Goal: Information Seeking & Learning: Find contact information

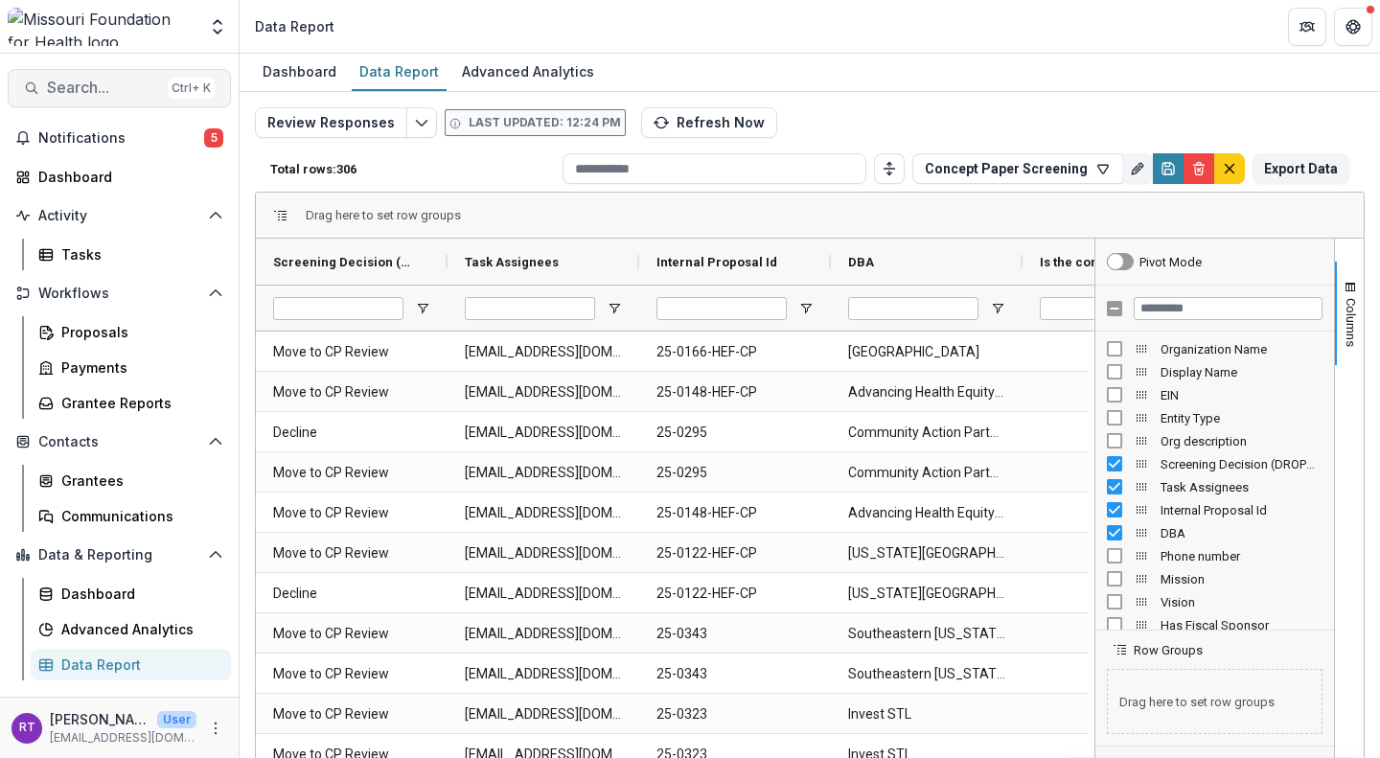
click at [112, 85] on span "Search..." at bounding box center [103, 88] width 113 height 18
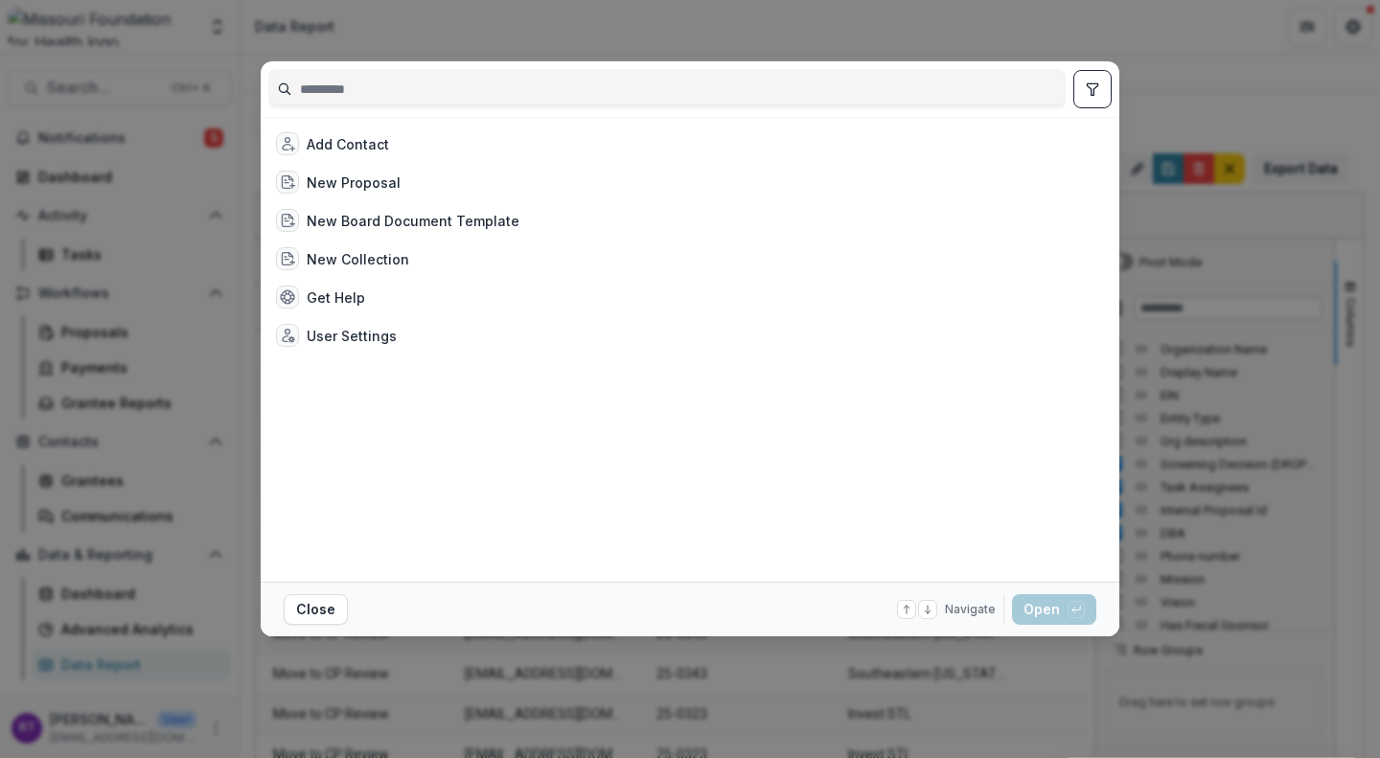
click at [421, 79] on input at bounding box center [666, 89] width 795 height 31
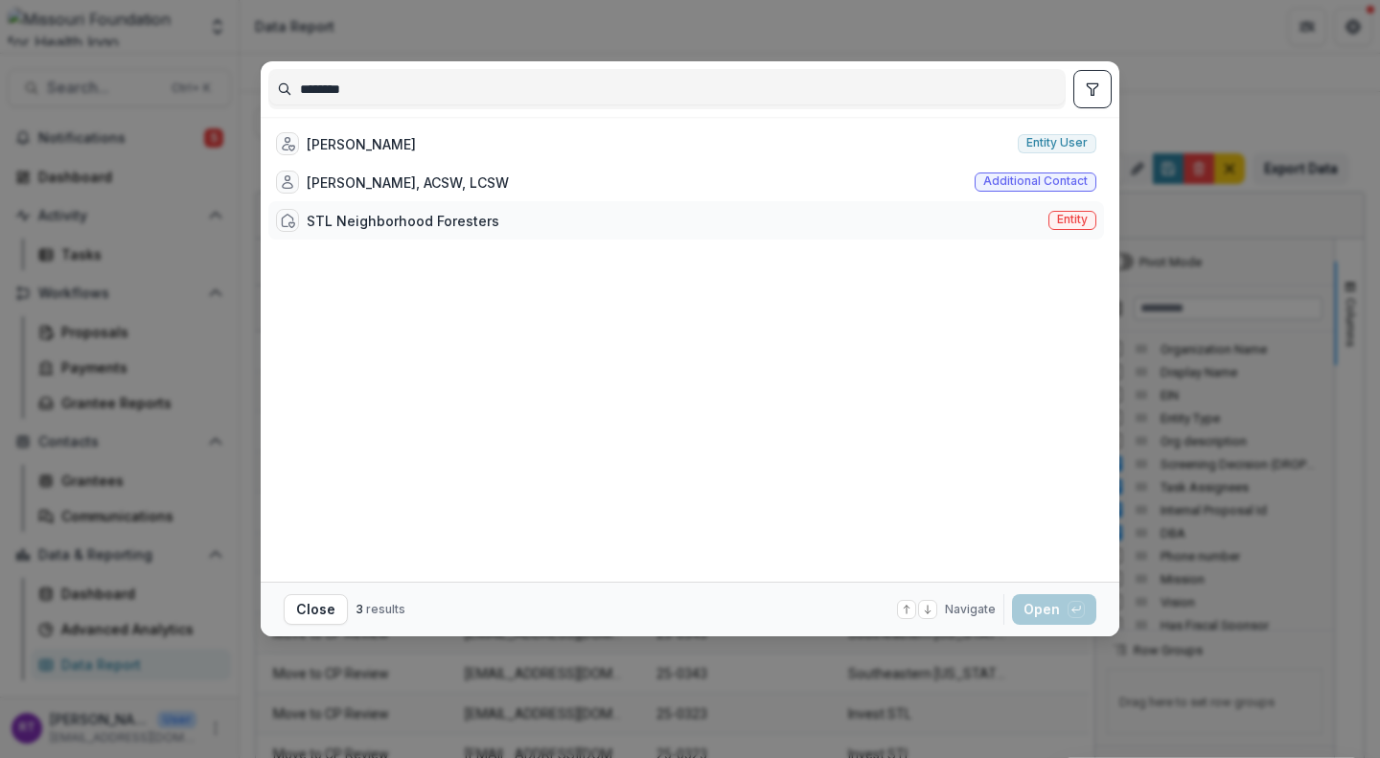
type input "********"
click at [481, 235] on div "STL Neighborhood Foresters Entity" at bounding box center [686, 220] width 836 height 38
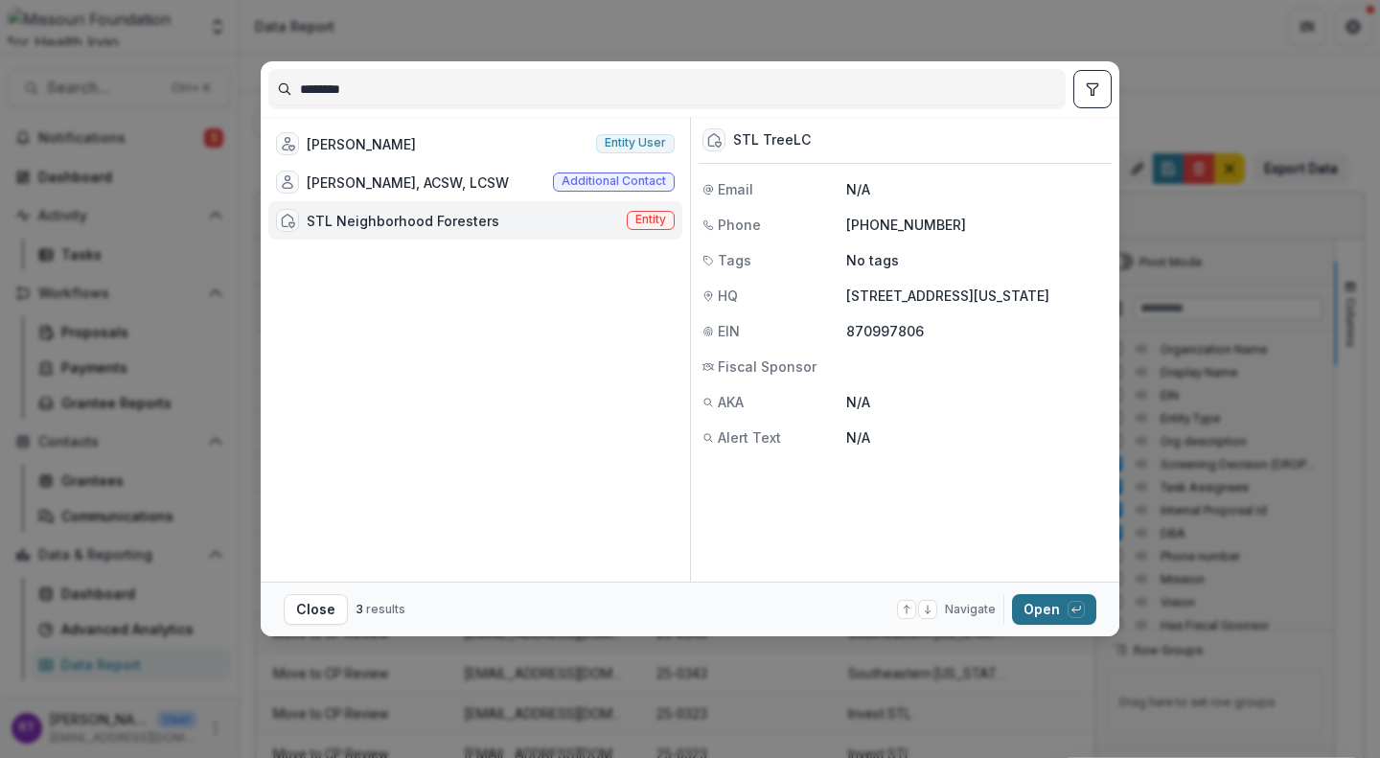
click at [1060, 608] on button "Open with enter key" at bounding box center [1054, 609] width 84 height 31
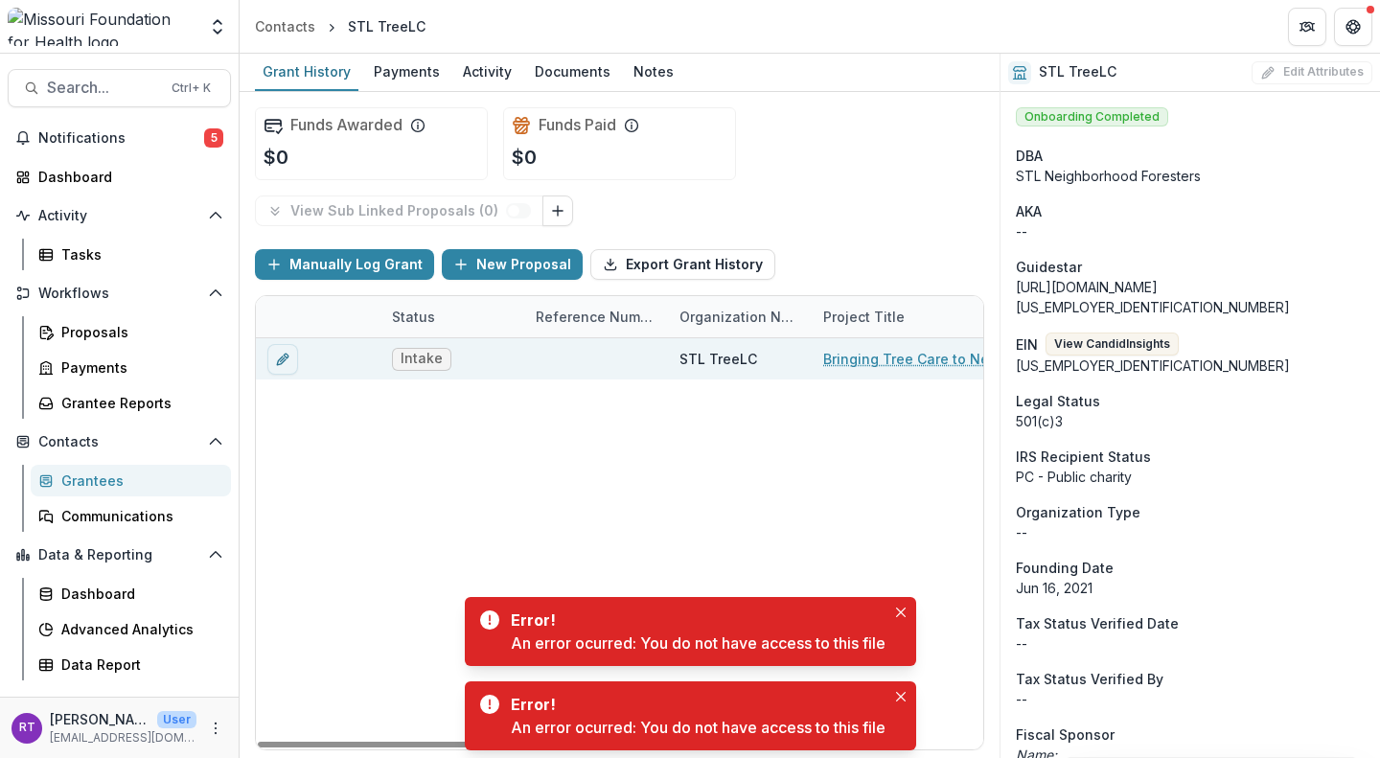
click at [874, 359] on link "Bringing Tree Care to Neighborhoods" at bounding box center [931, 359] width 217 height 20
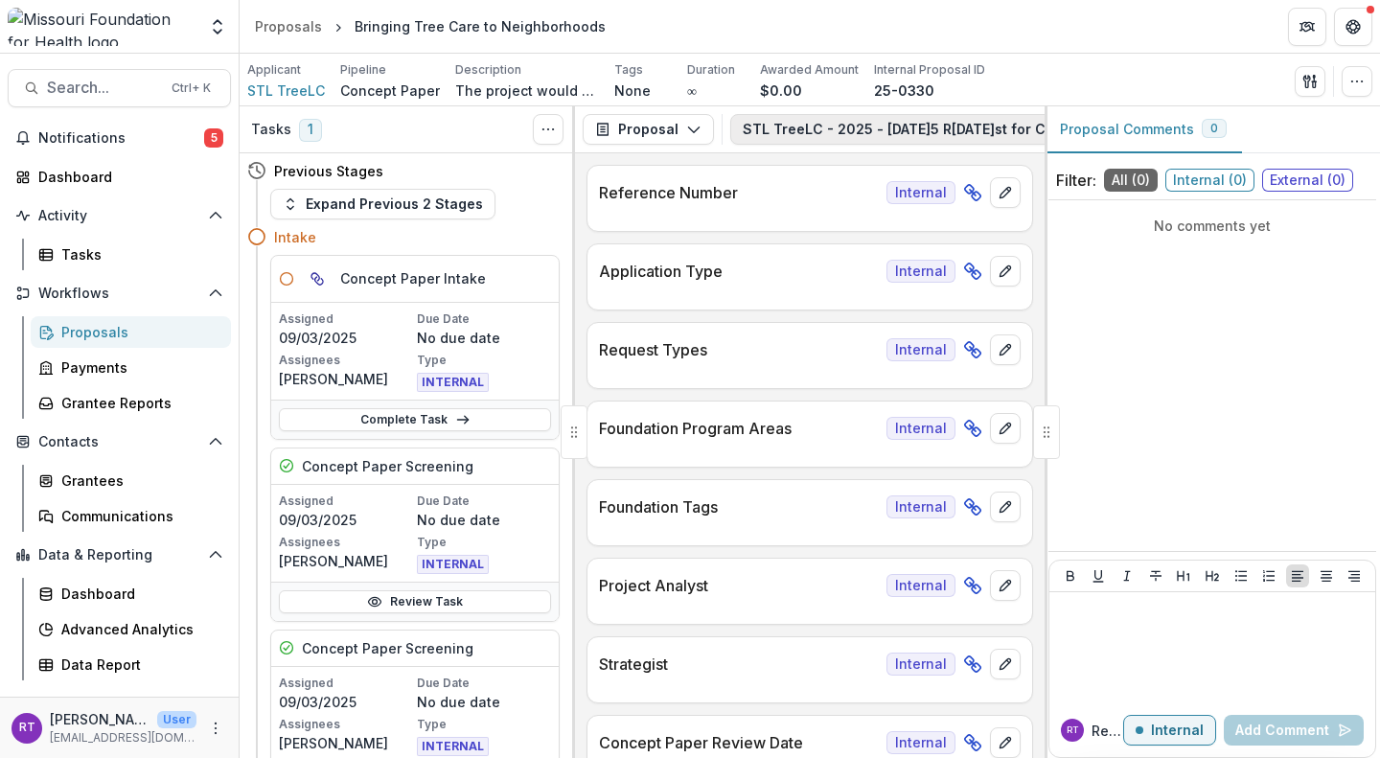
click at [818, 128] on button "STL TreeLC - 2025 - 2025 Request for Concept Papers 1" at bounding box center [966, 129] width 473 height 31
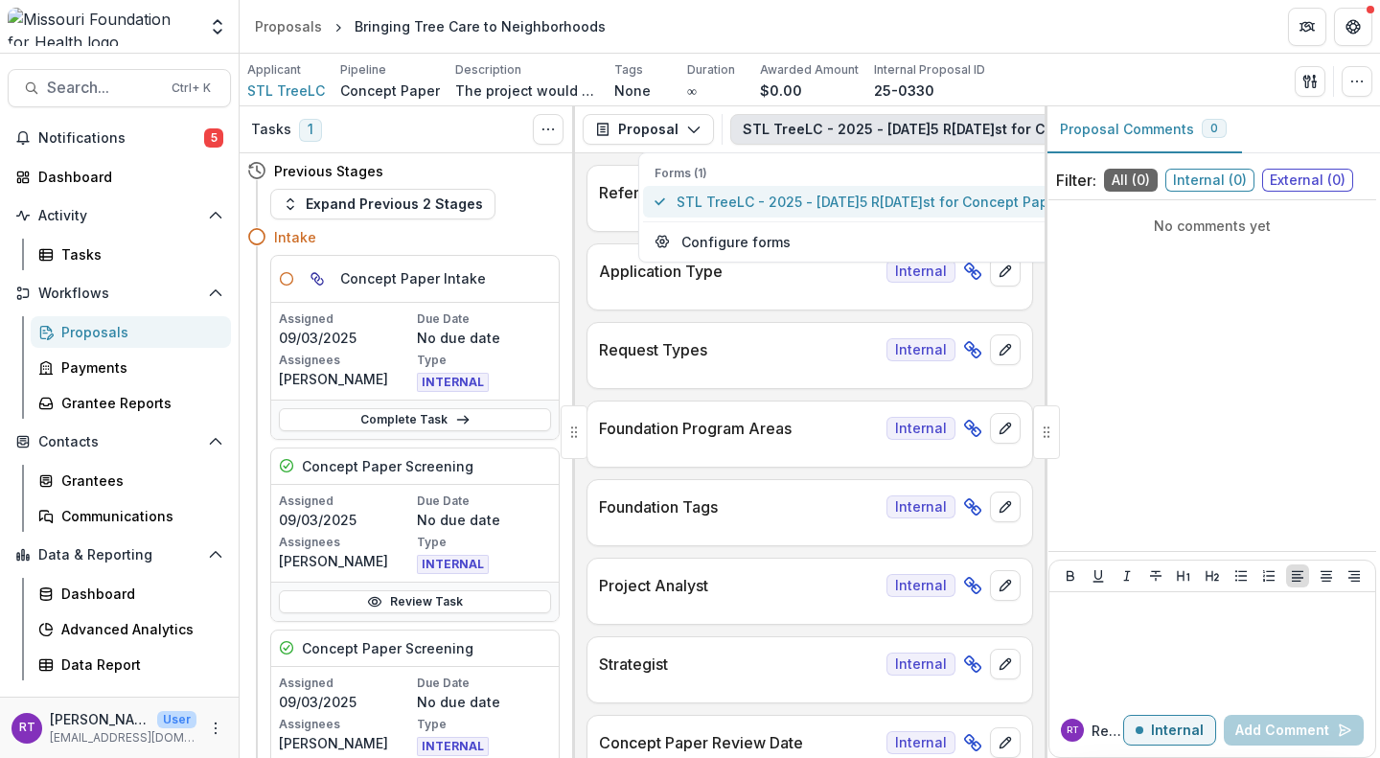
click at [825, 196] on span "STL TreeLC - 2025 - 2025 Request for Concept Papers" at bounding box center [873, 202] width 393 height 20
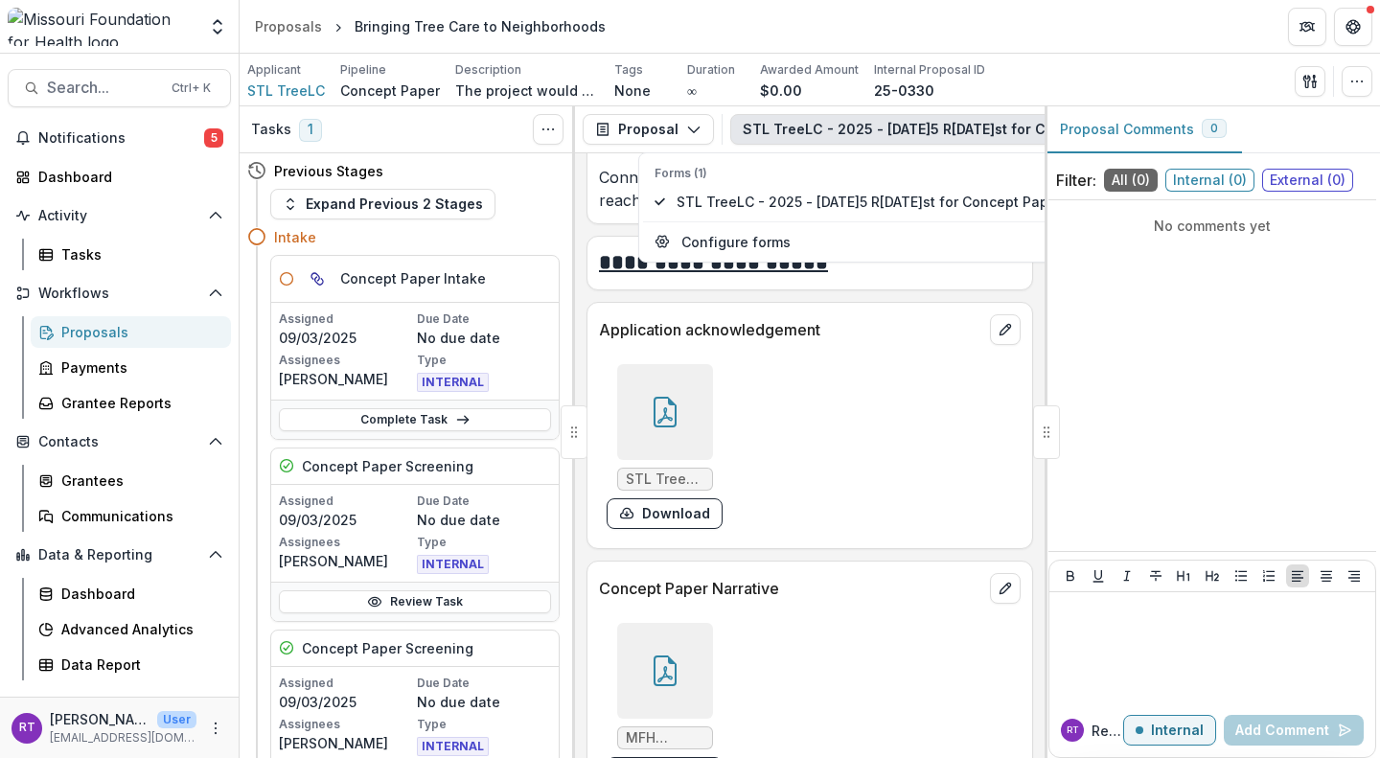
scroll to position [5373, 0]
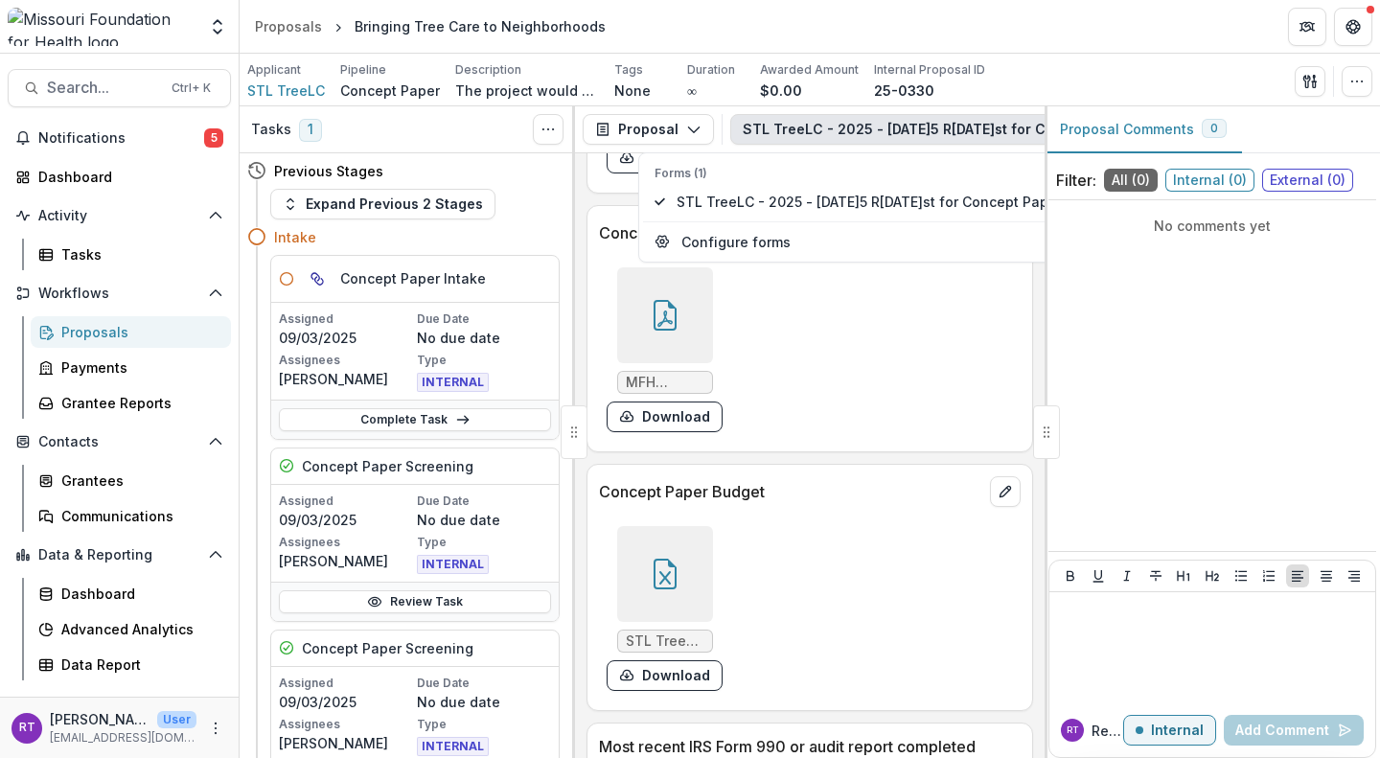
click at [679, 363] on div at bounding box center [665, 315] width 96 height 96
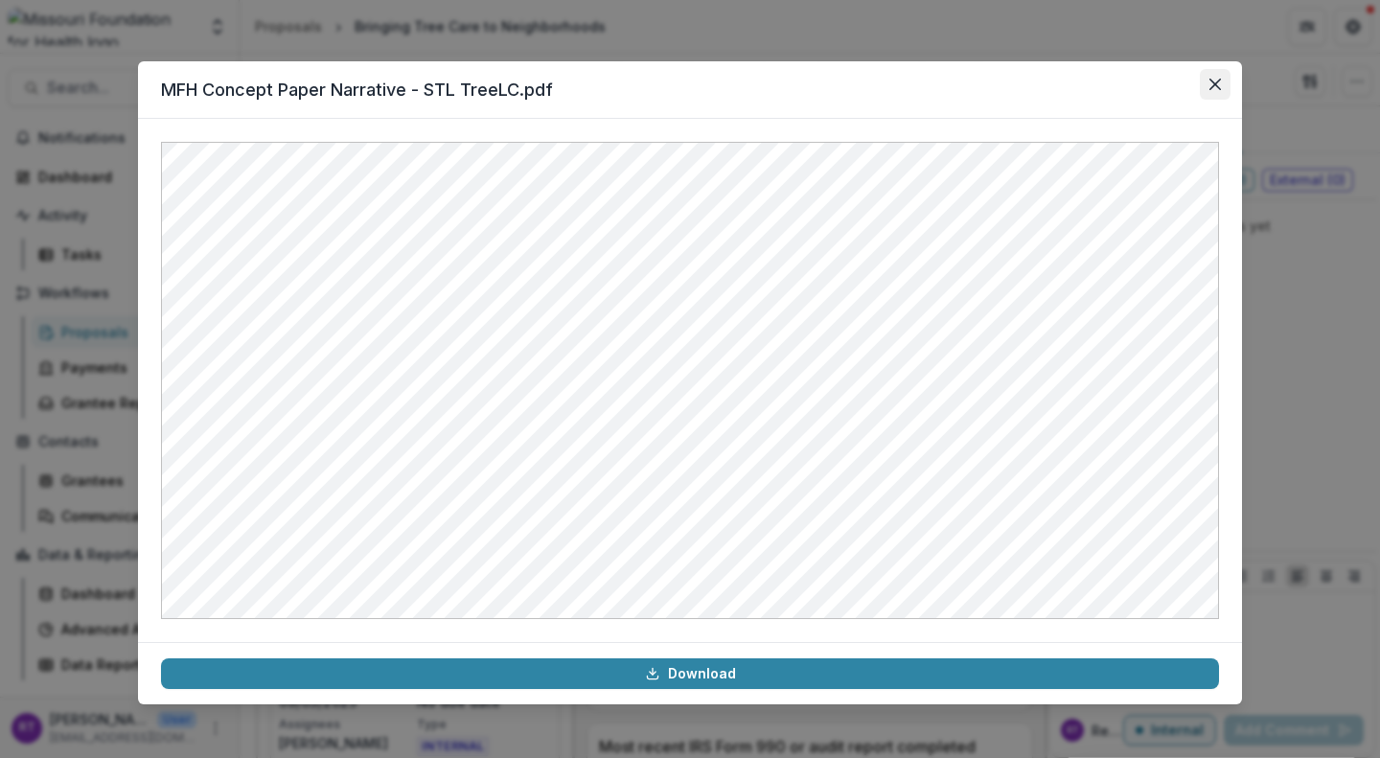
click at [1215, 78] on button "Close" at bounding box center [1215, 84] width 31 height 31
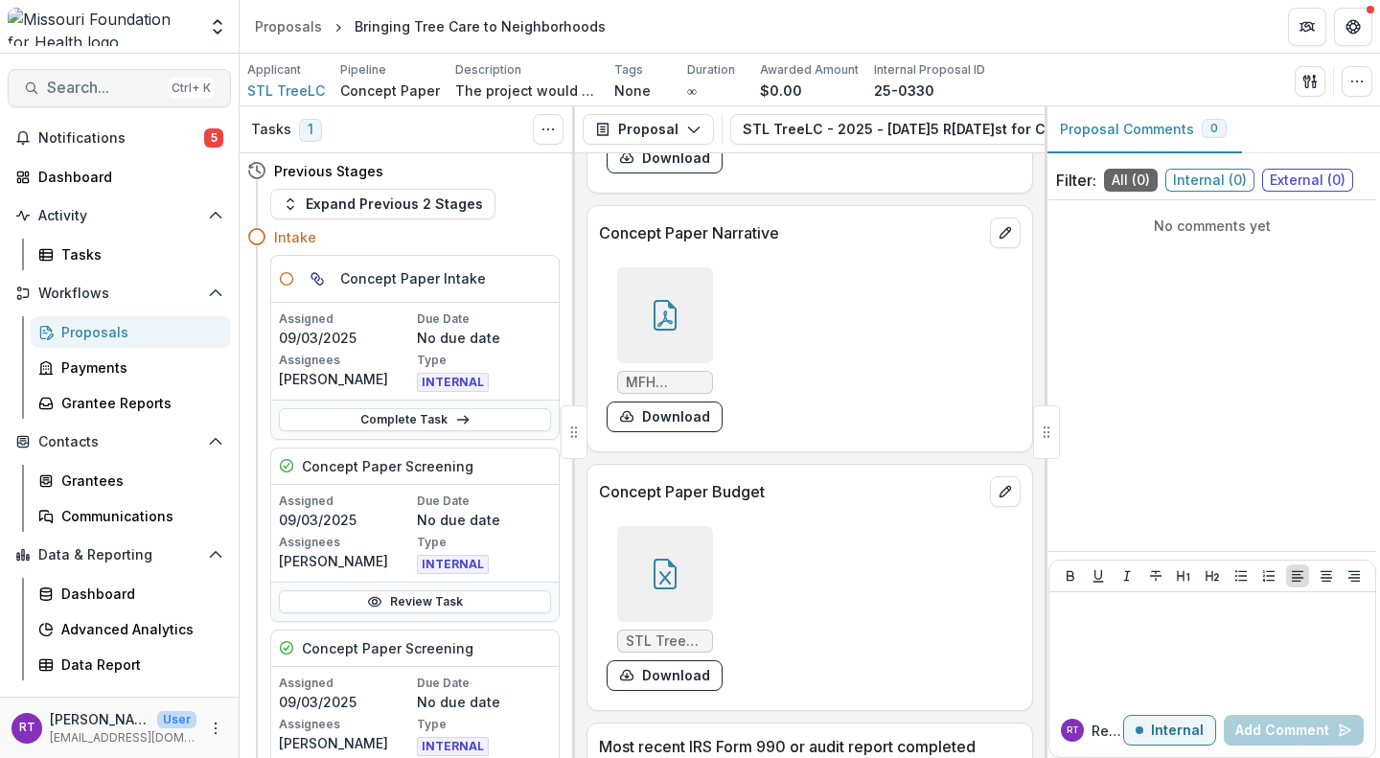
click at [113, 80] on span "Search..." at bounding box center [103, 88] width 113 height 18
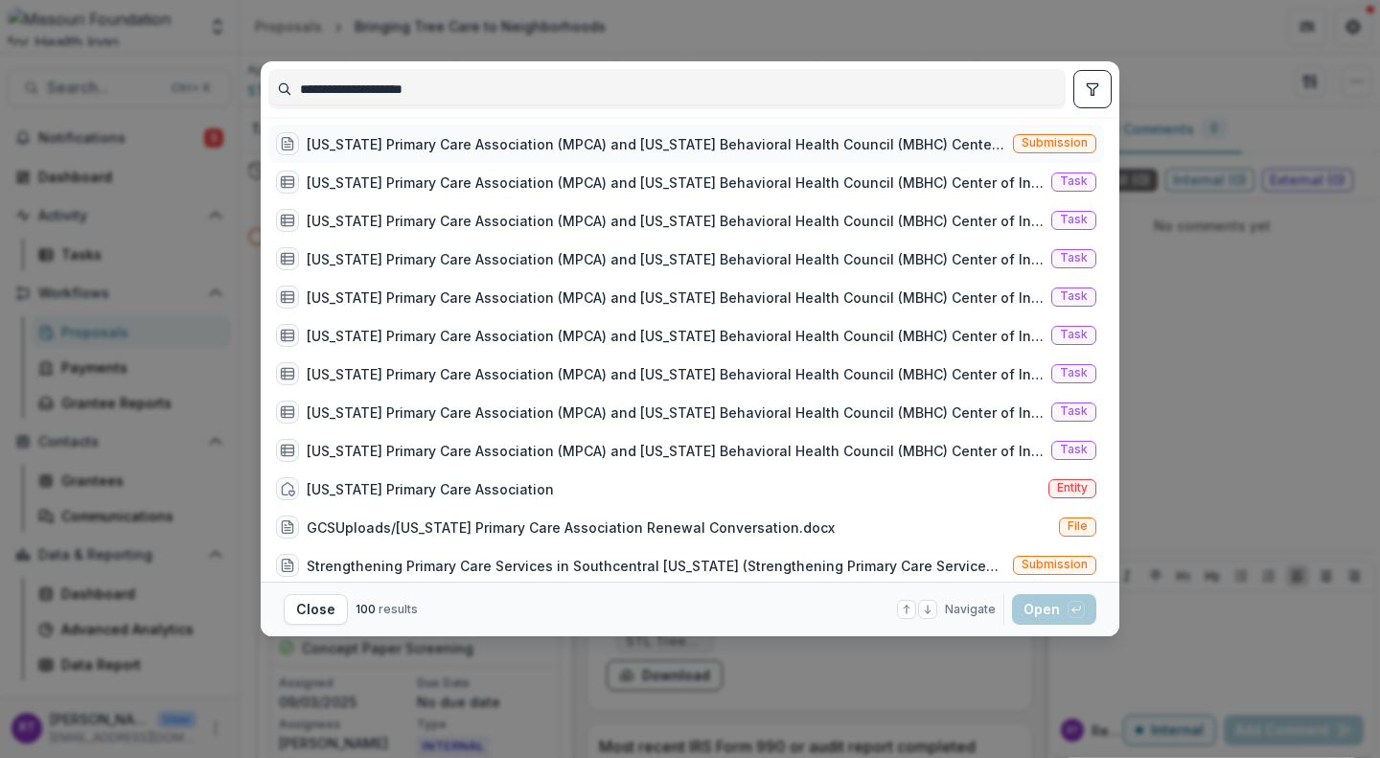
click at [945, 152] on div "Missouri Primary Care Association (MPCA) and Missouri Behavioral Health Council…" at bounding box center [656, 144] width 699 height 20
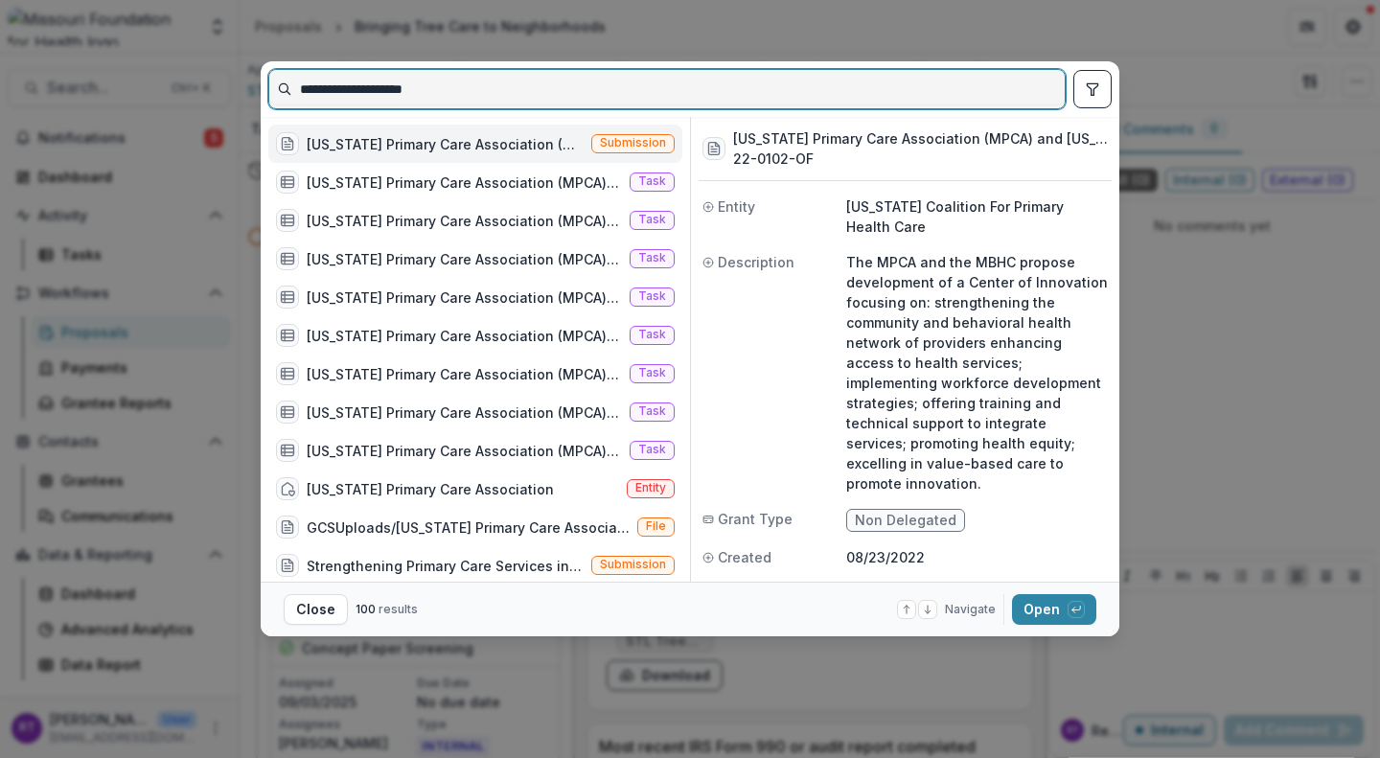
click at [610, 84] on input "**********" at bounding box center [666, 89] width 795 height 31
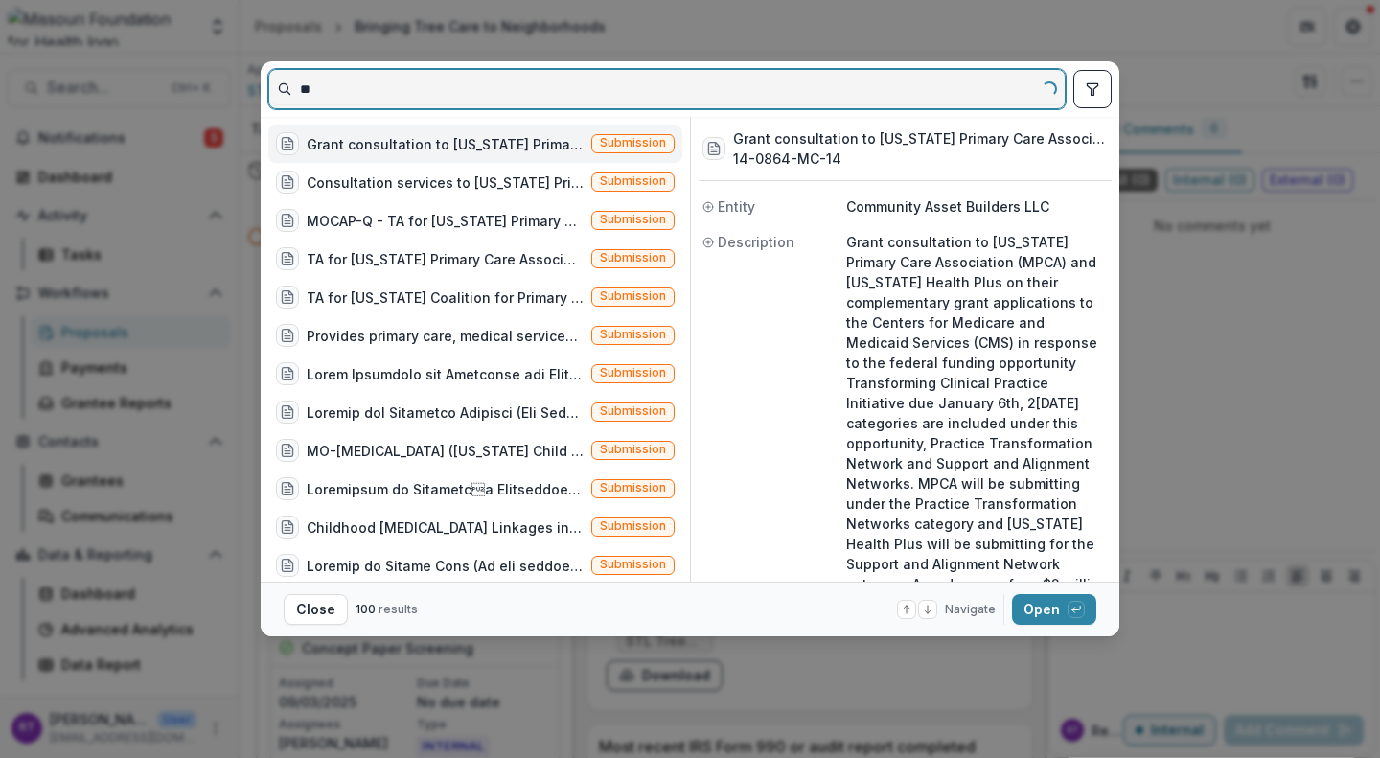
type input "*"
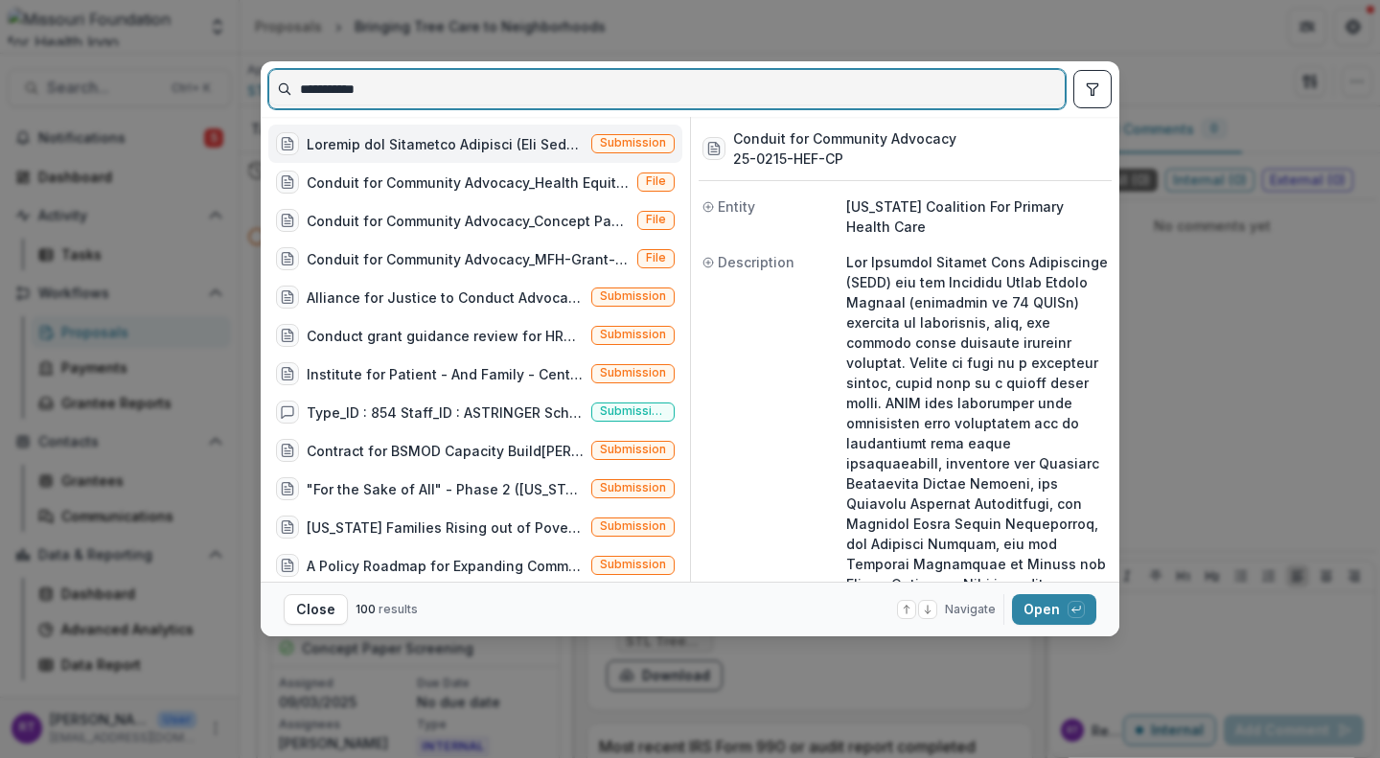
type input "**********"
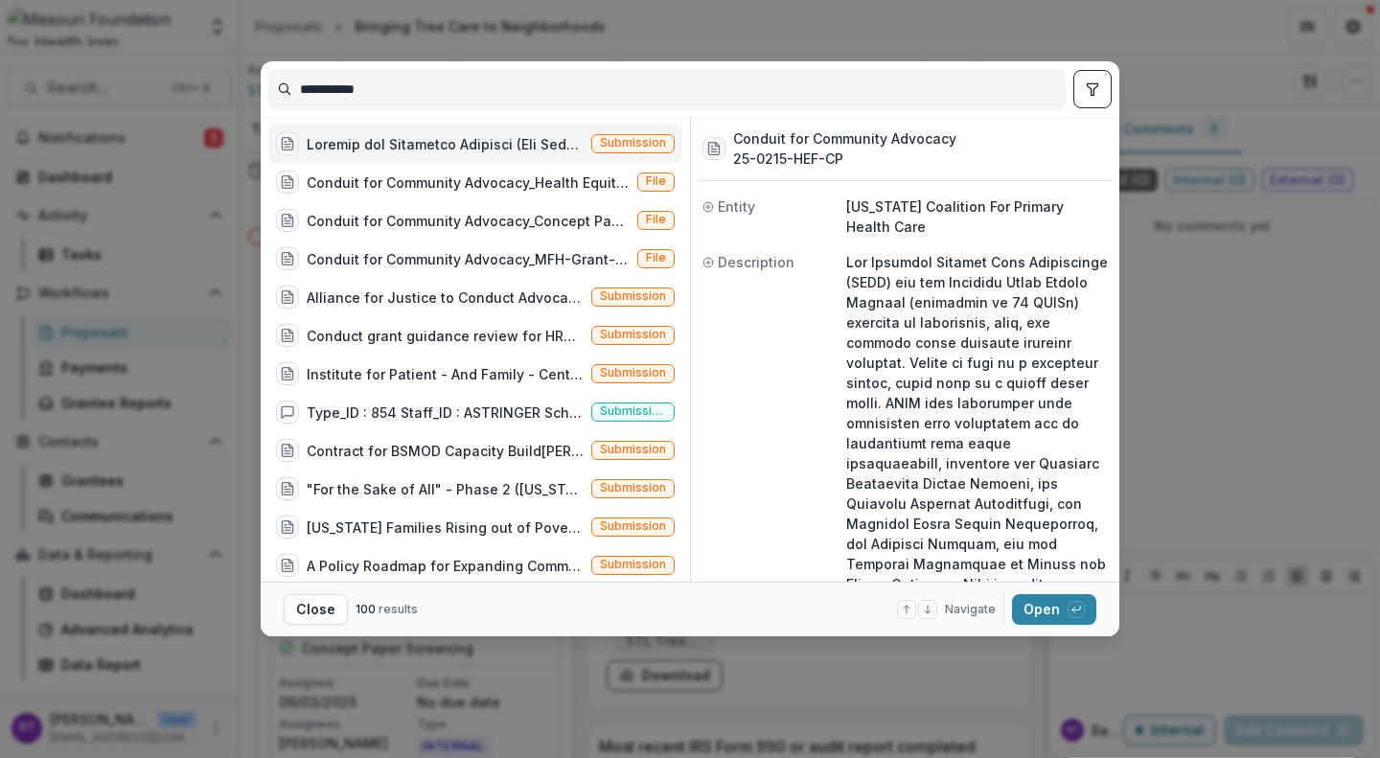
click at [527, 152] on div at bounding box center [445, 144] width 277 height 20
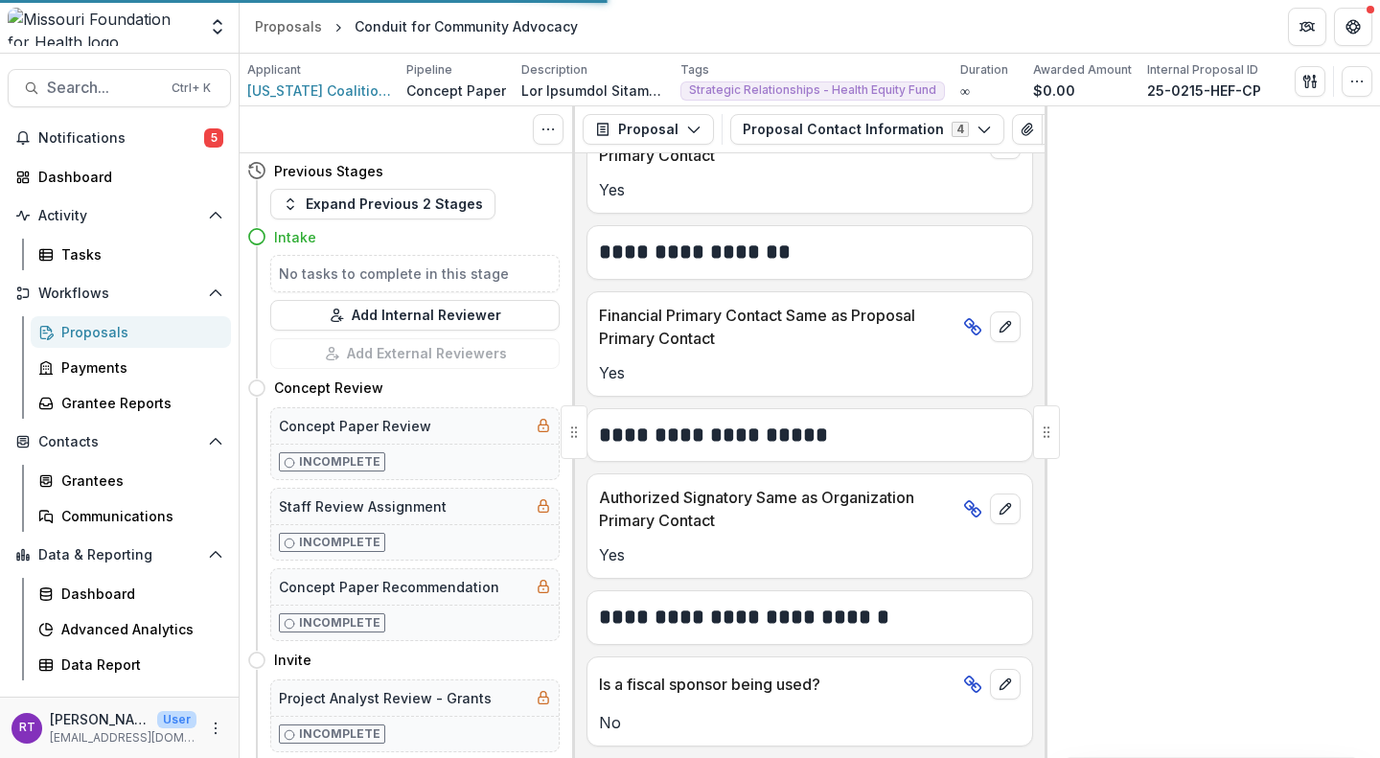
scroll to position [748, 0]
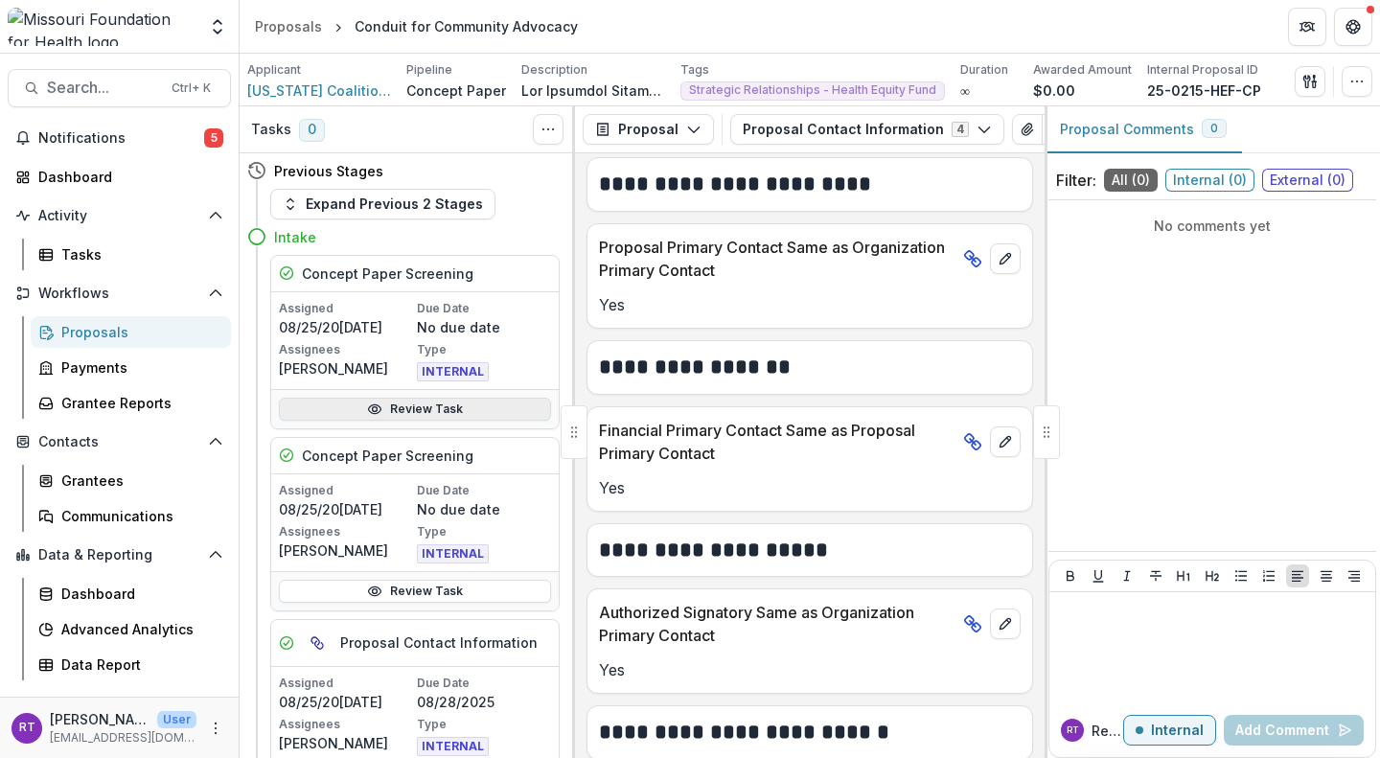
click at [459, 411] on link "Review Task" at bounding box center [415, 409] width 272 height 23
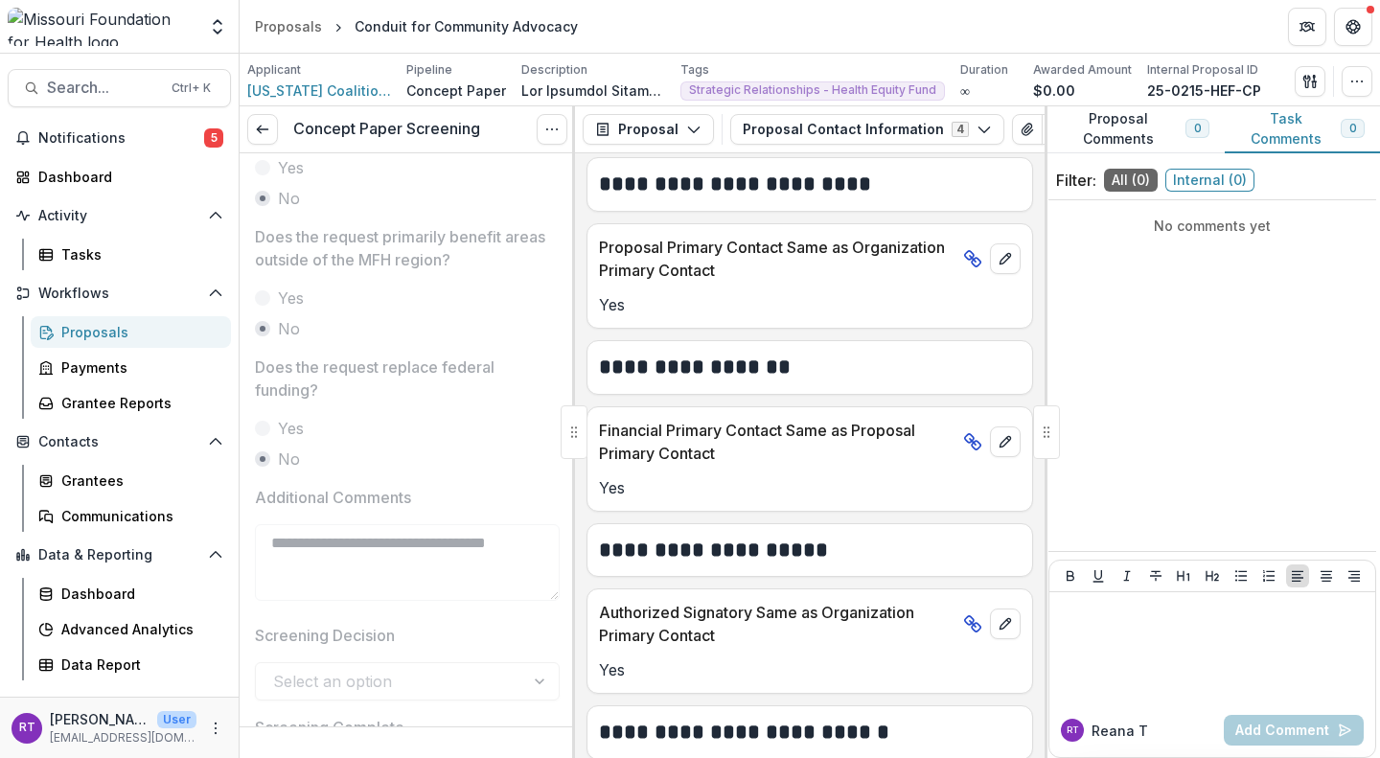
scroll to position [1135, 0]
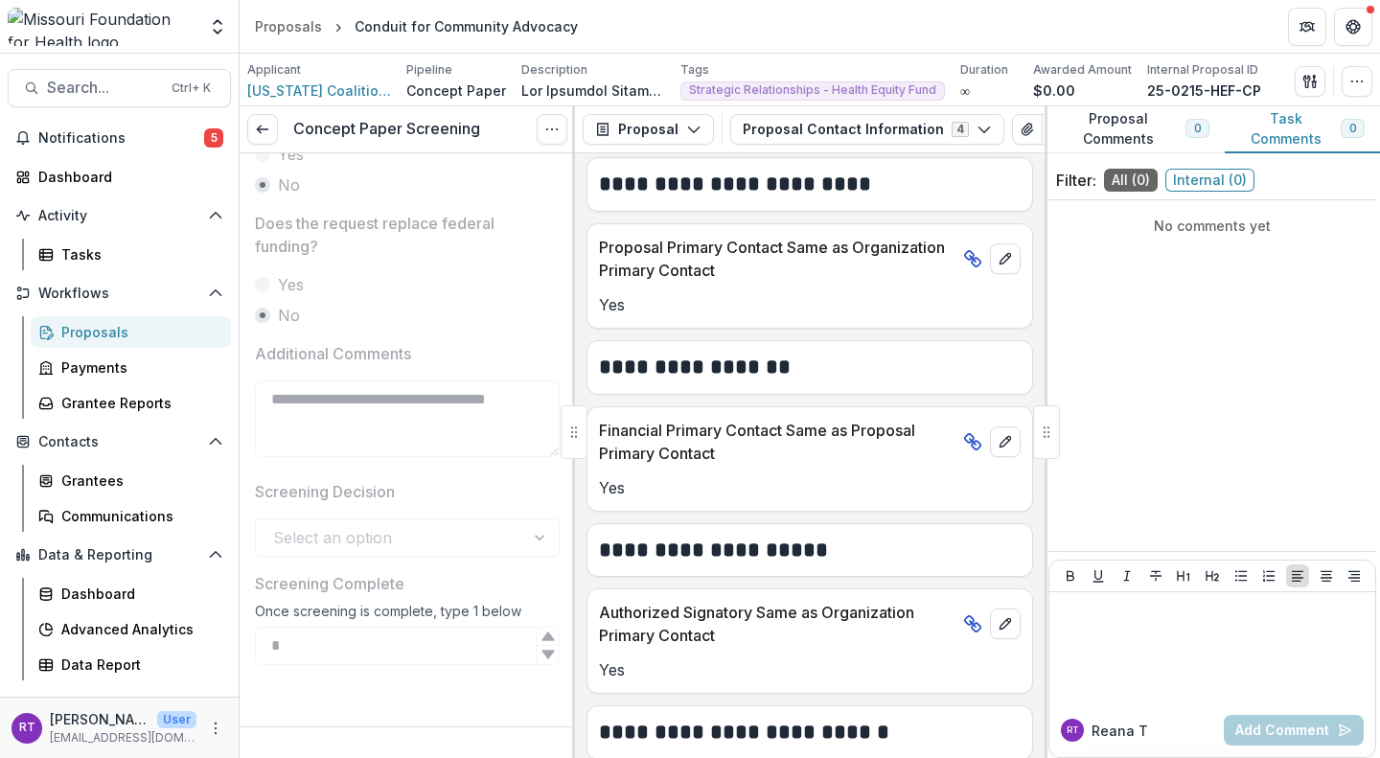
click at [426, 541] on div "Select an option" at bounding box center [407, 537] width 305 height 38
click at [555, 135] on icon "Options" at bounding box center [551, 129] width 15 height 15
click at [441, 207] on button "Reopen Task" at bounding box center [459, 213] width 205 height 32
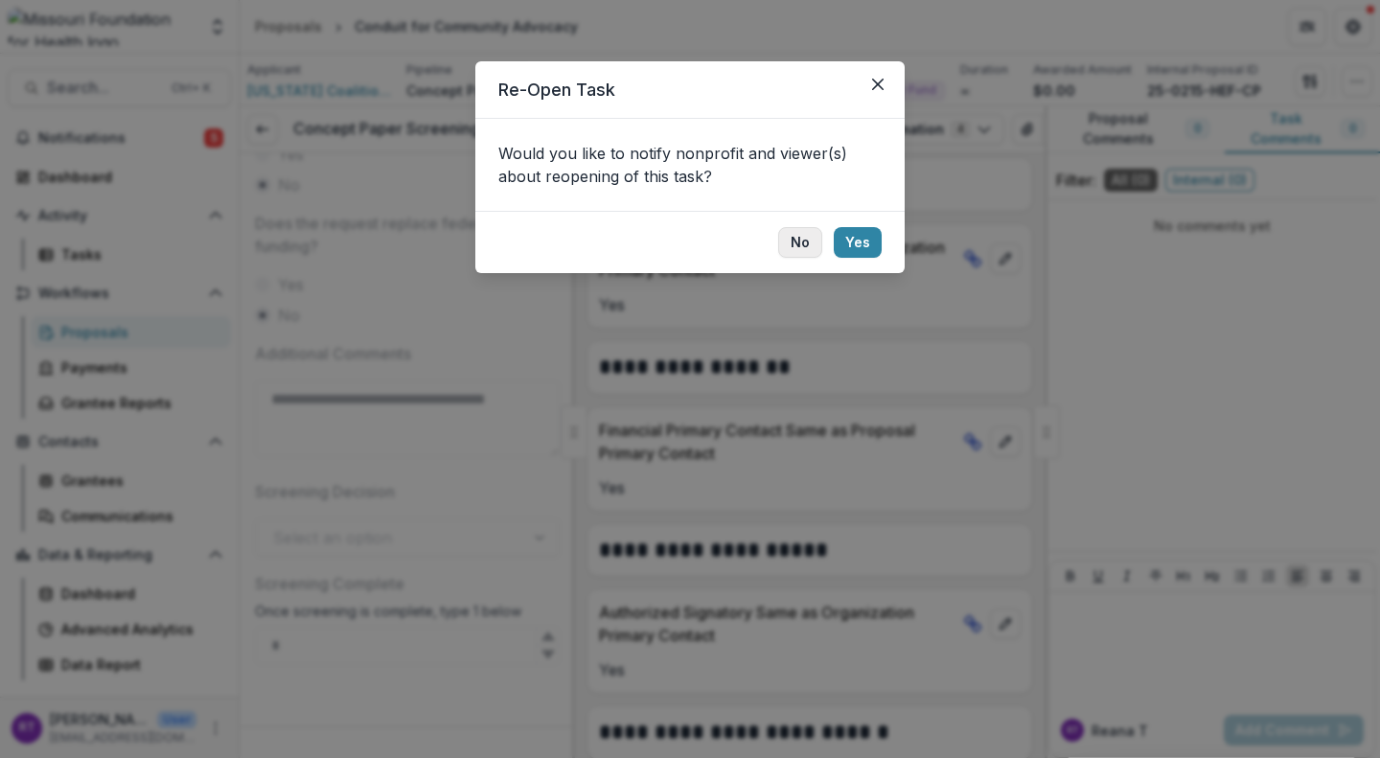
click at [804, 241] on button "No" at bounding box center [800, 242] width 44 height 31
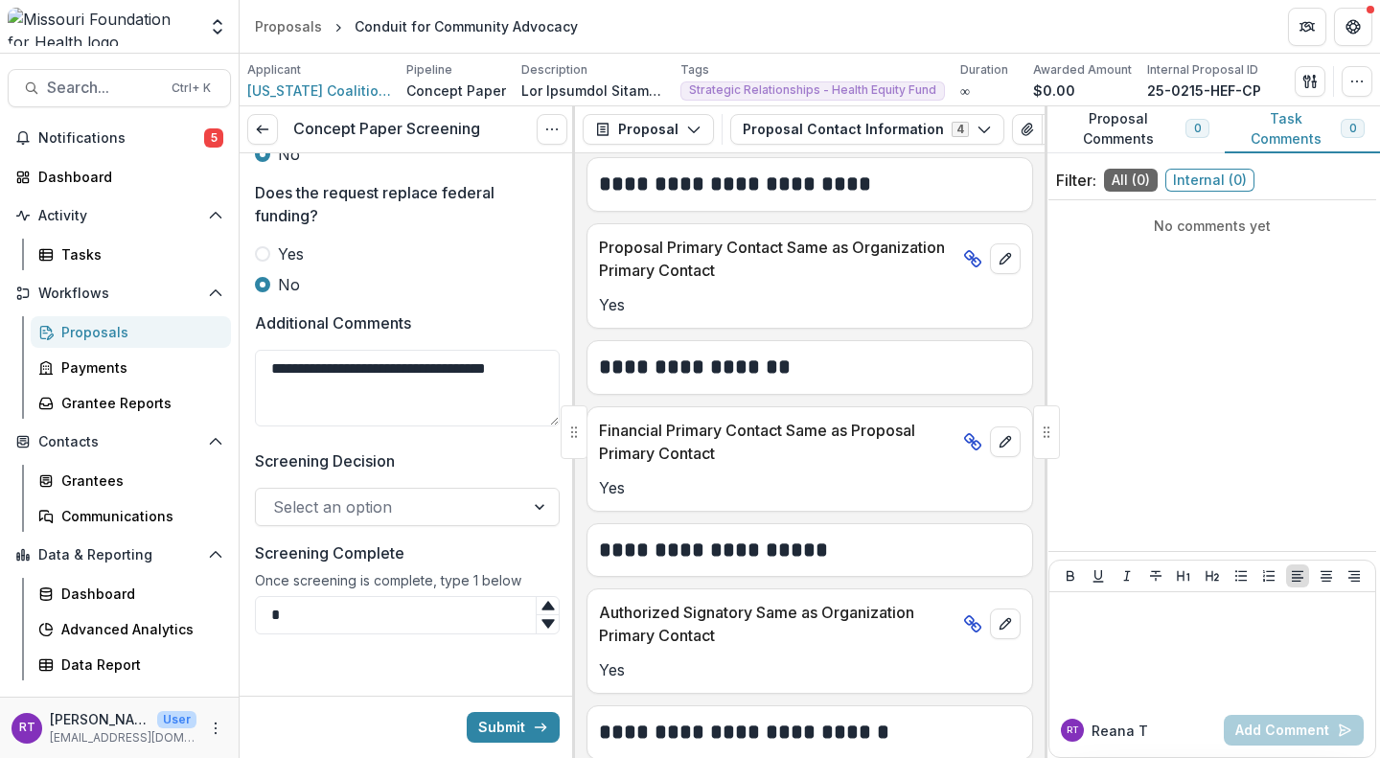
scroll to position [1141, 0]
click at [475, 520] on div at bounding box center [390, 506] width 234 height 27
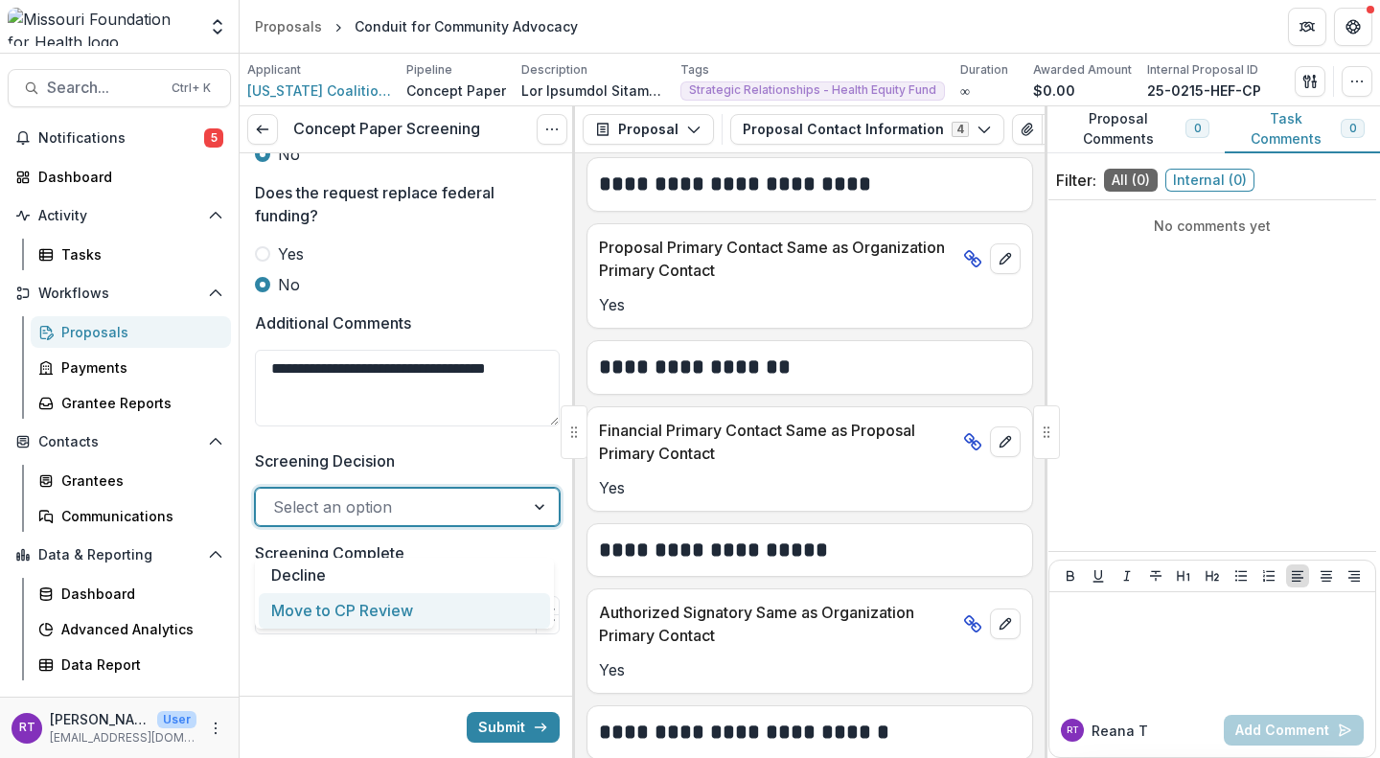
click at [467, 604] on div "Move to CP Review" at bounding box center [404, 610] width 291 height 35
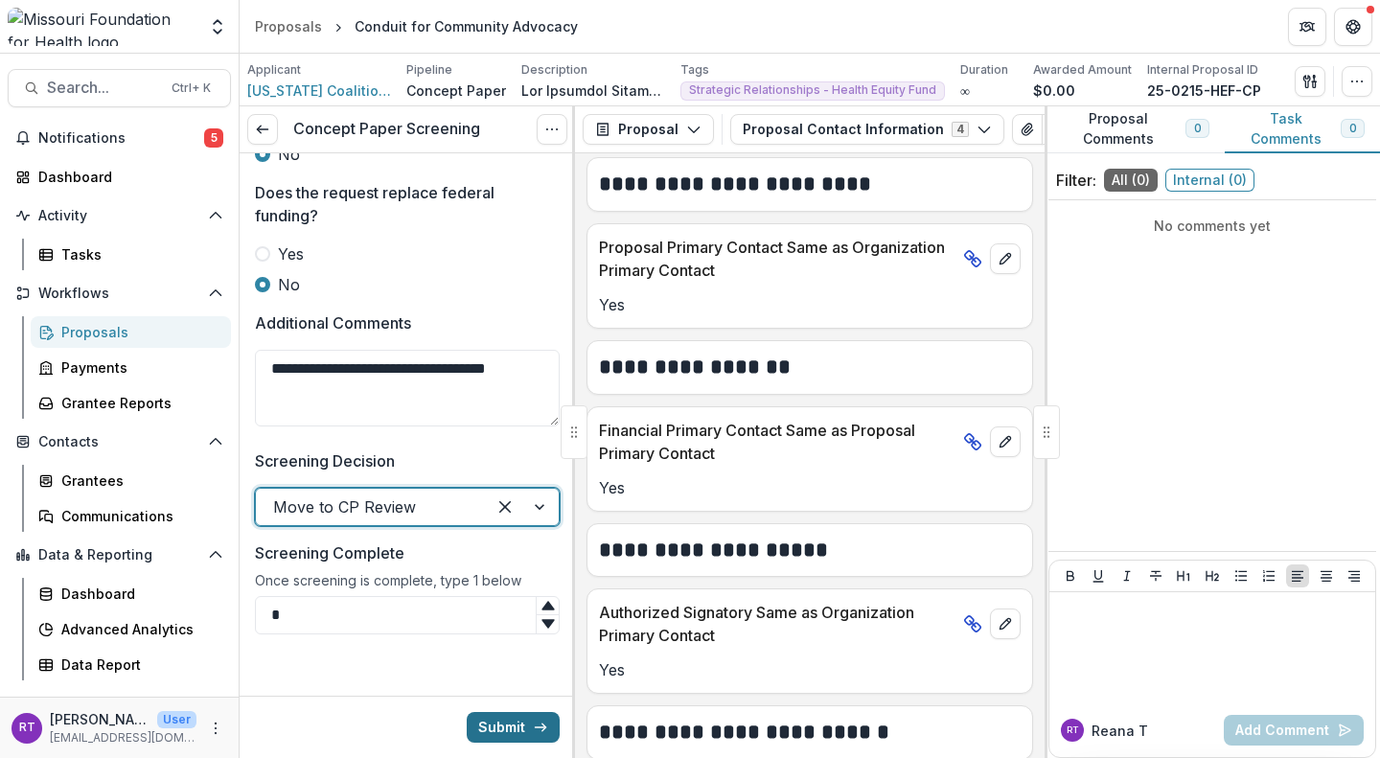
click at [512, 725] on button "Submit" at bounding box center [513, 727] width 93 height 31
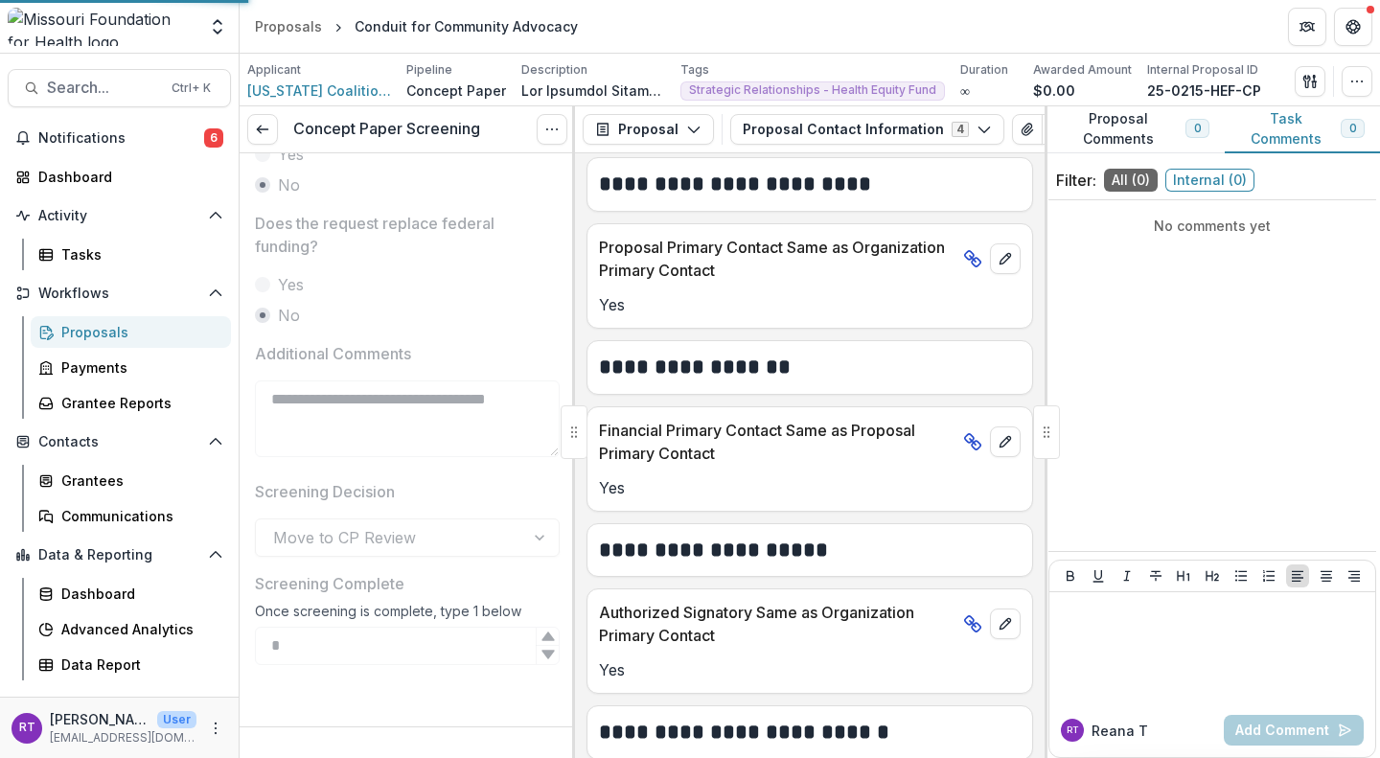
scroll to position [1135, 0]
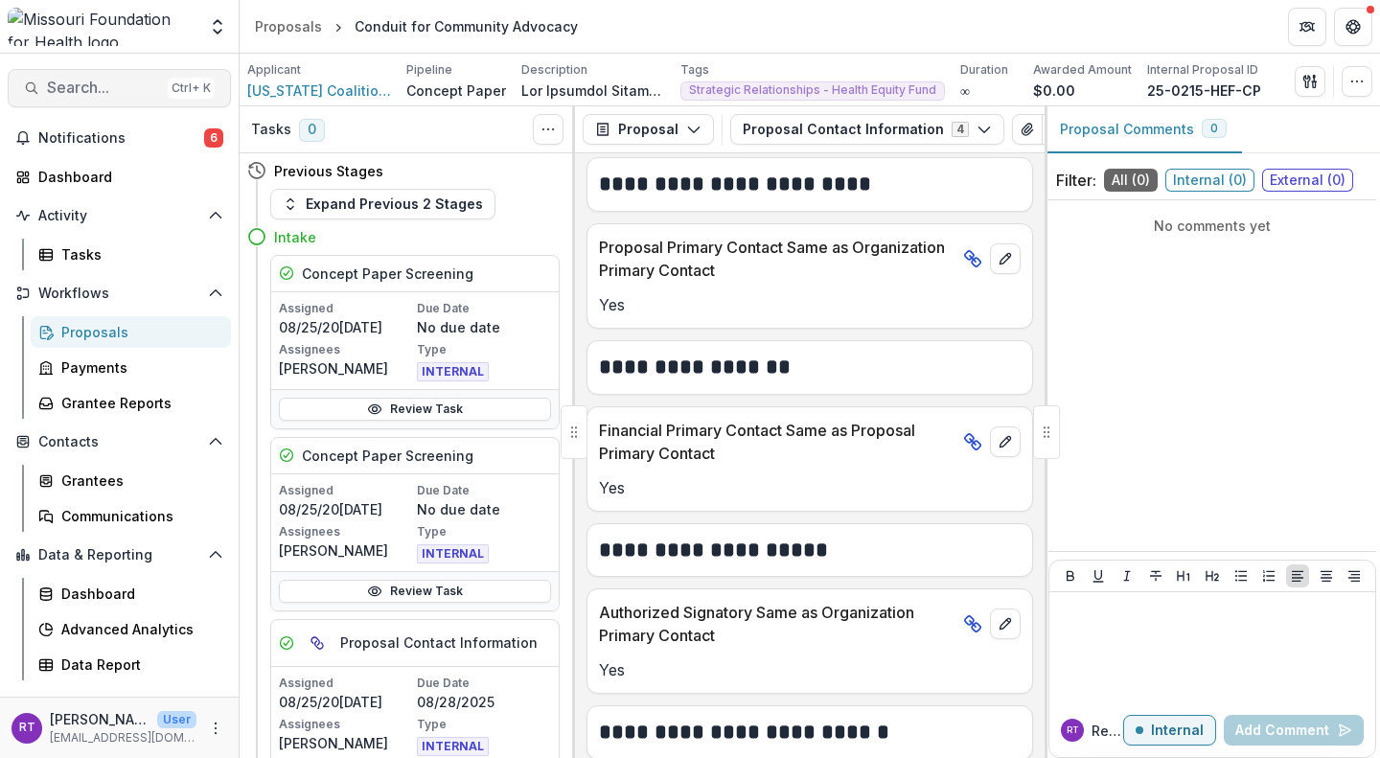
click at [130, 86] on span "Search..." at bounding box center [103, 88] width 113 height 18
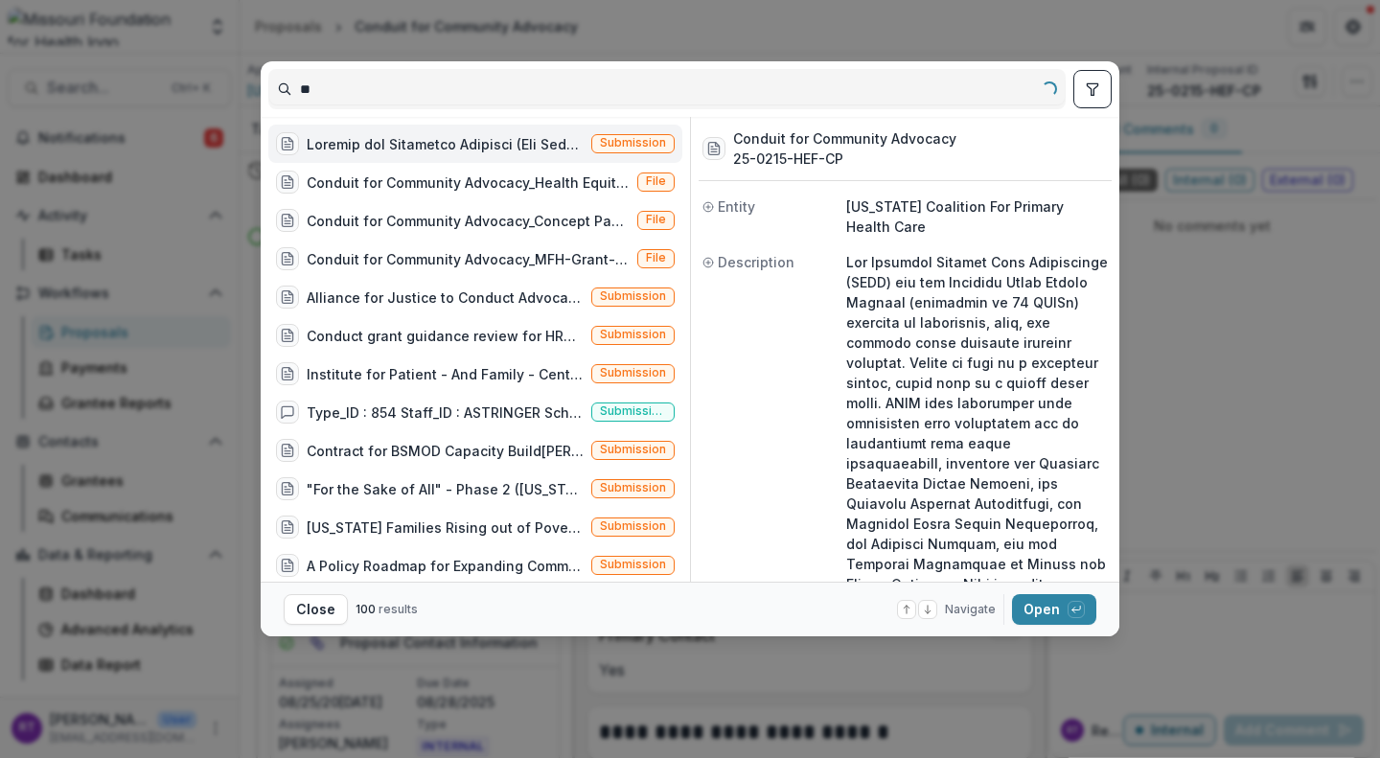
type input "*"
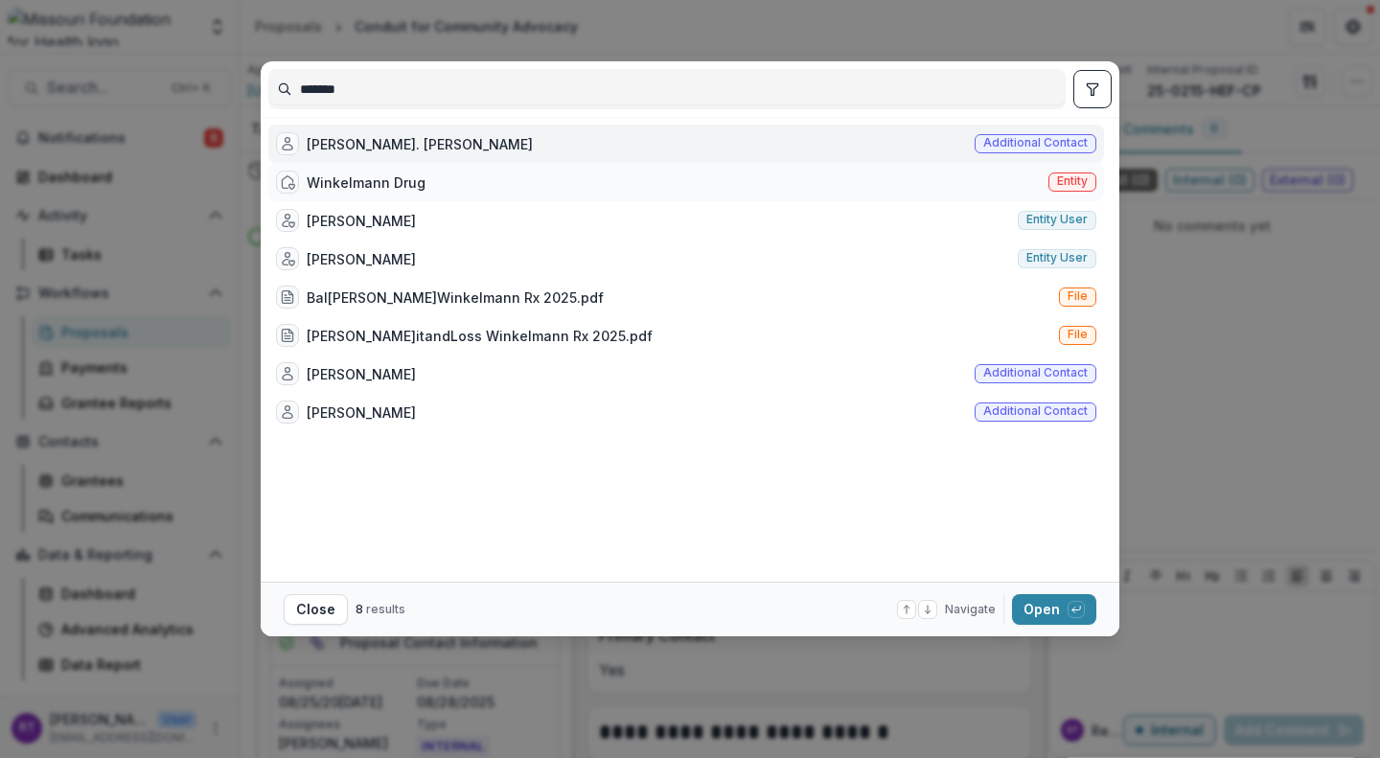
type input "*******"
click at [480, 197] on div "Winkelmann Drug Entity" at bounding box center [686, 182] width 836 height 38
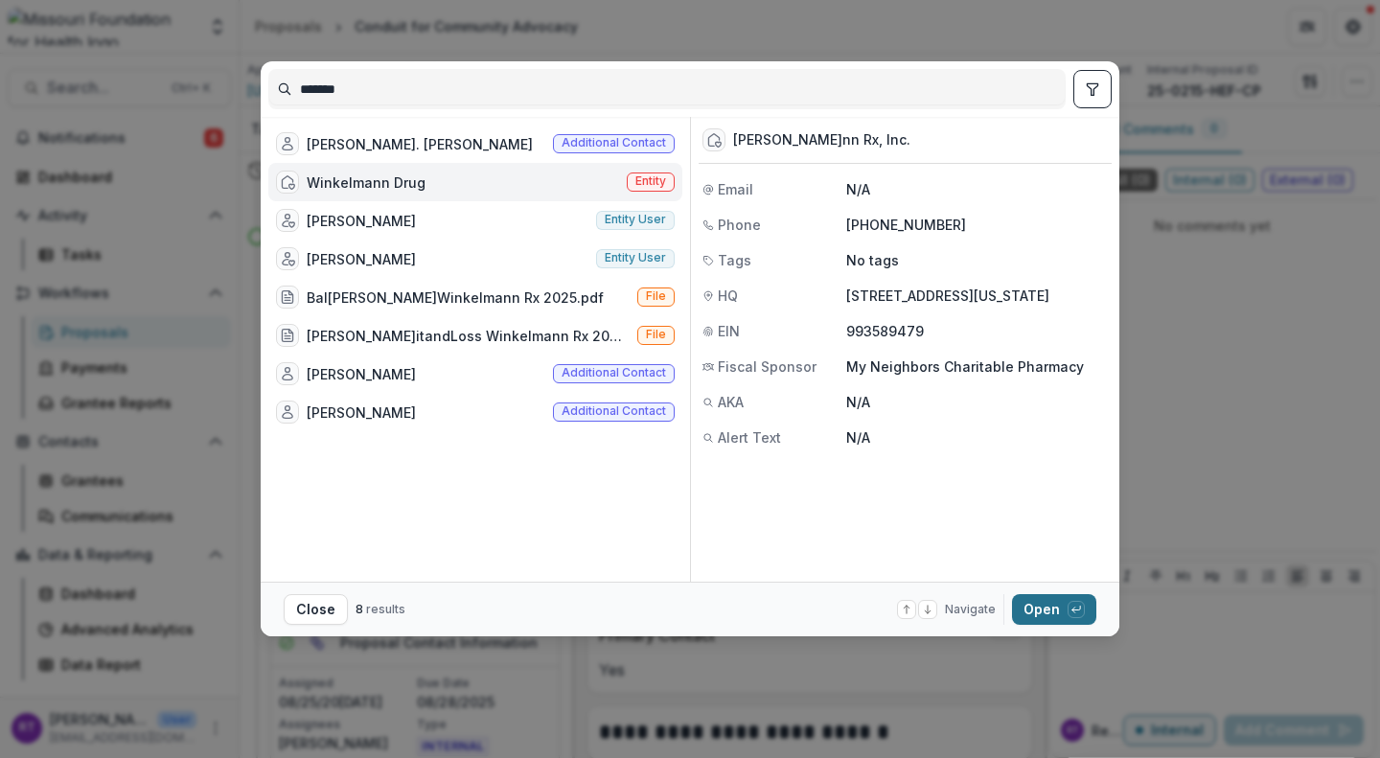
click at [1073, 609] on icon "button" at bounding box center [1076, 609] width 8 height 4
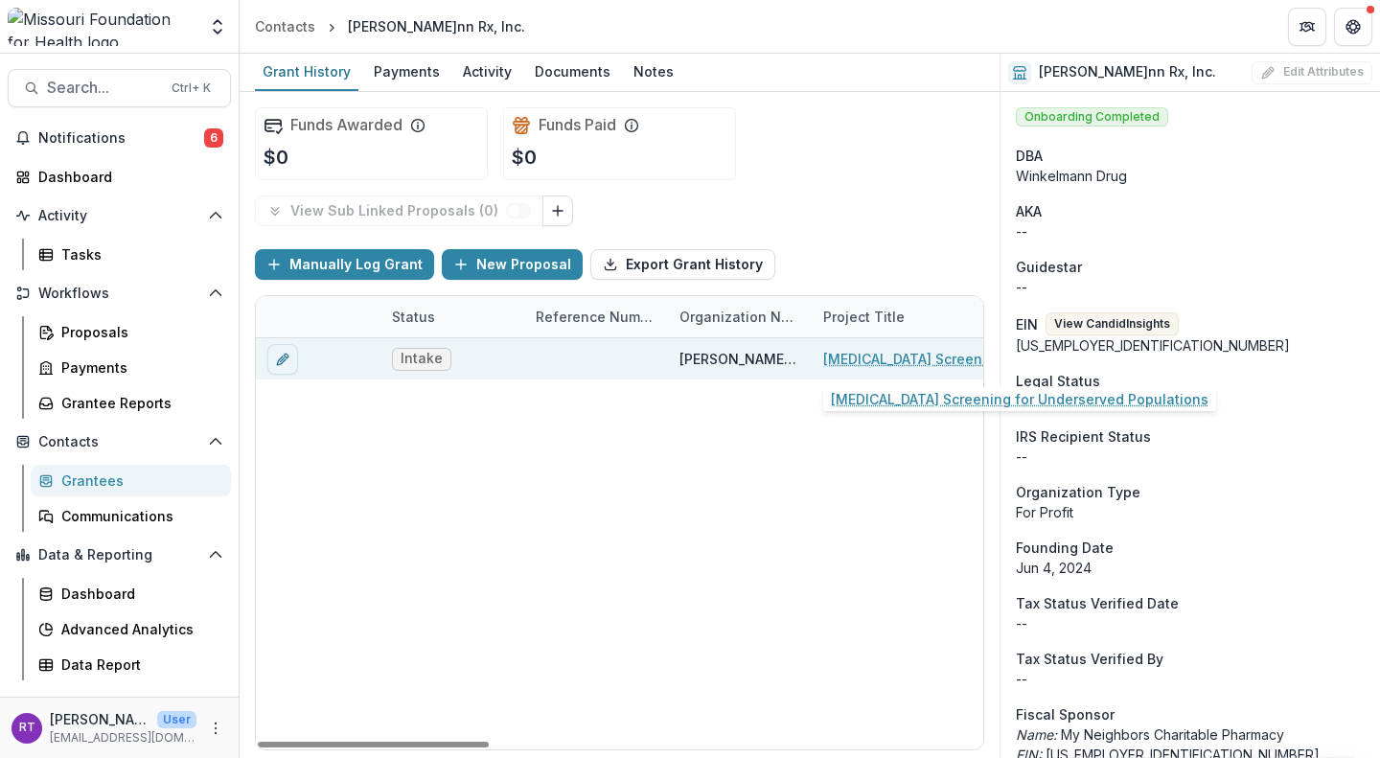
click at [933, 351] on link "Diabetes Screening for Underserved Populations" at bounding box center [931, 359] width 217 height 20
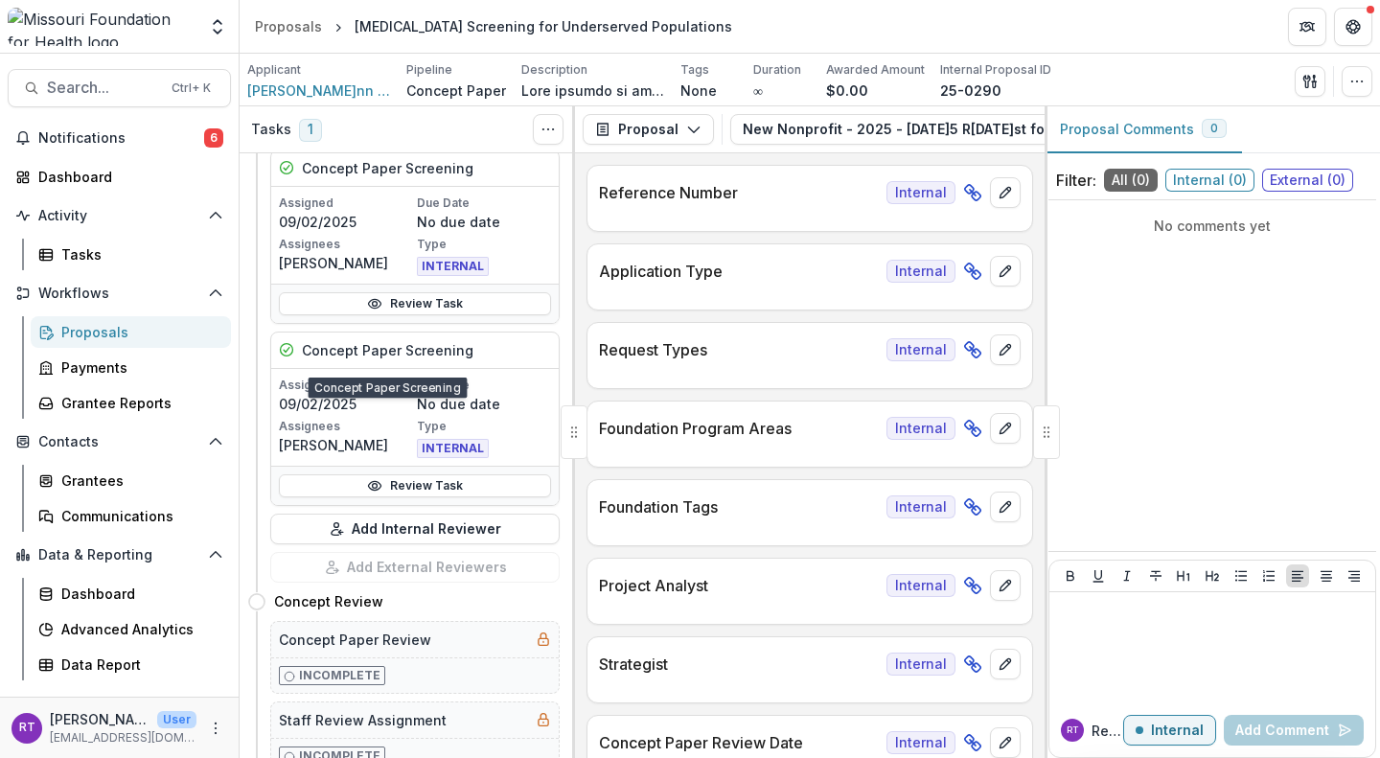
scroll to position [283, 0]
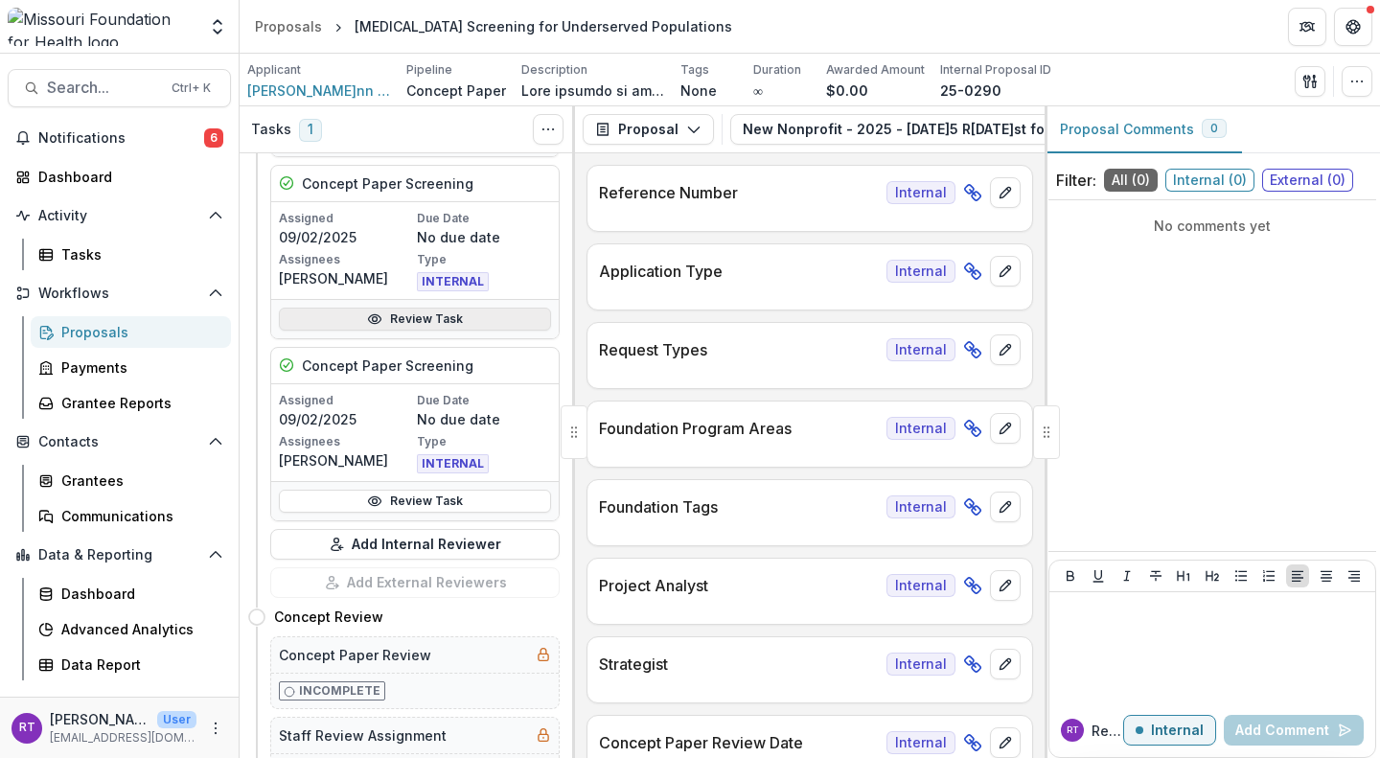
click at [412, 319] on link "Review Task" at bounding box center [415, 319] width 272 height 23
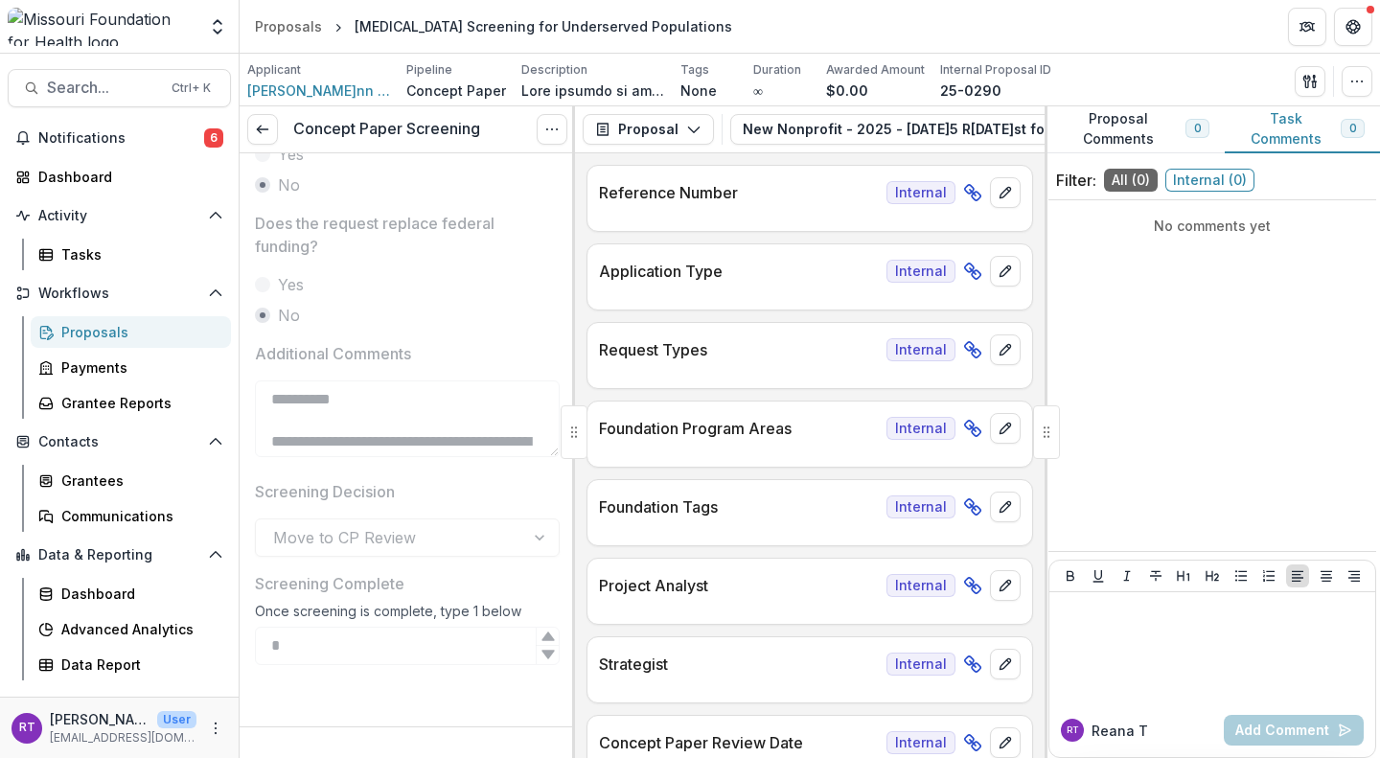
scroll to position [1342, 0]
click at [549, 132] on icon "Options" at bounding box center [551, 129] width 15 height 15
click at [477, 214] on button "Reopen Task" at bounding box center [459, 213] width 205 height 32
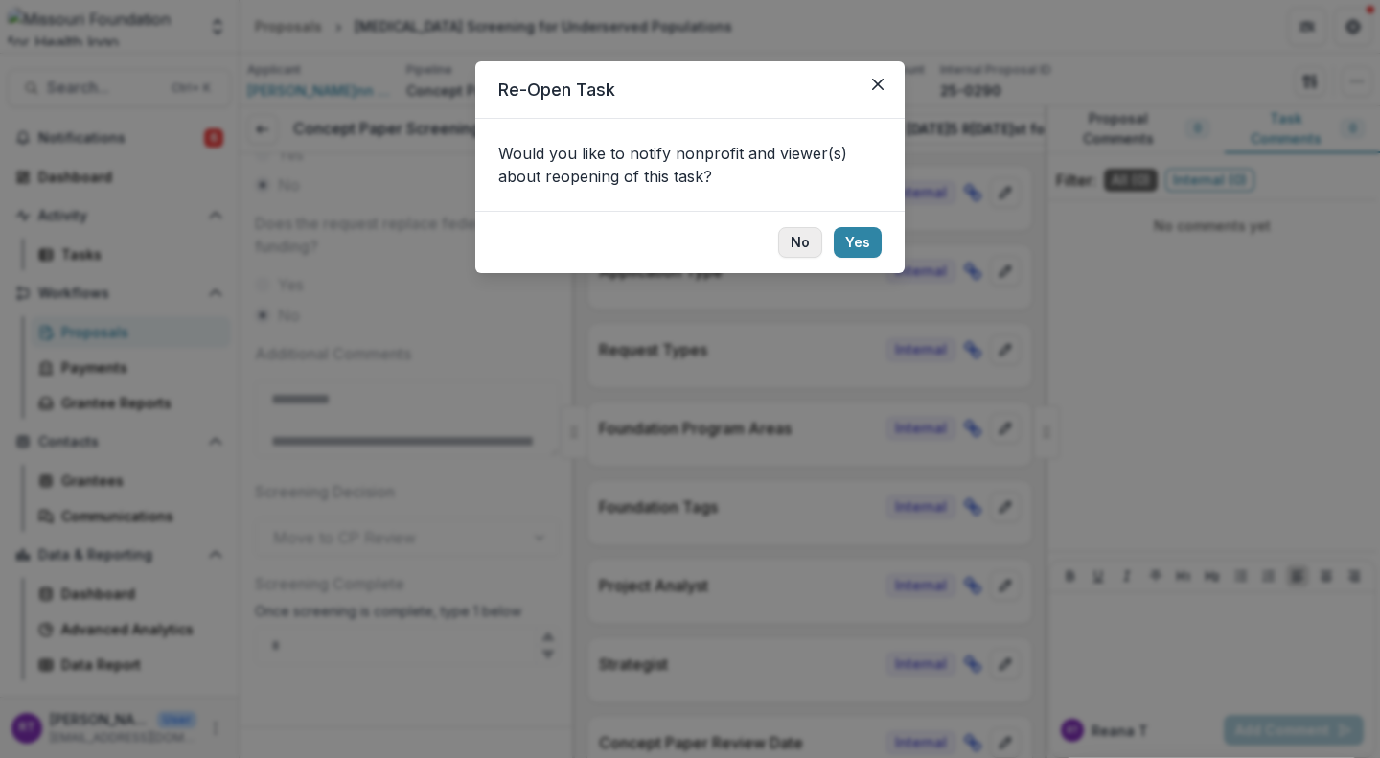
click at [800, 243] on button "No" at bounding box center [800, 242] width 44 height 31
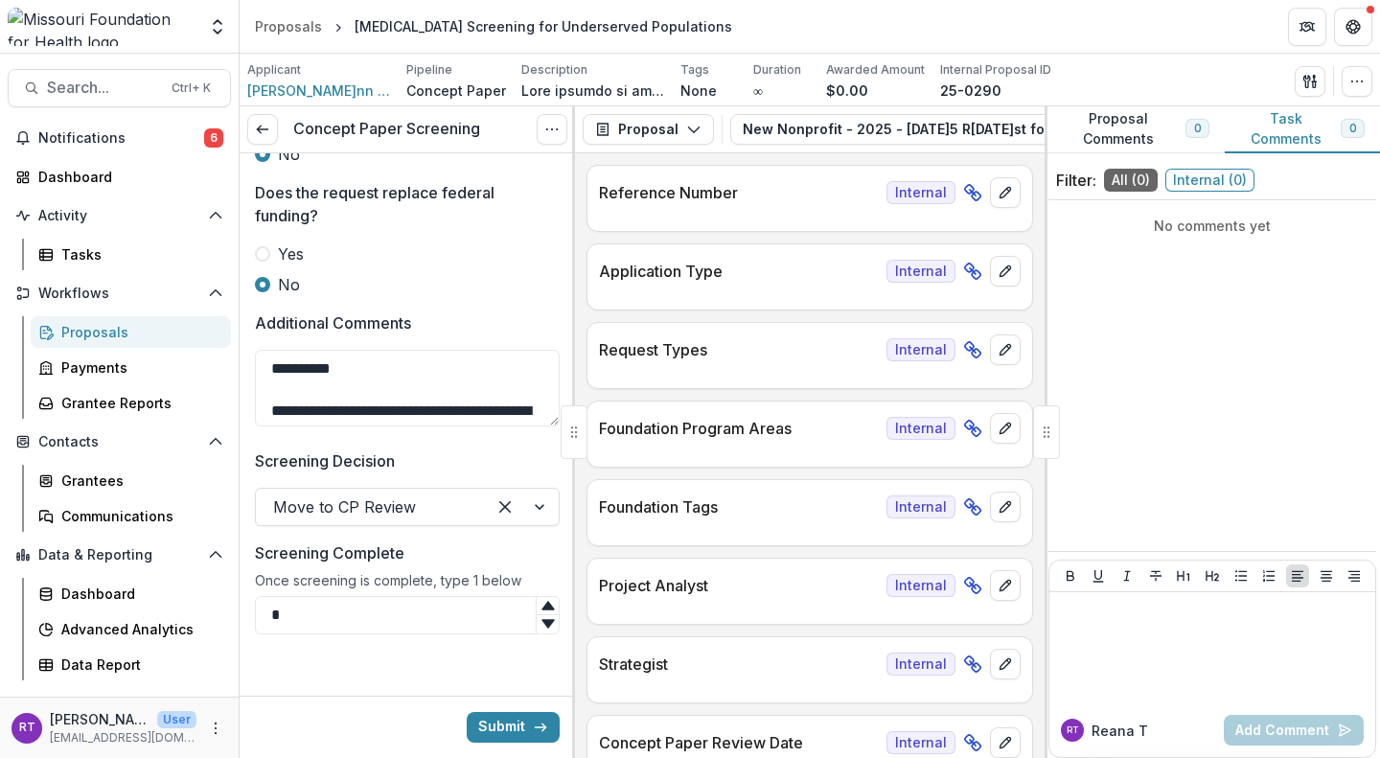
click at [403, 520] on div at bounding box center [370, 506] width 195 height 27
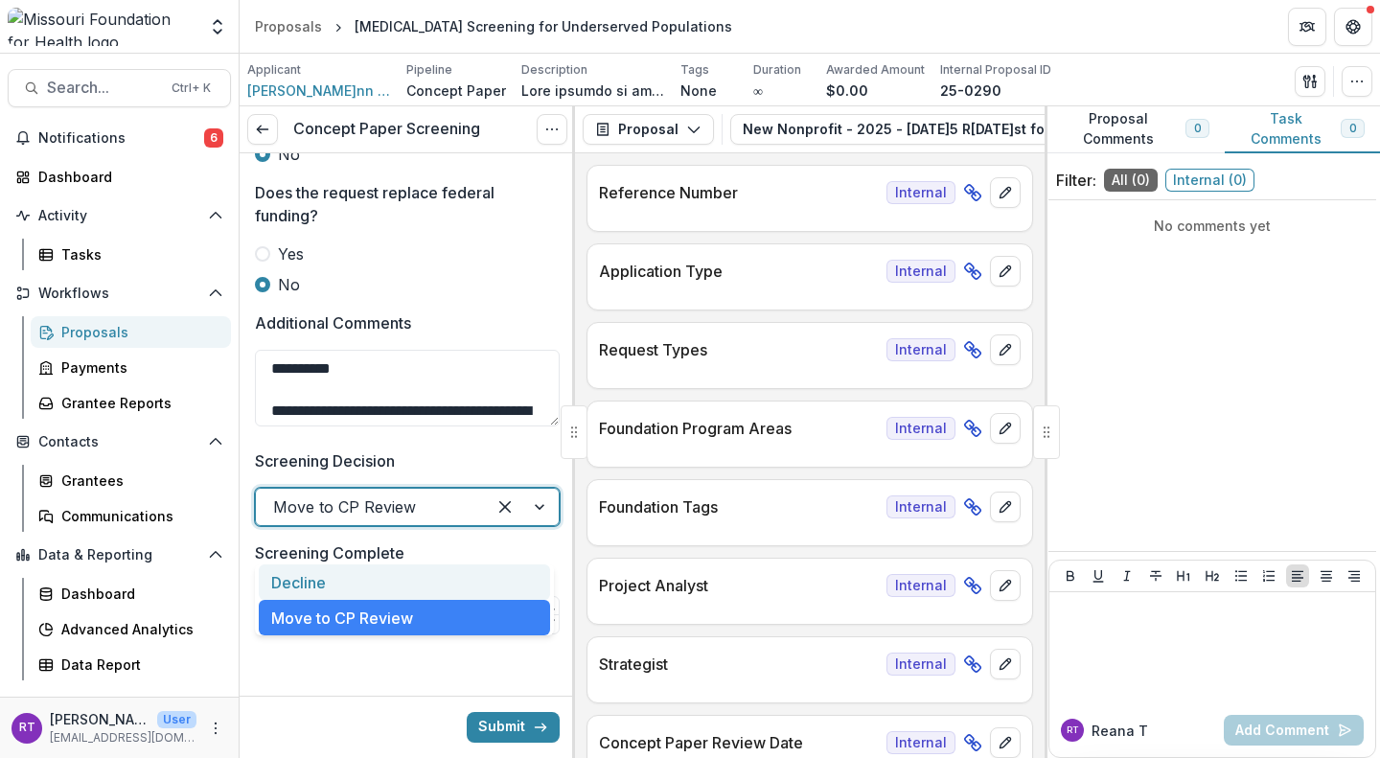
click at [413, 582] on div "Decline" at bounding box center [404, 581] width 291 height 35
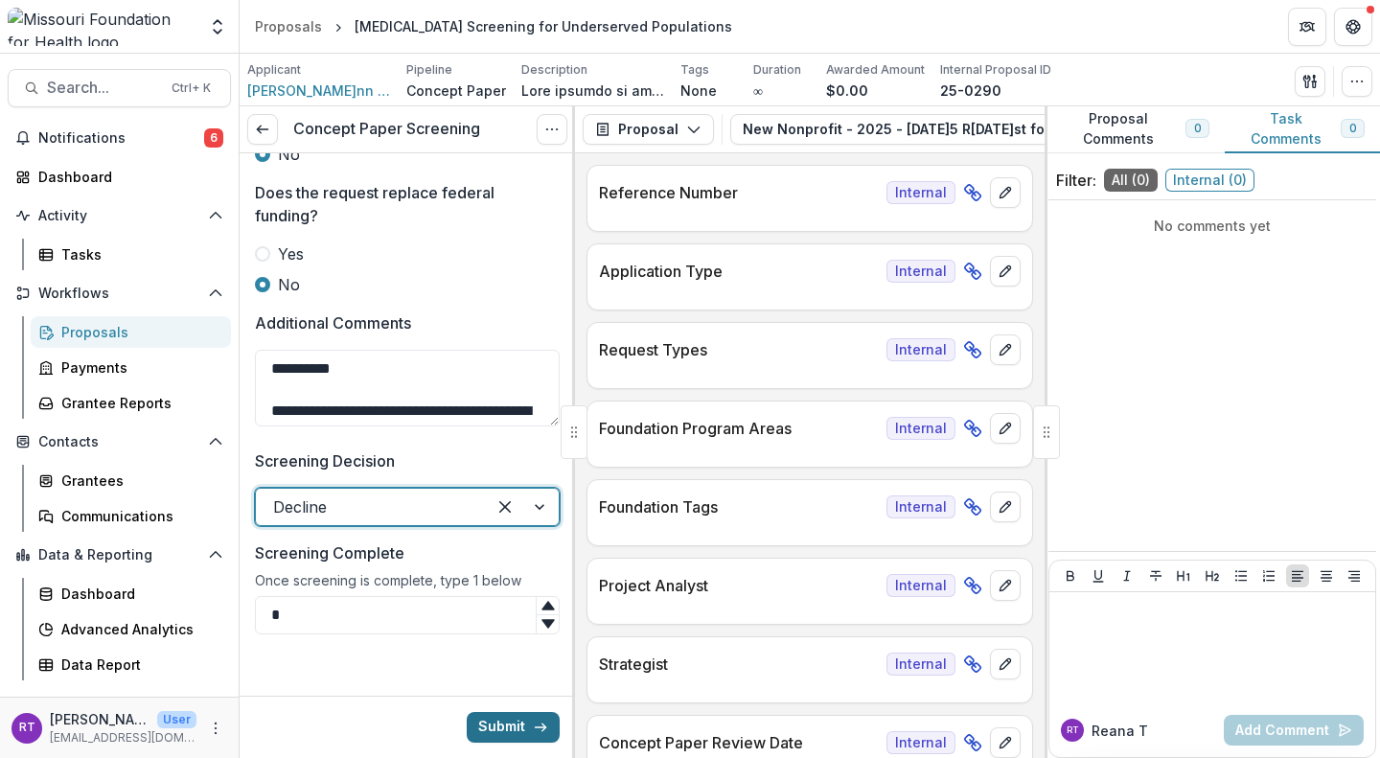
click at [499, 722] on button "Submit" at bounding box center [513, 727] width 93 height 31
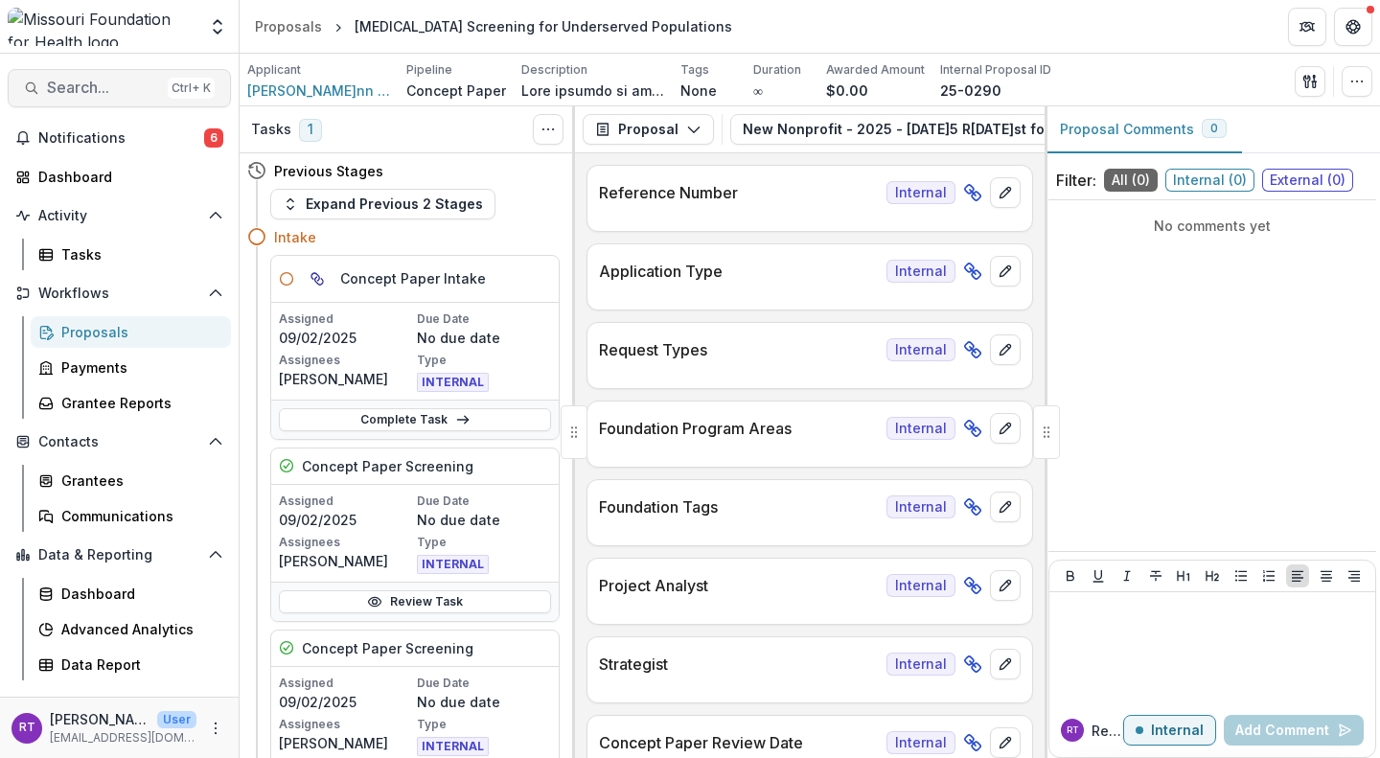
click at [121, 88] on span "Search..." at bounding box center [103, 88] width 113 height 18
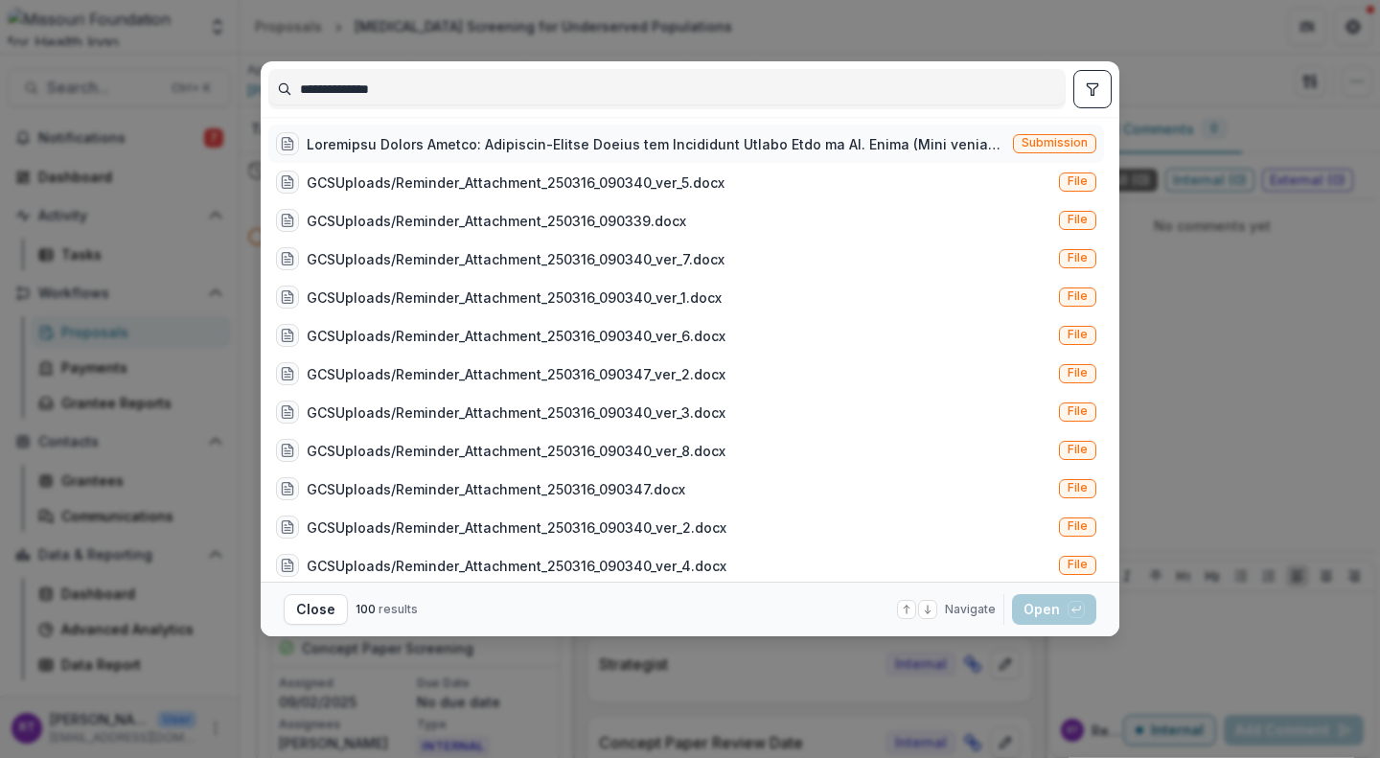
type input "**********"
click at [449, 141] on div at bounding box center [656, 144] width 699 height 20
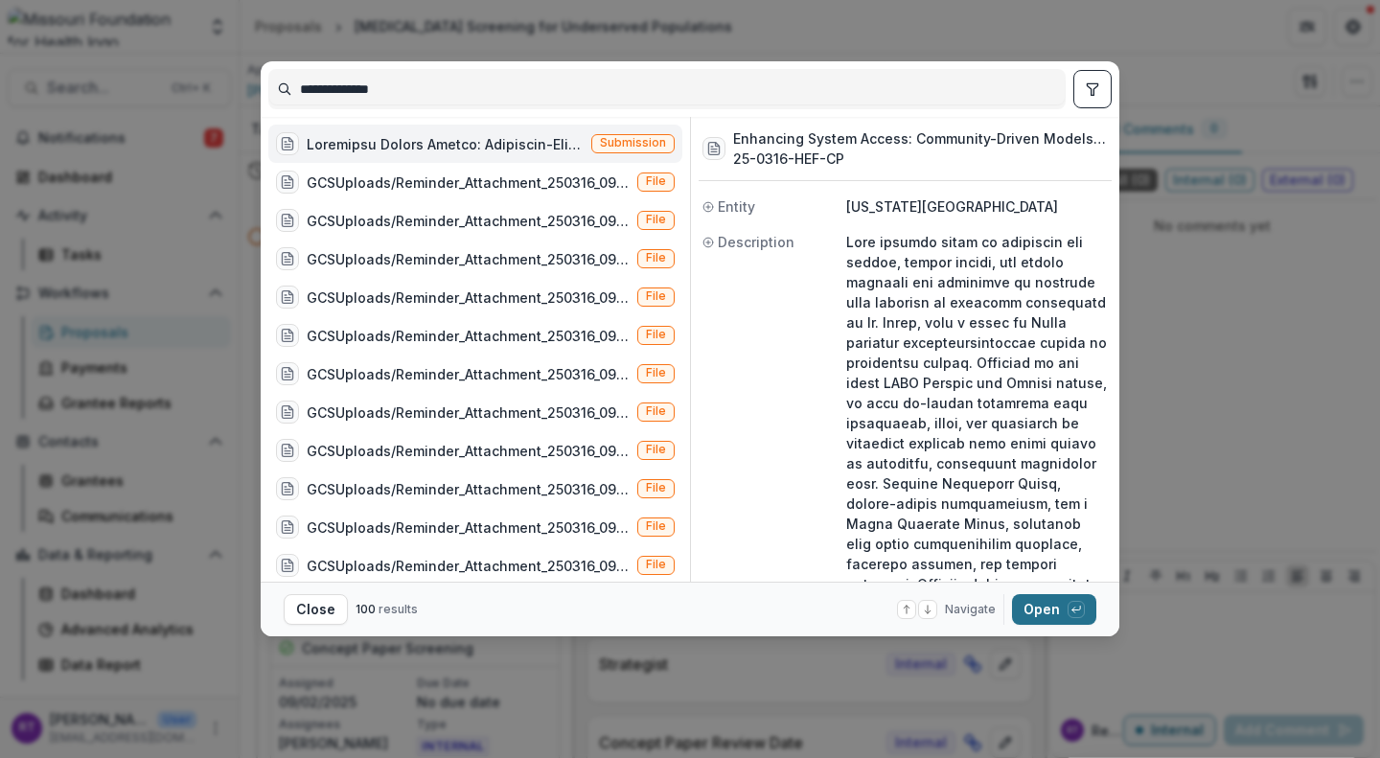
click at [1033, 603] on button "Open with enter key" at bounding box center [1054, 609] width 84 height 31
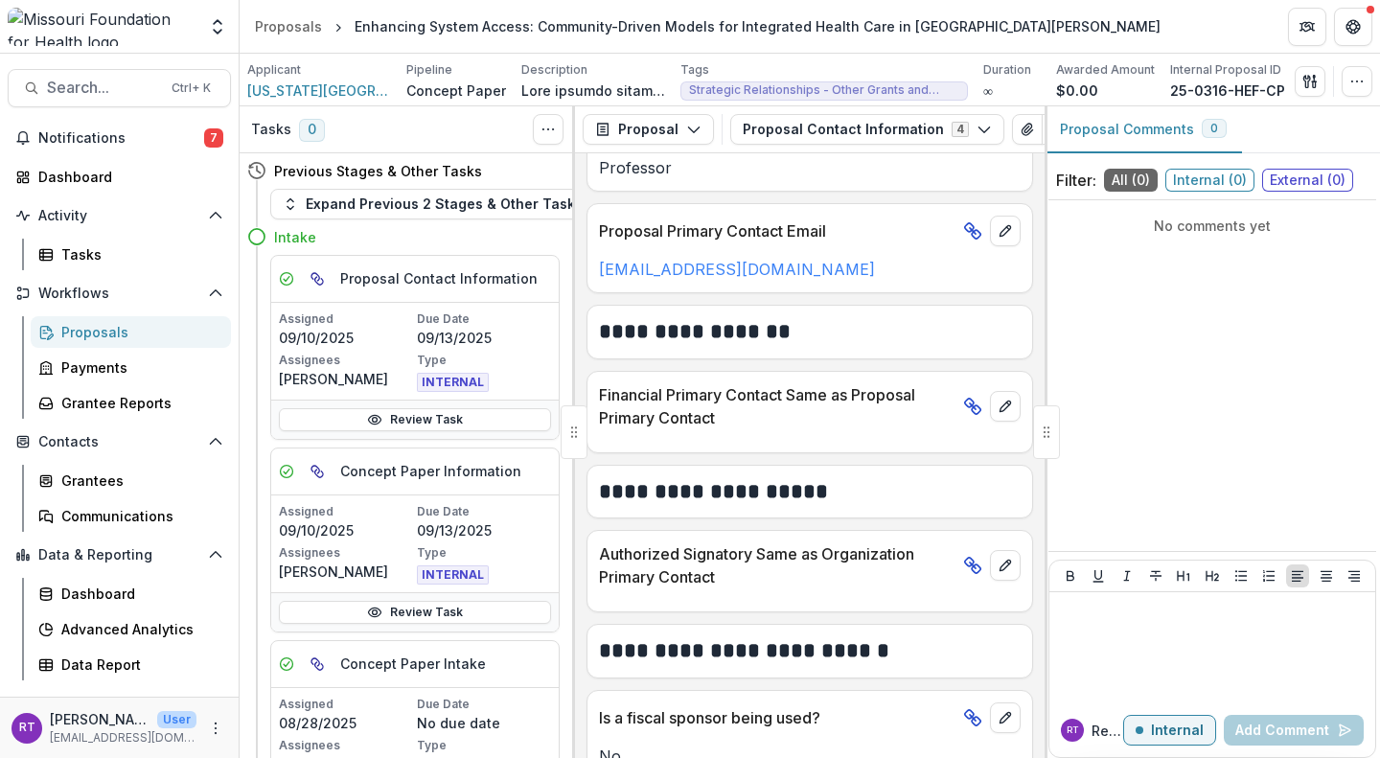
scroll to position [1147, 0]
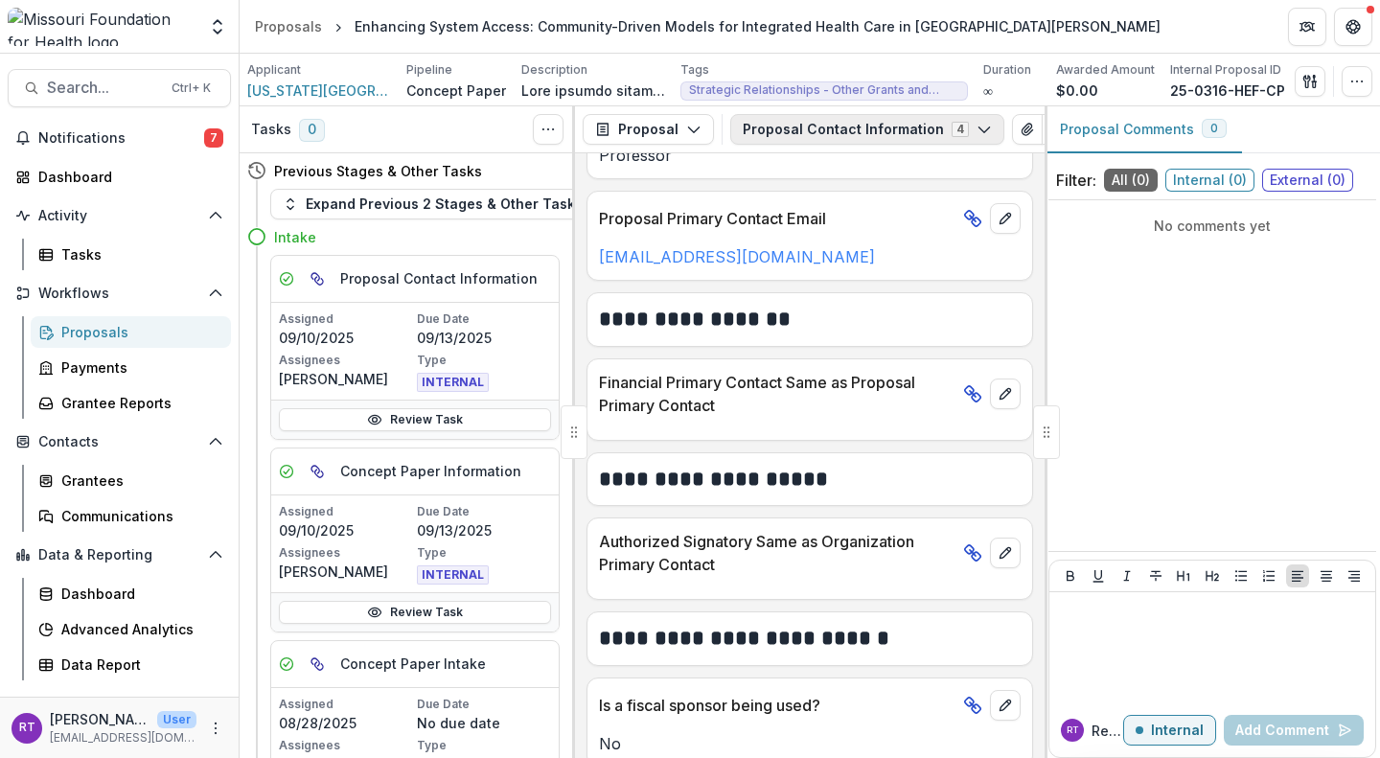
click at [829, 132] on button "Proposal Contact Information 4" at bounding box center [867, 129] width 274 height 31
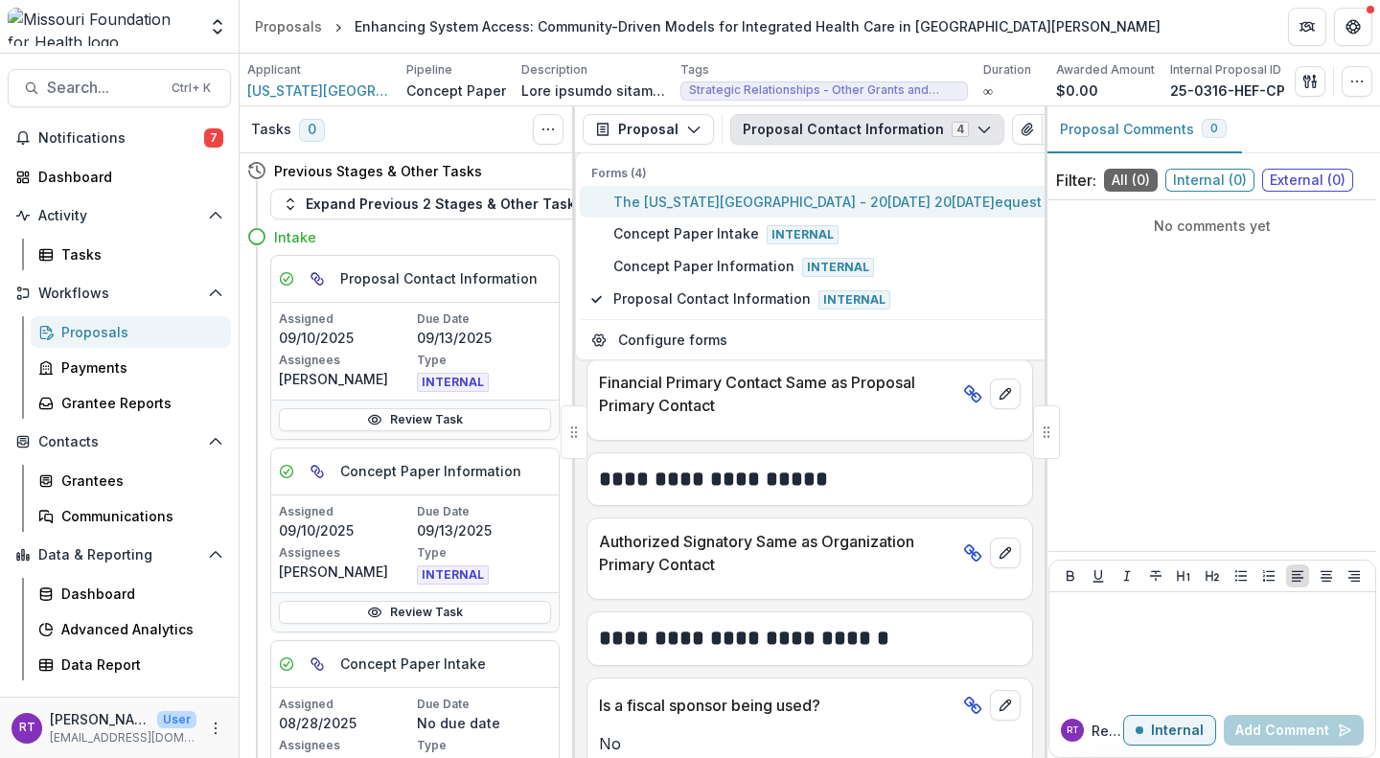
click at [821, 196] on span "The Washington University - 2025 - 2025 Request for Concept Papers" at bounding box center [894, 202] width 562 height 20
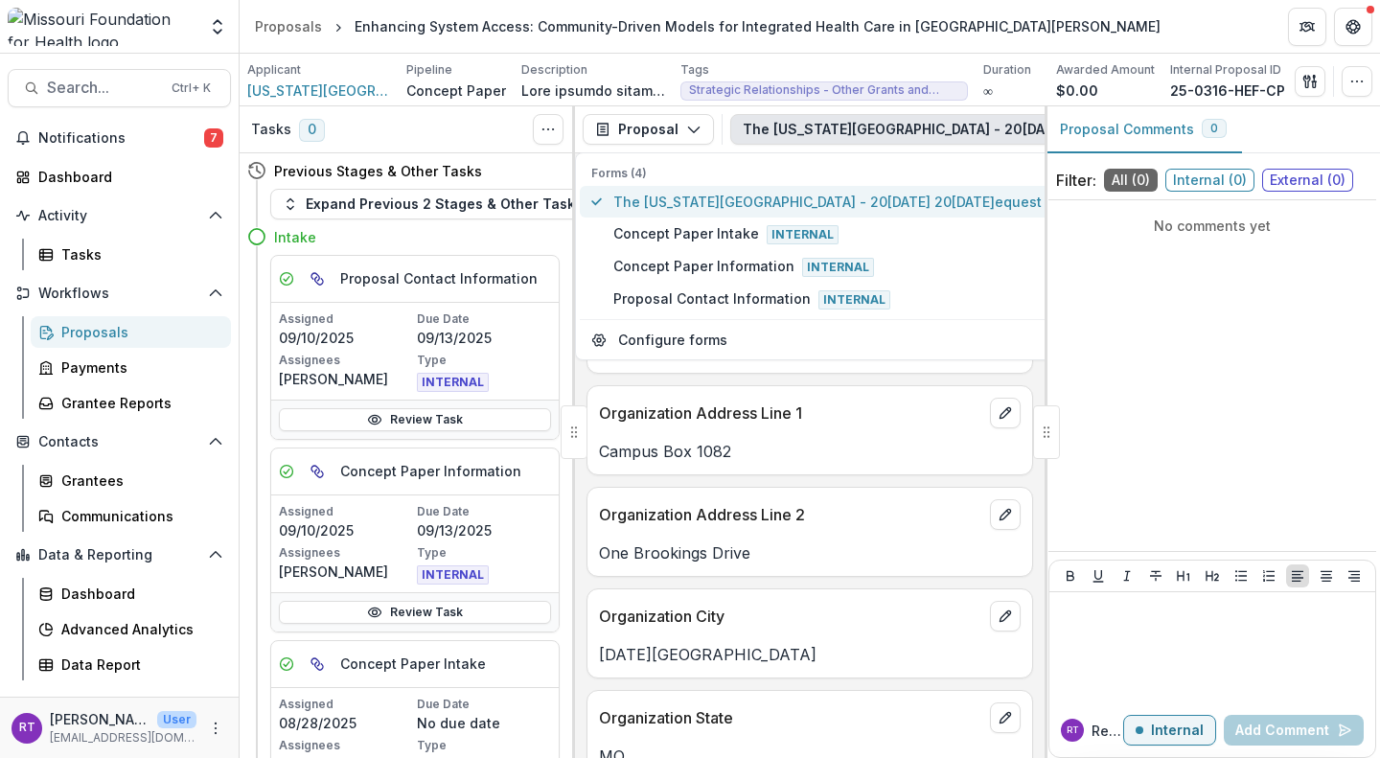
scroll to position [1246, 0]
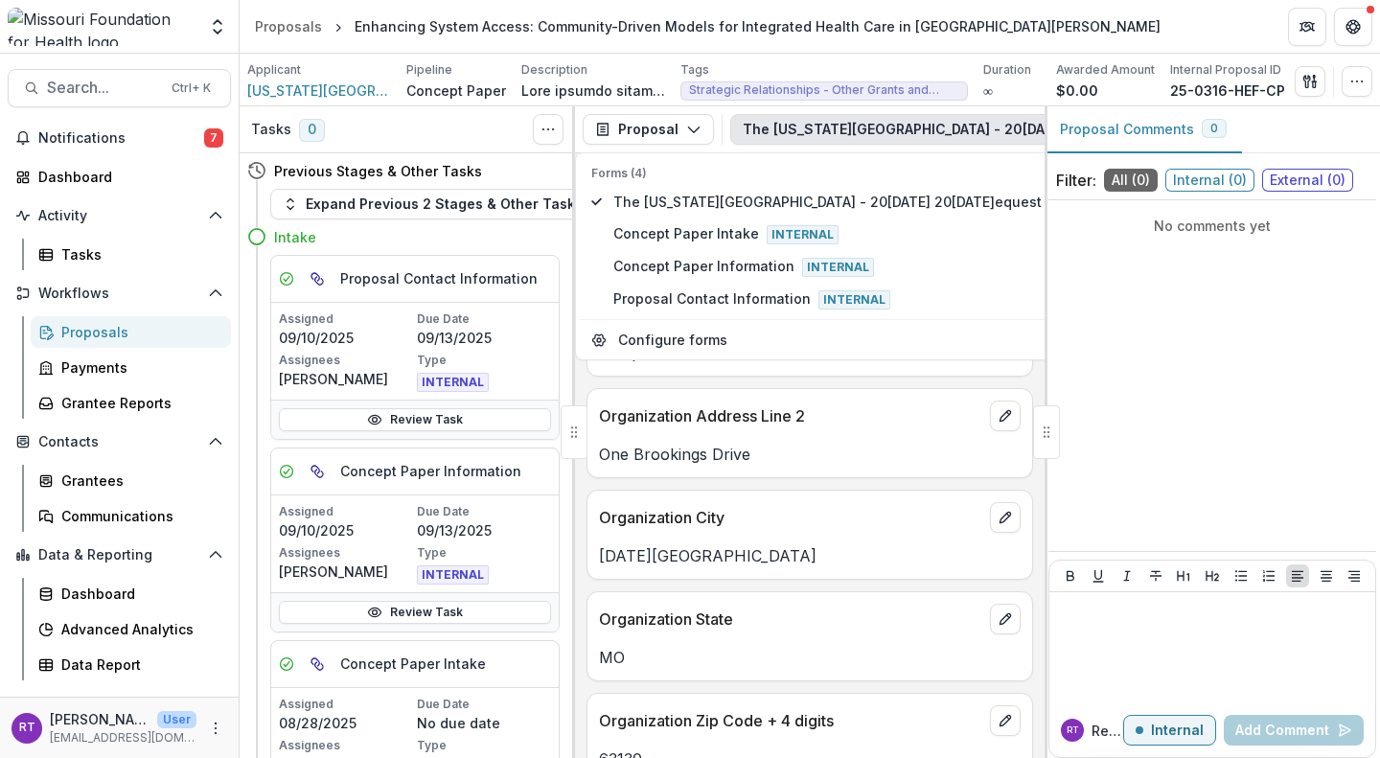
click at [764, 443] on p "One Brookings Drive" at bounding box center [810, 454] width 422 height 23
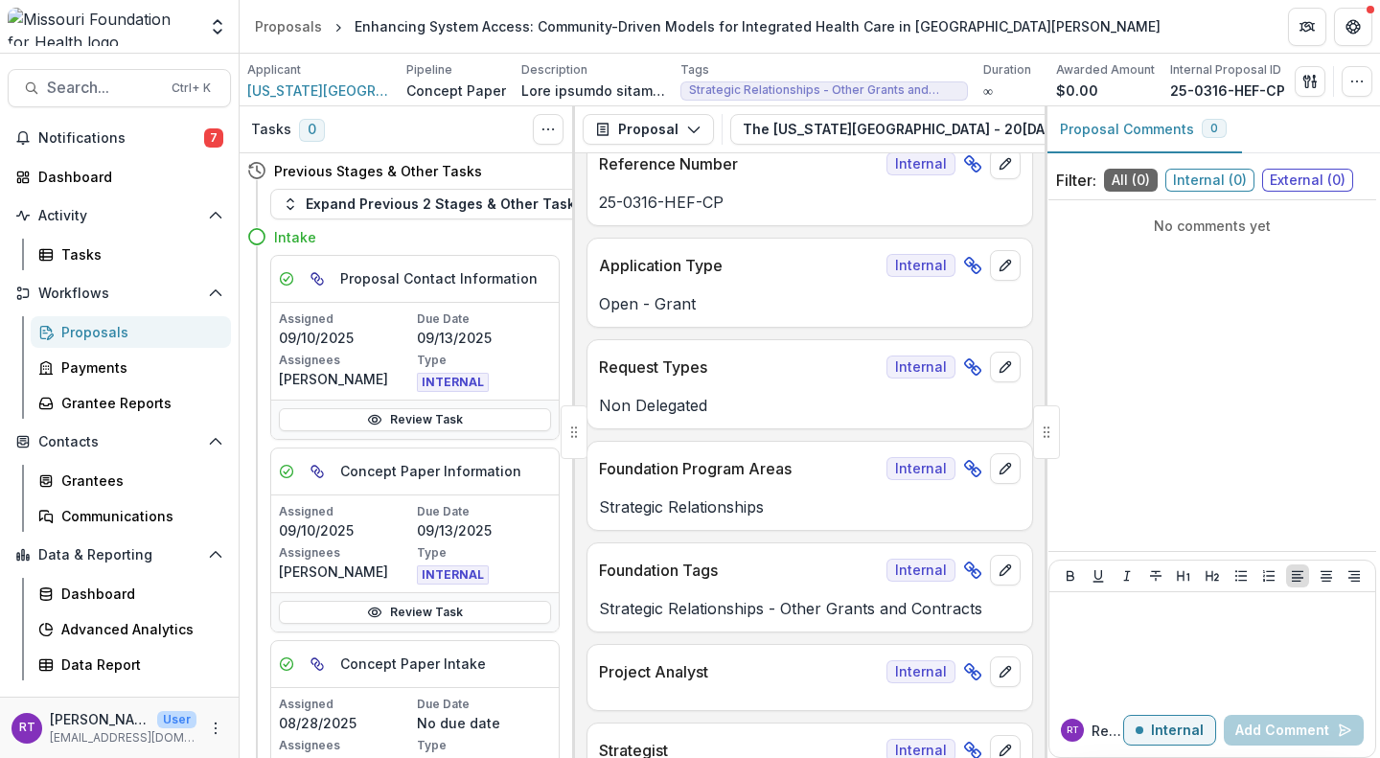
scroll to position [0, 0]
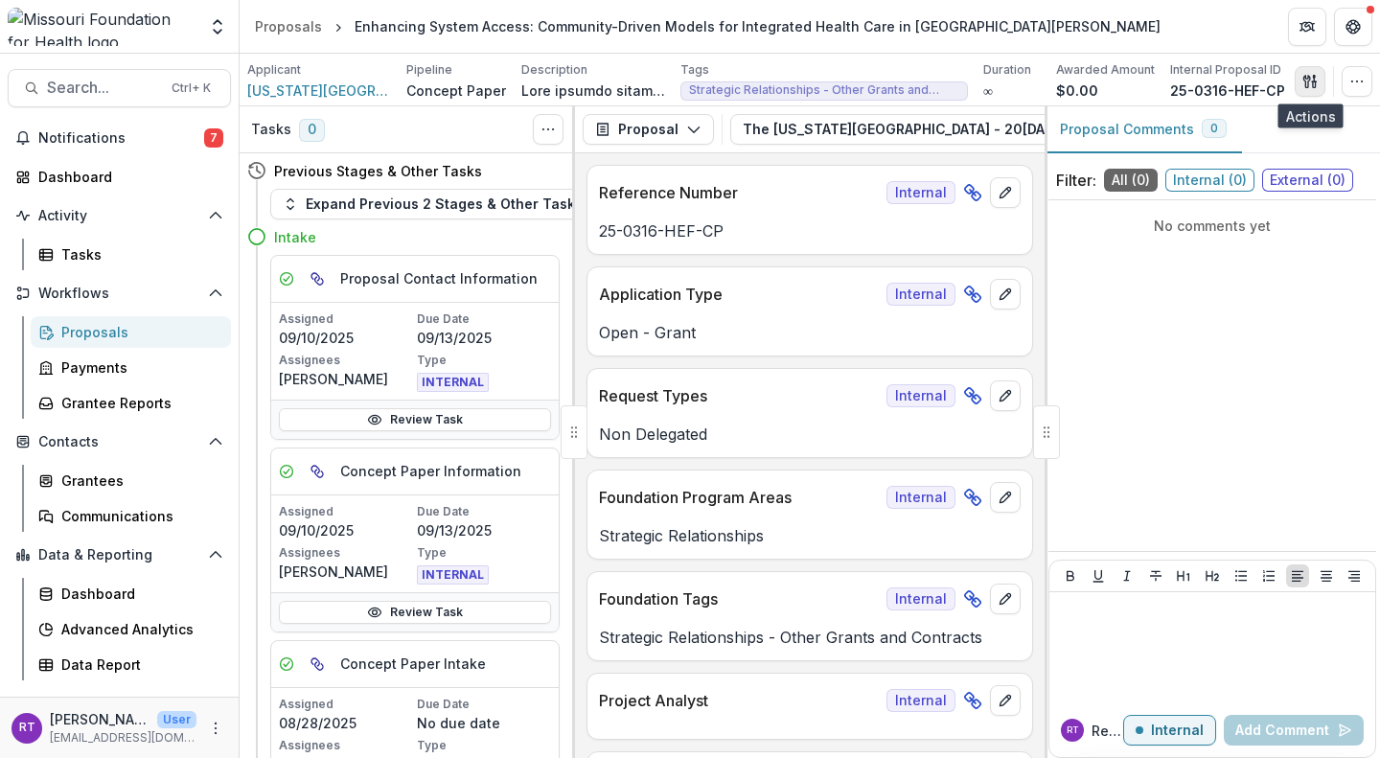
click at [1304, 81] on icon "button" at bounding box center [1309, 81] width 15 height 15
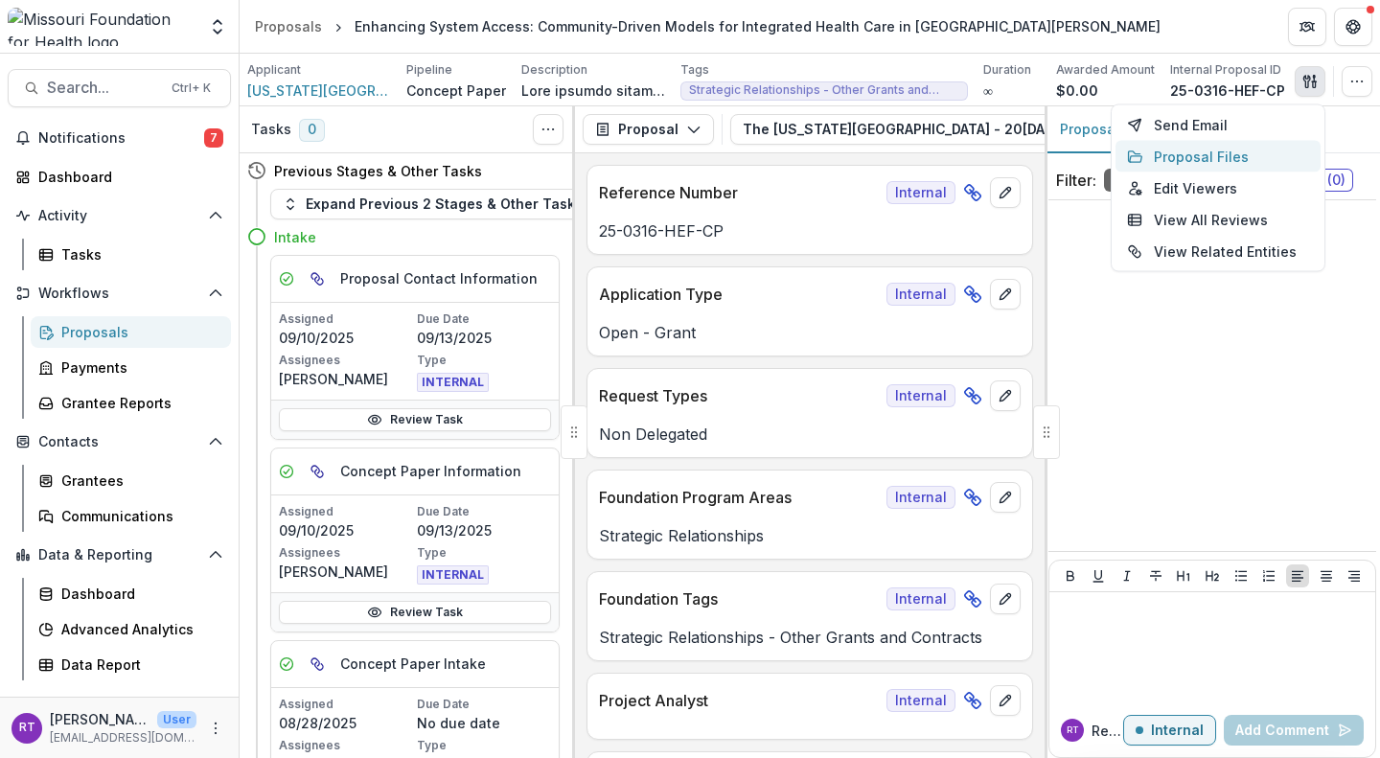
click at [1226, 153] on button "Proposal Files" at bounding box center [1217, 157] width 205 height 32
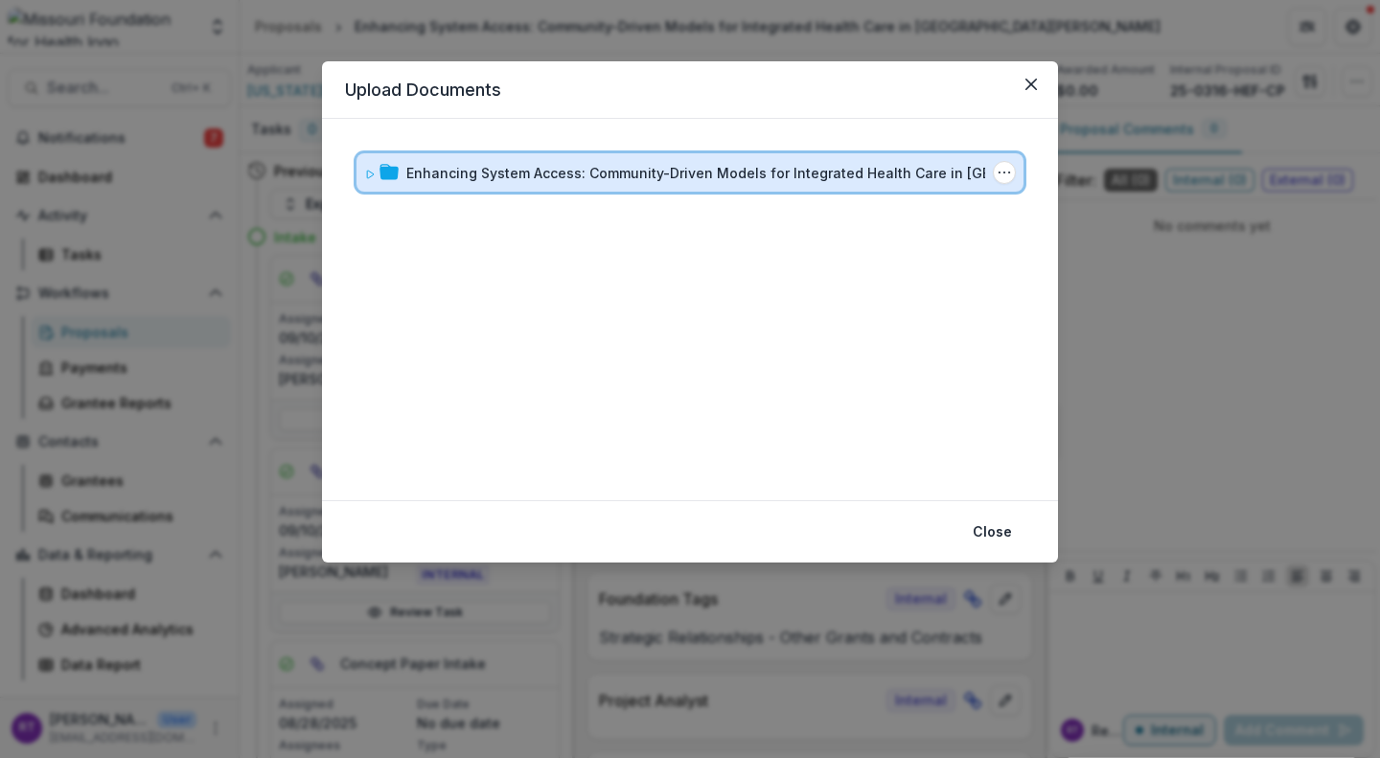
click at [371, 169] on icon at bounding box center [369, 174] width 11 height 11
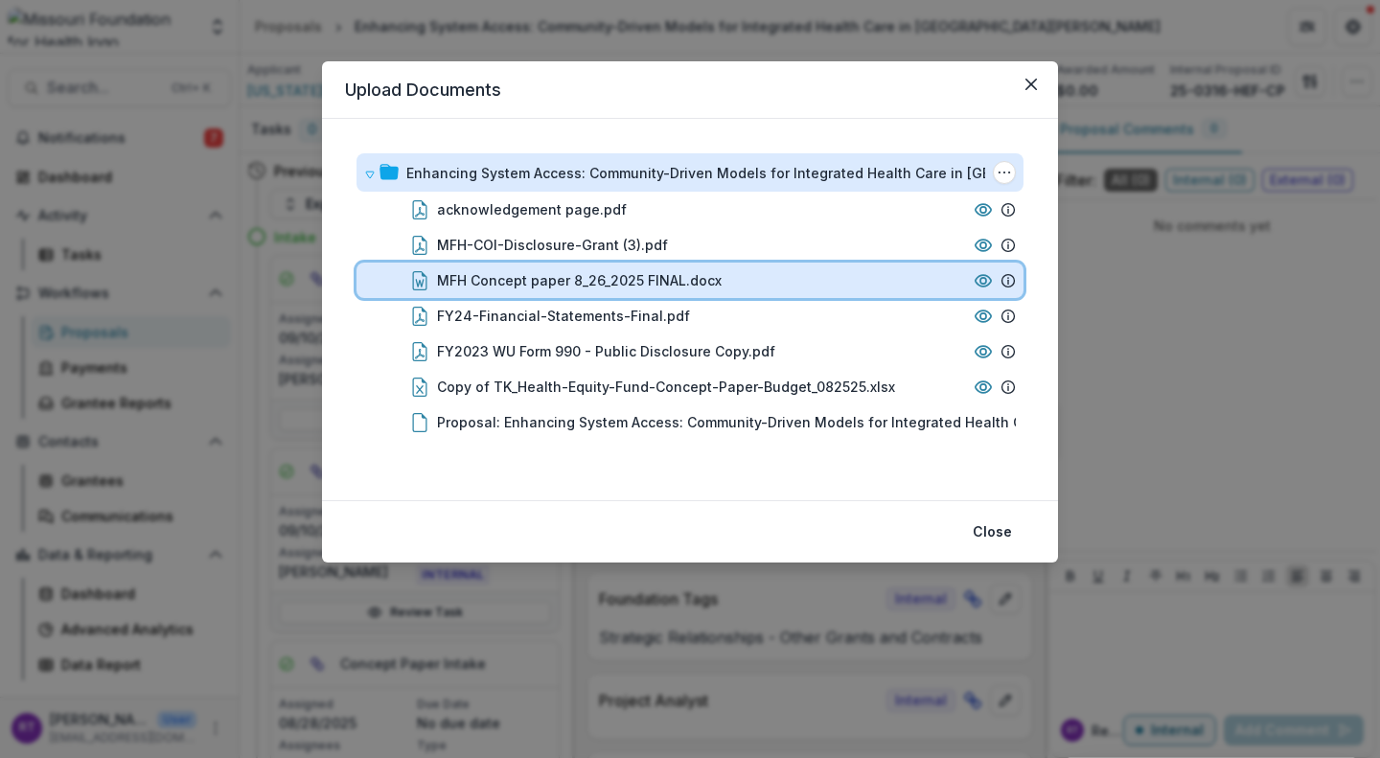
click at [726, 267] on div "MFH Concept paper 8_26_2025 FINAL.docx" at bounding box center [689, 280] width 667 height 35
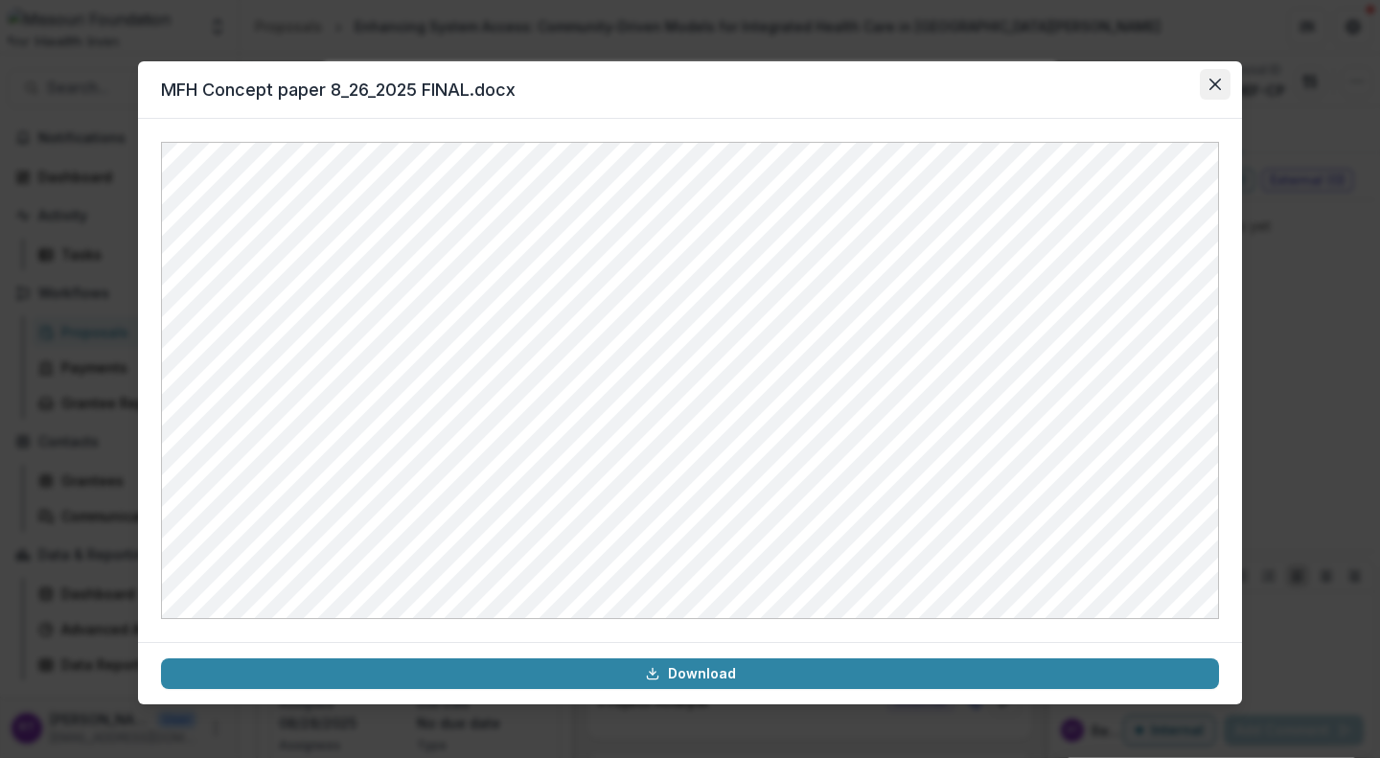
click at [1213, 82] on icon "Close" at bounding box center [1214, 84] width 11 height 11
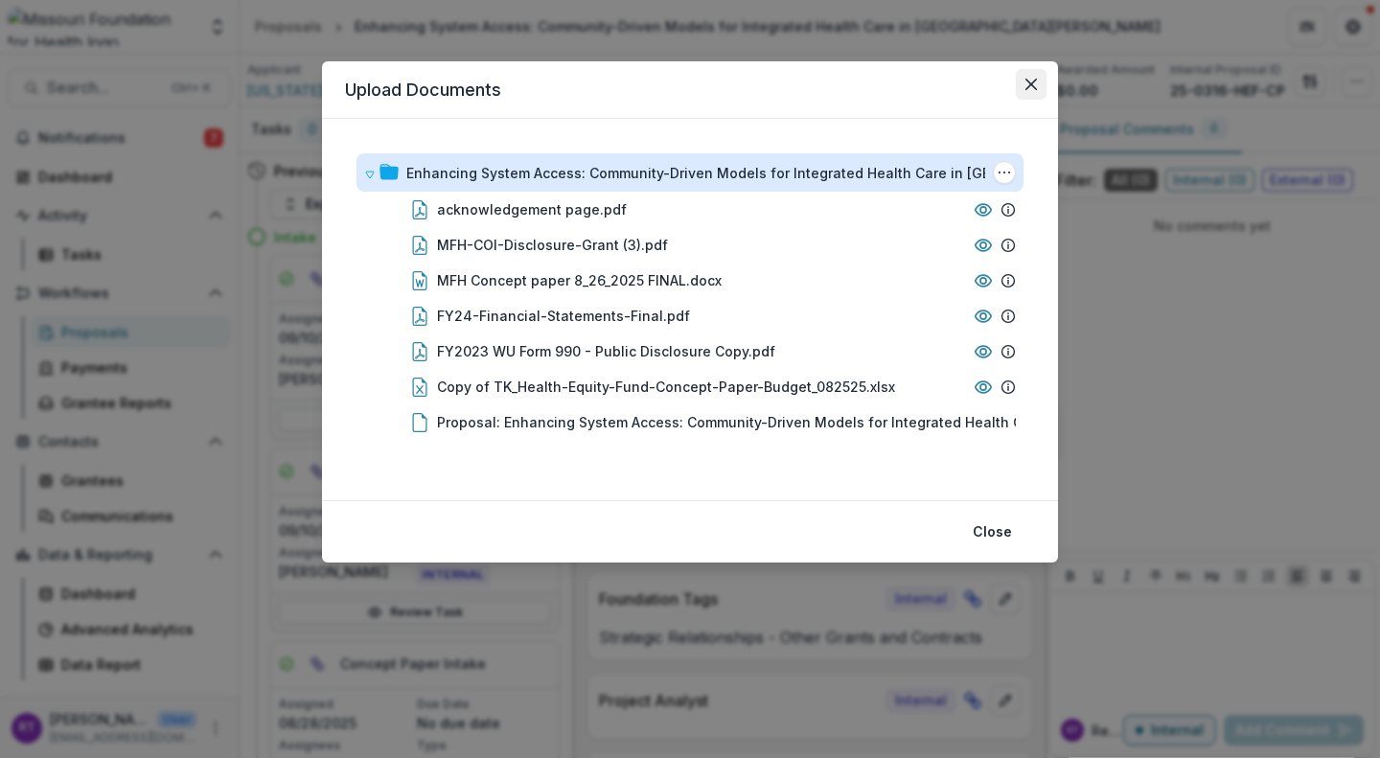
click at [1041, 92] on button "Close" at bounding box center [1031, 84] width 31 height 31
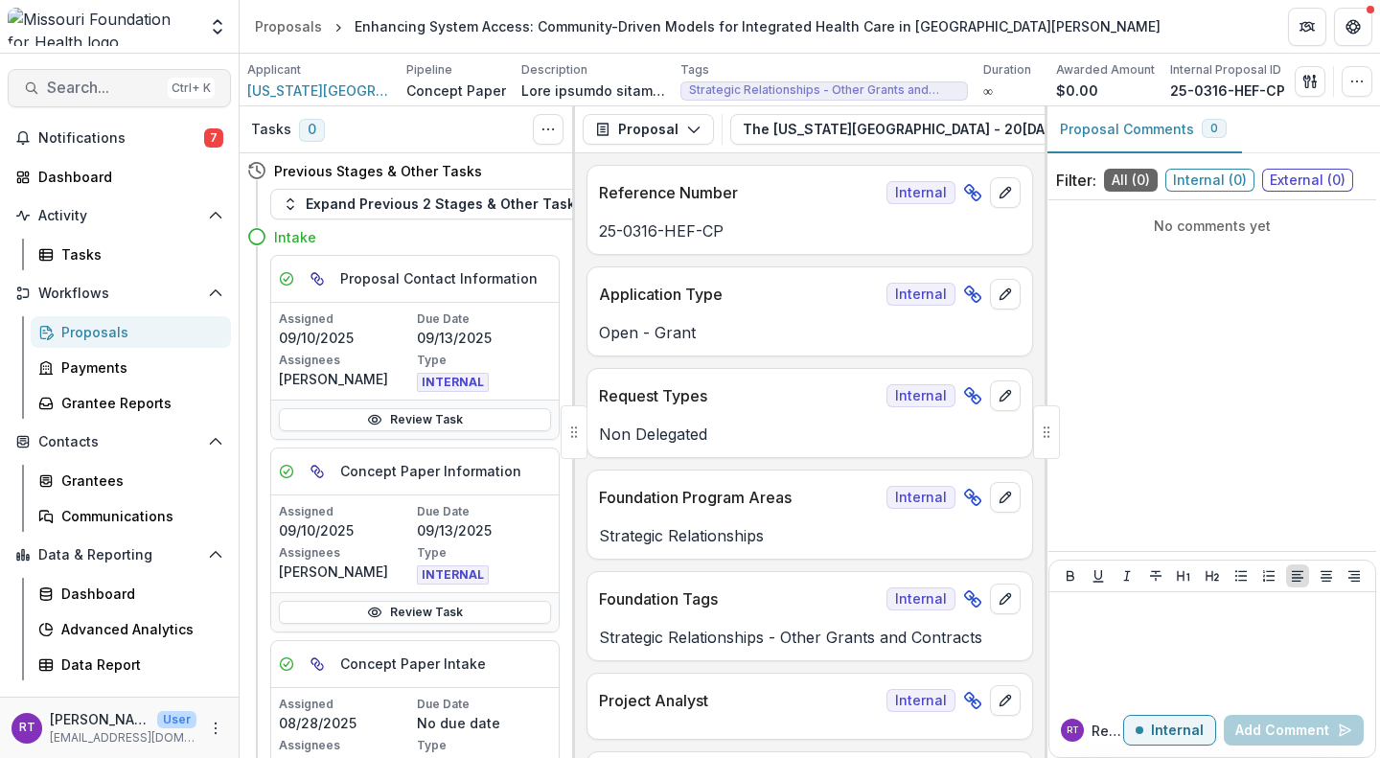
click at [107, 88] on span "Search..." at bounding box center [103, 88] width 113 height 18
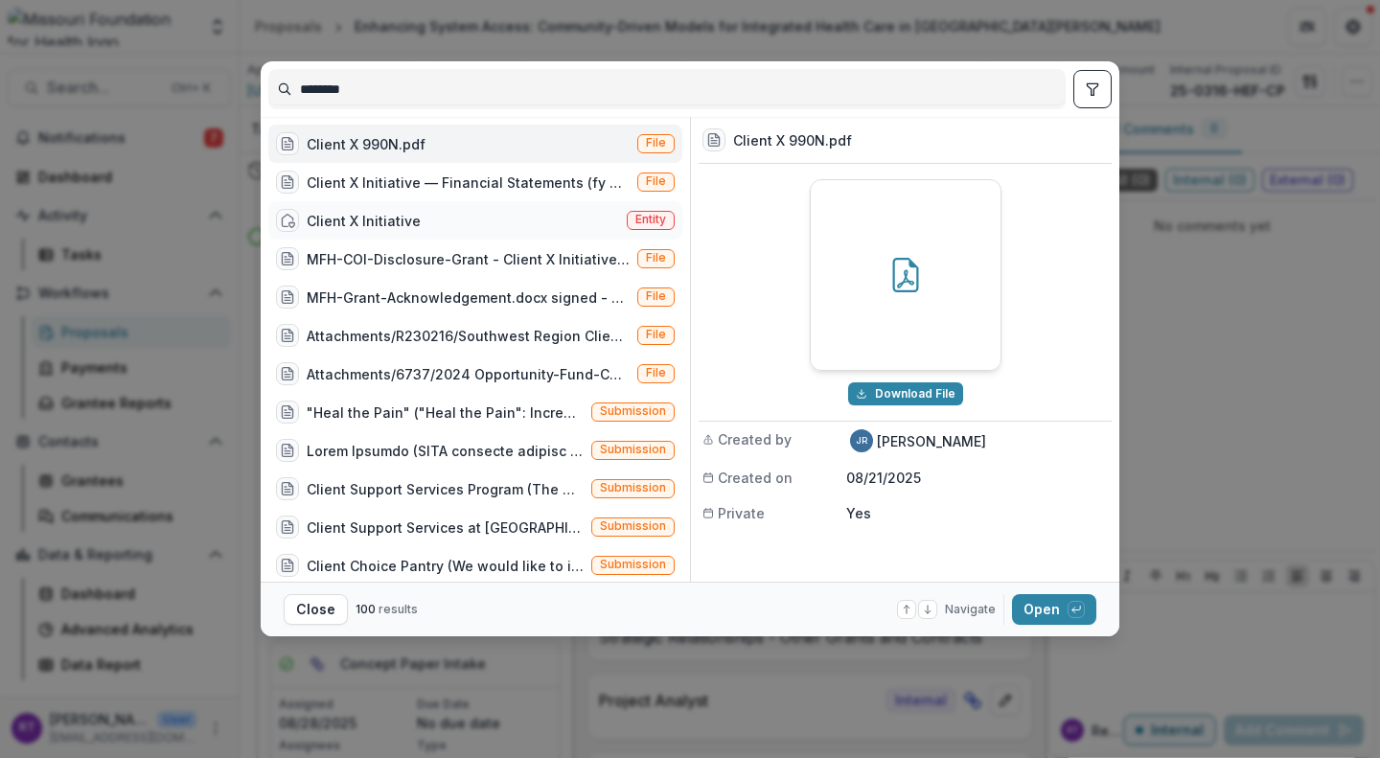
type input "********"
click at [526, 221] on div "Client X Initiative Entity" at bounding box center [475, 220] width 414 height 38
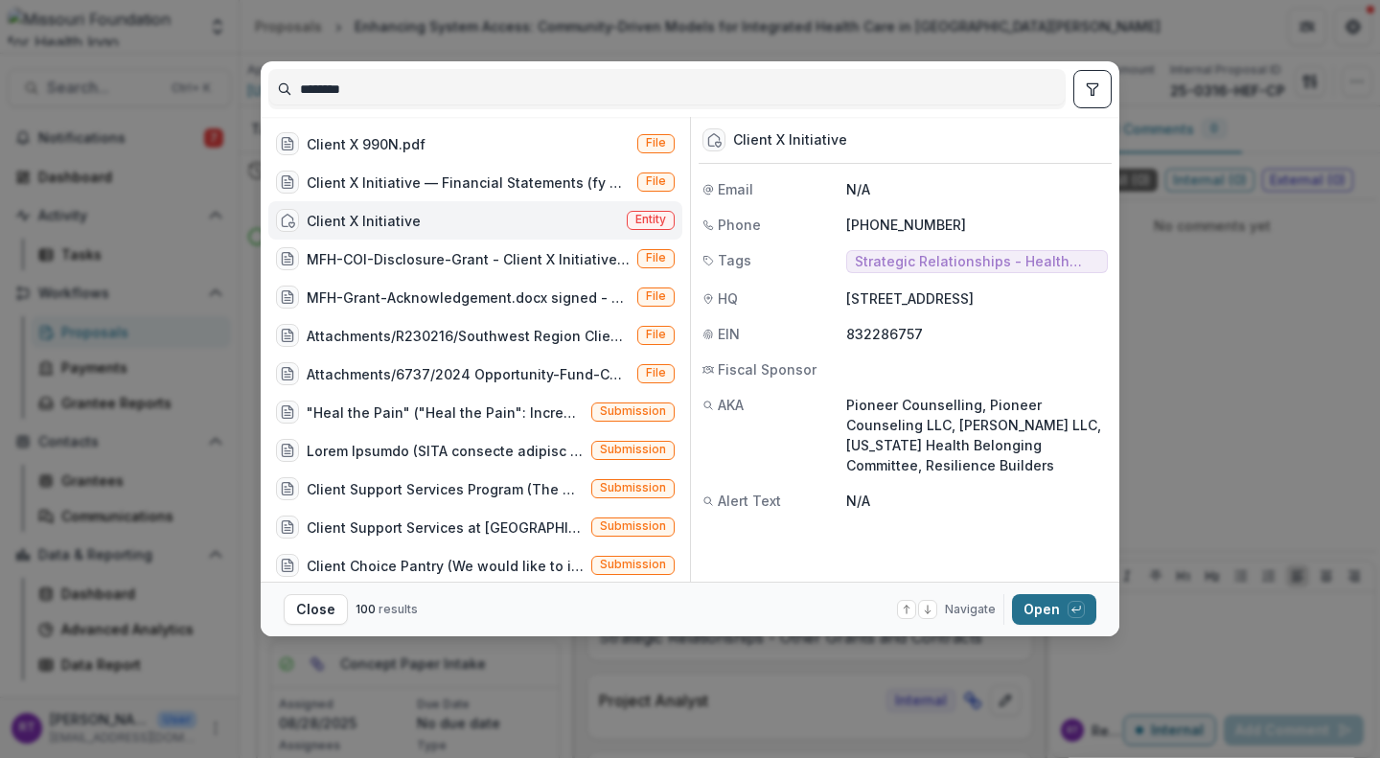
click at [1044, 606] on button "Open with enter key" at bounding box center [1054, 609] width 84 height 31
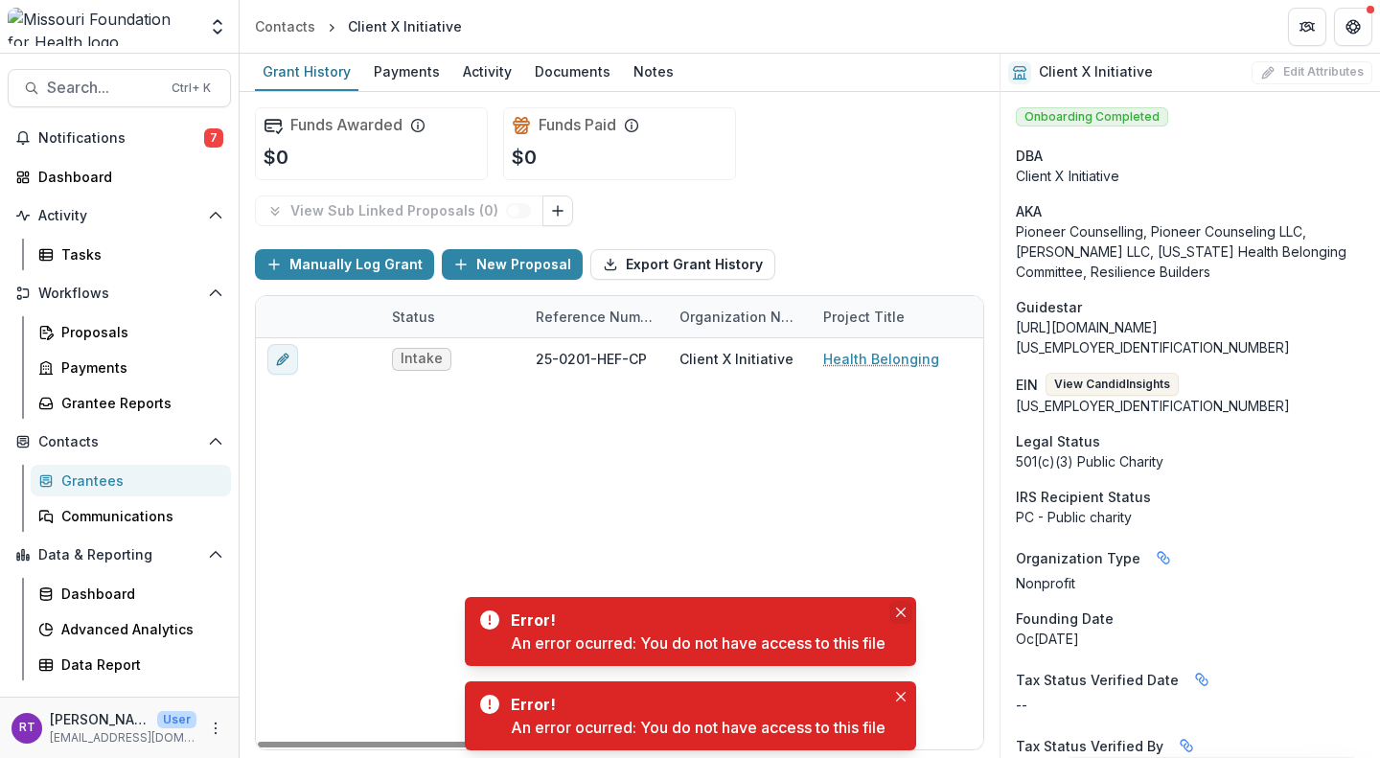
click at [897, 614] on button "Close" at bounding box center [900, 612] width 23 height 23
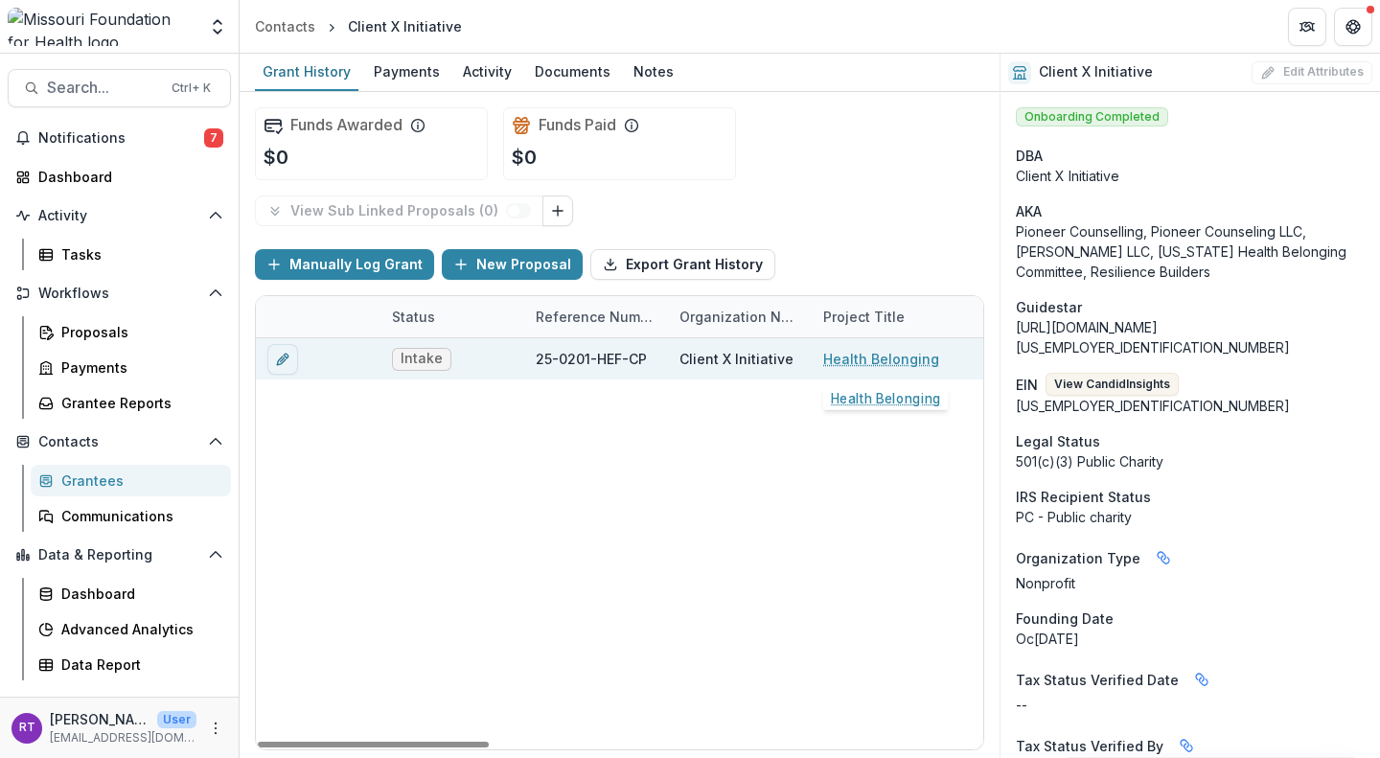
click at [881, 359] on link "Health Belonging" at bounding box center [881, 359] width 116 height 20
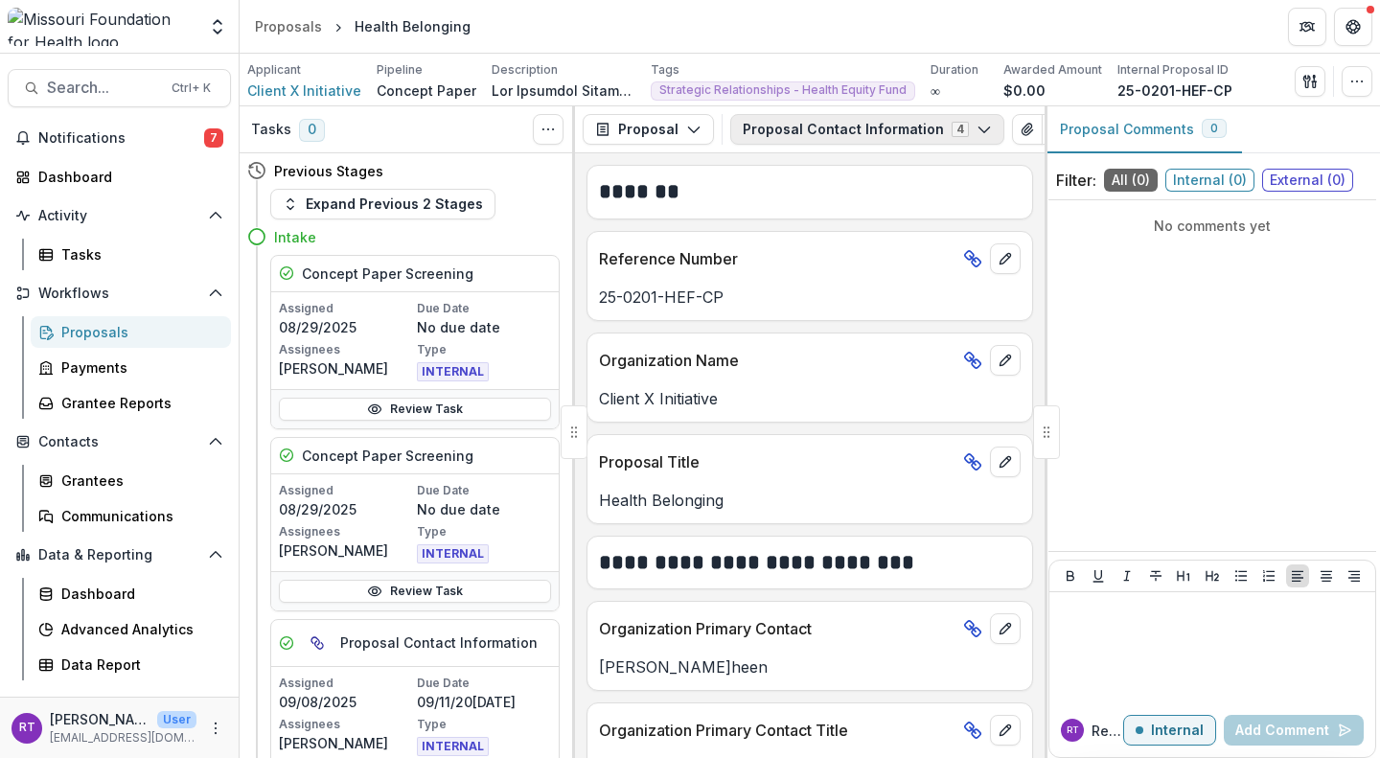
click at [862, 116] on button "Proposal Contact Information 4" at bounding box center [867, 129] width 274 height 31
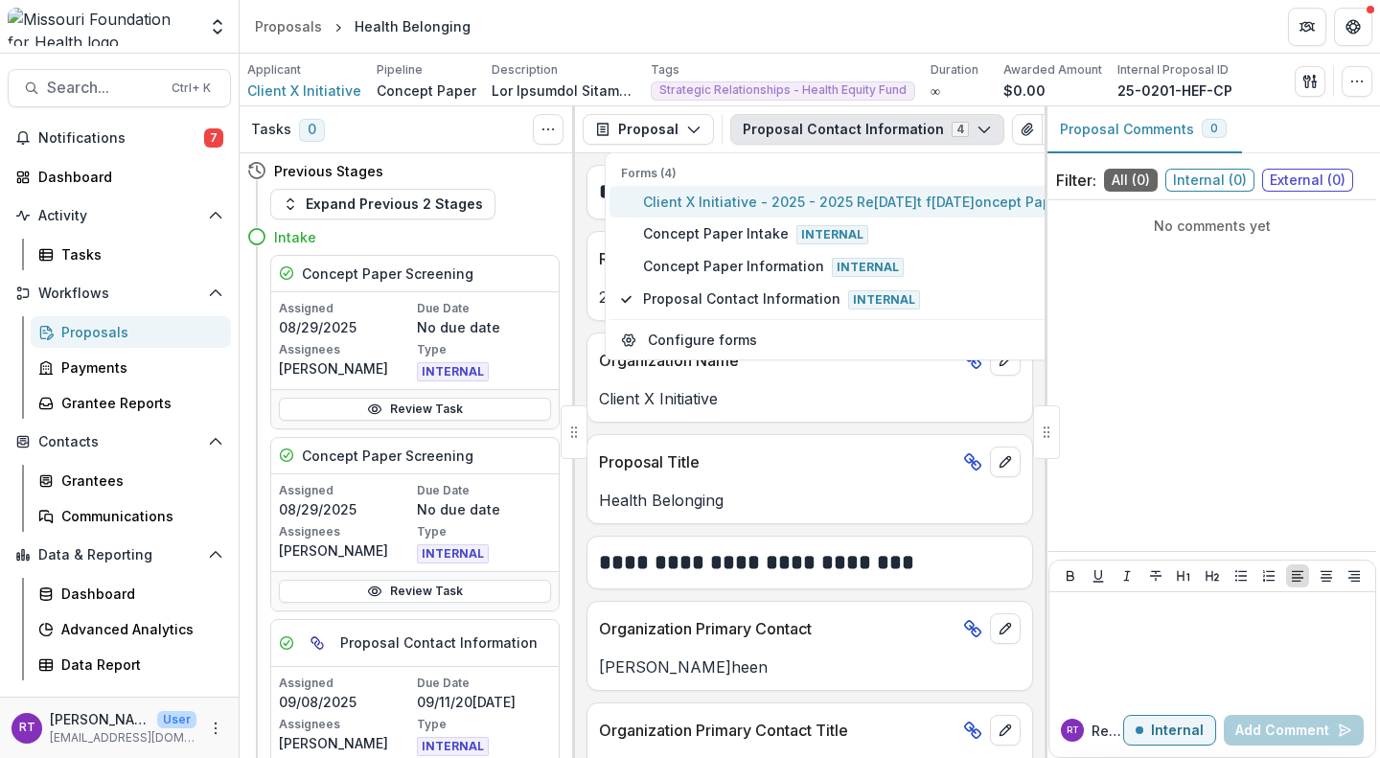
click at [848, 209] on span "Client X Initiative - 2025 - 2025 Request for Concept Papers" at bounding box center [857, 202] width 429 height 20
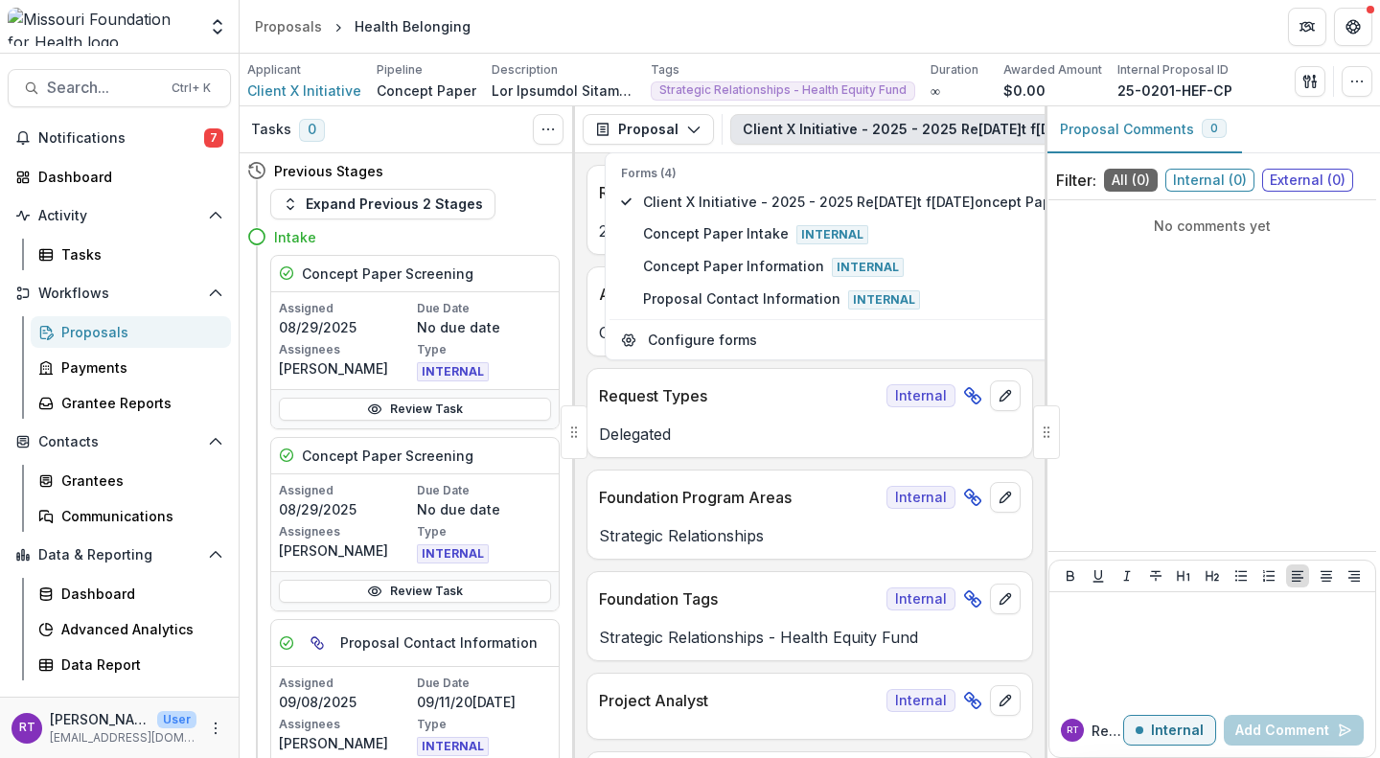
click at [912, 43] on header "Proposals Health Belonging" at bounding box center [810, 26] width 1140 height 53
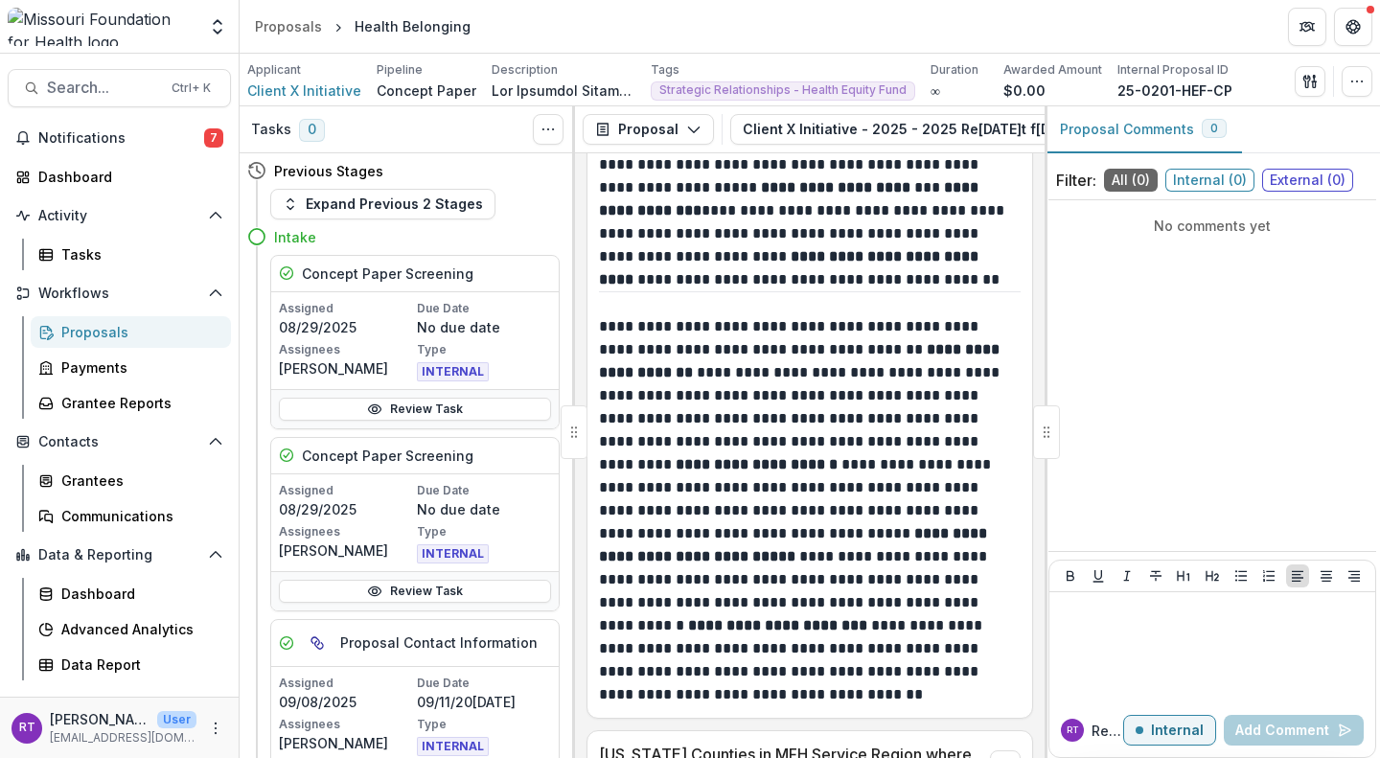
scroll to position [4680, 0]
click at [954, 129] on button "Client X Initiative - 2025 - 2025 Request for Concept Papers 4" at bounding box center [984, 129] width 509 height 31
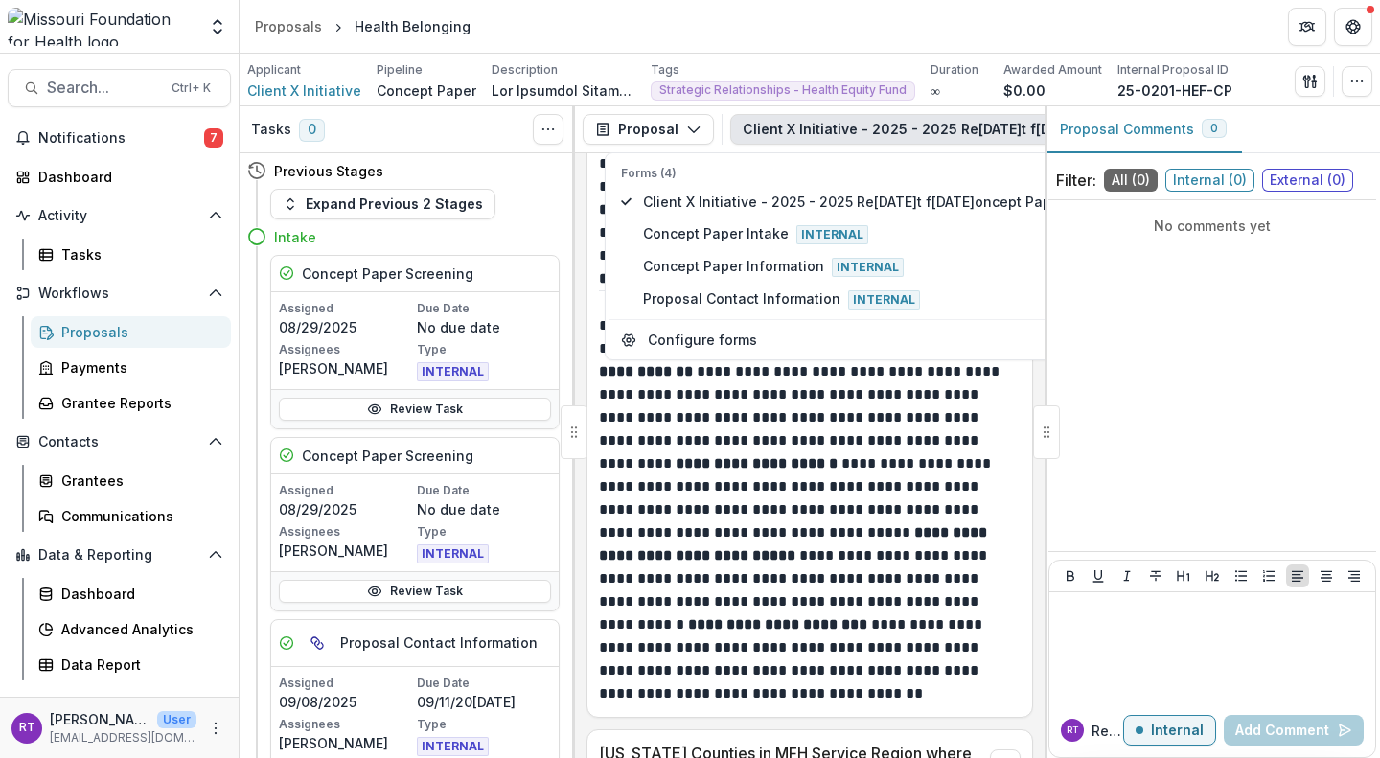
click at [954, 128] on button "Client X Initiative - 2025 - 2025 Request for Concept Papers 4" at bounding box center [984, 129] width 509 height 31
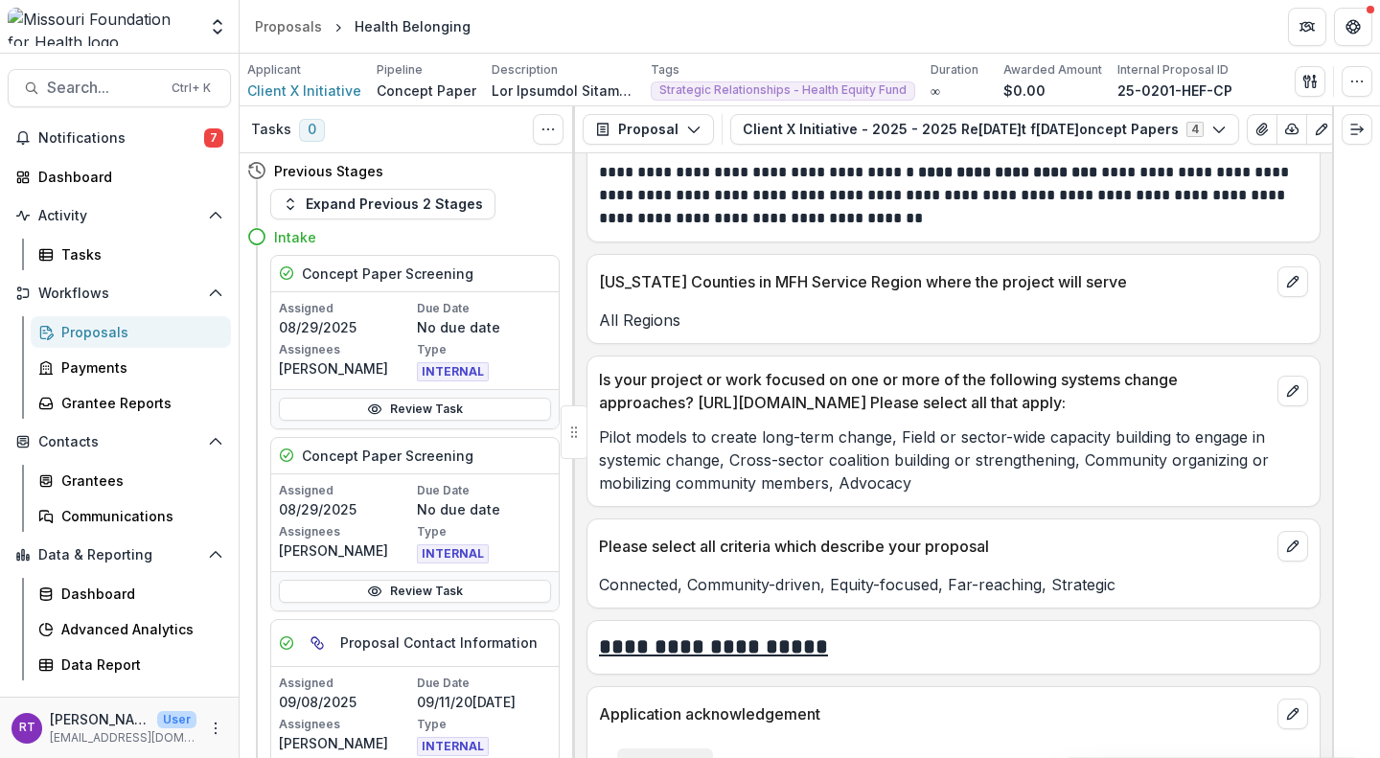
scroll to position [4435, 0]
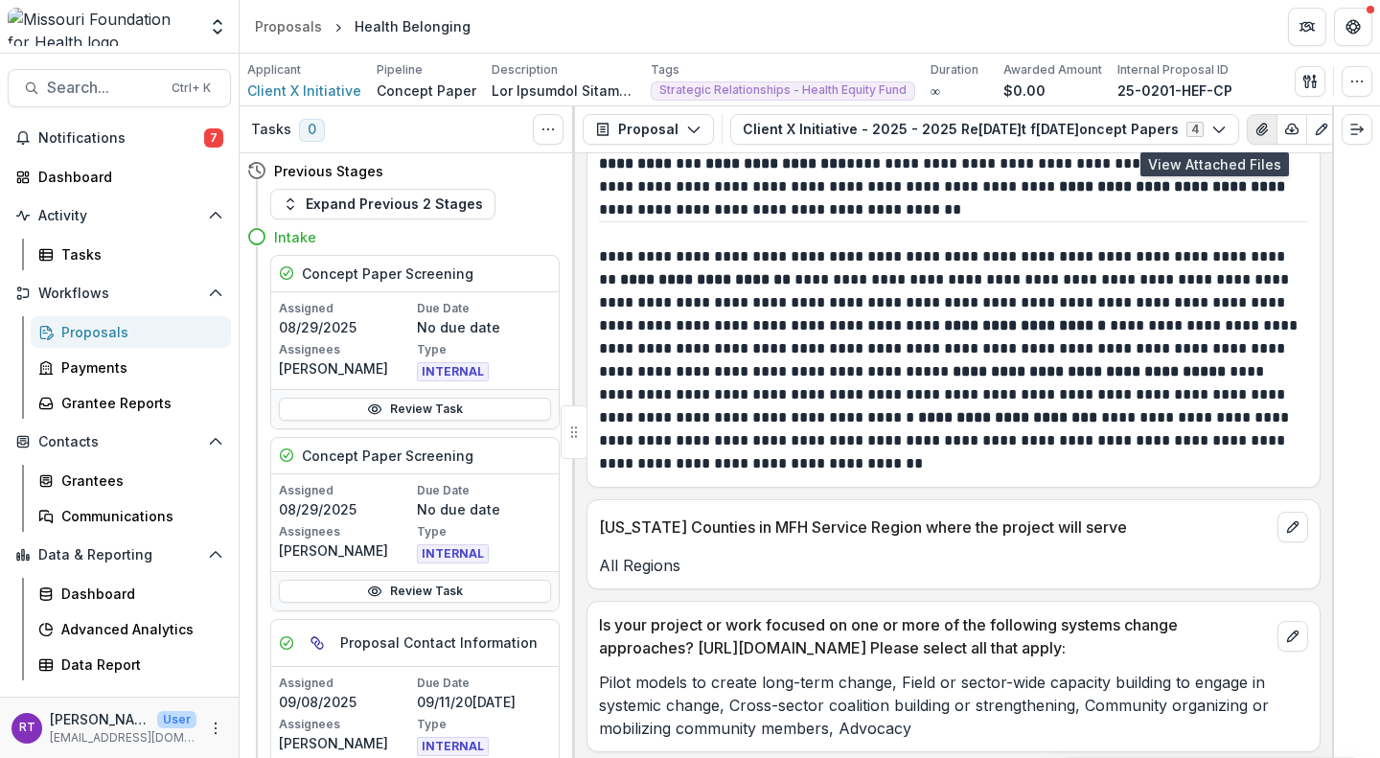
click at [1247, 128] on button "View Attached Files" at bounding box center [1262, 129] width 31 height 31
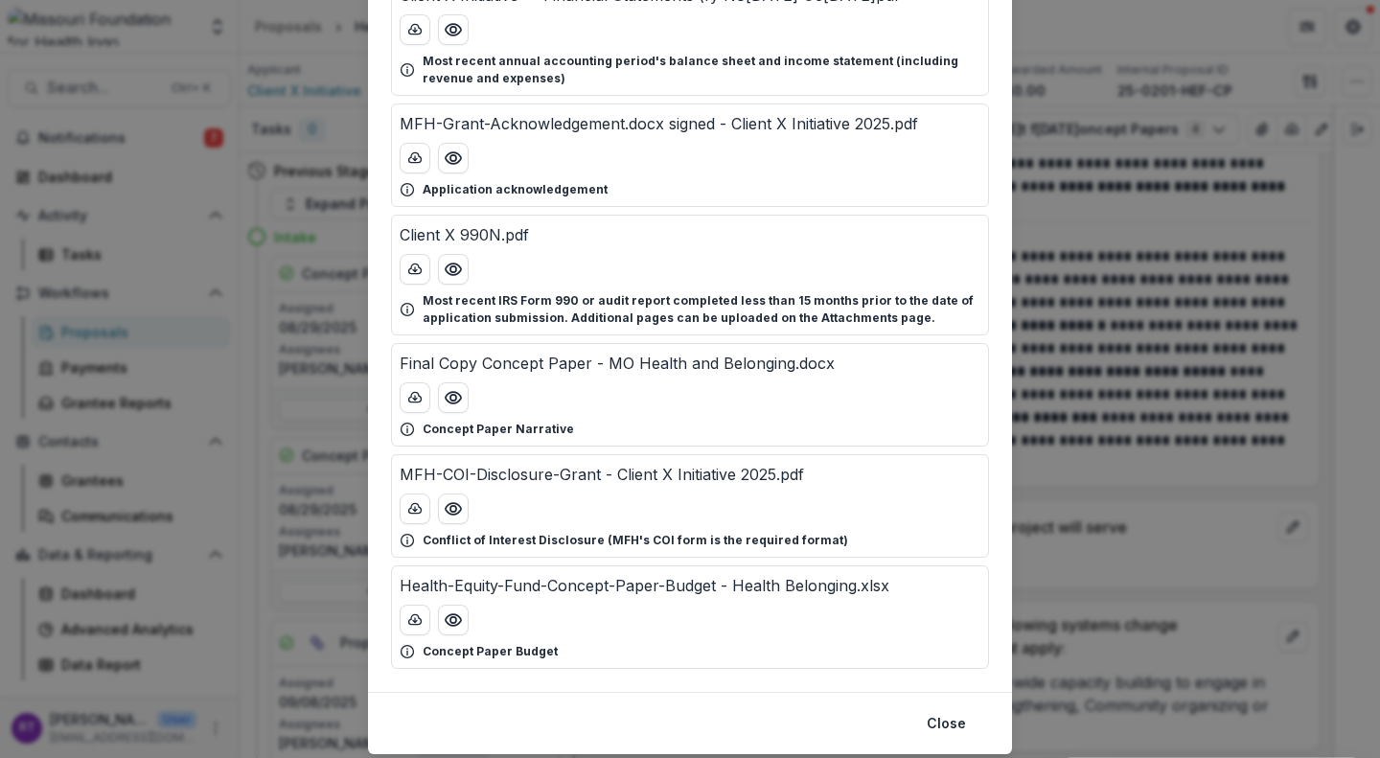
scroll to position [202, 0]
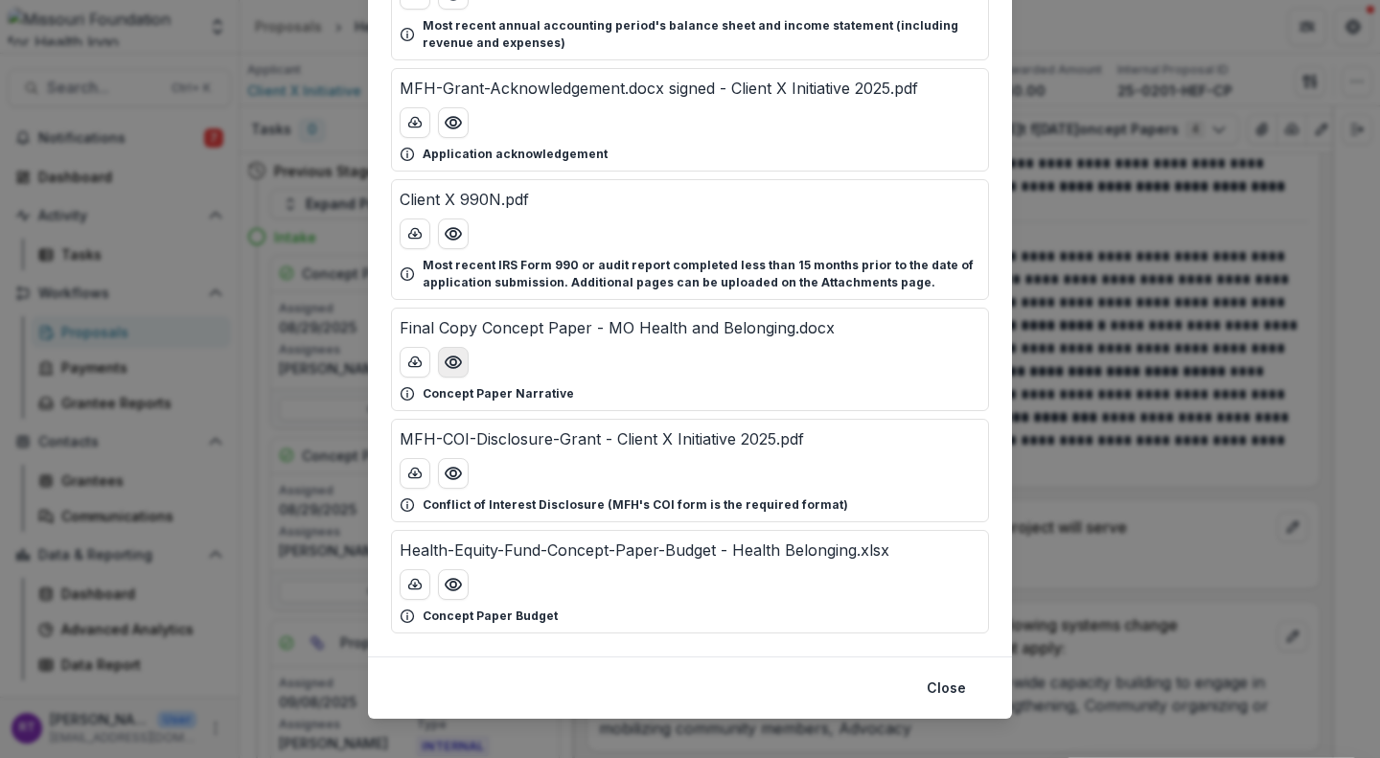
click at [439, 361] on button "Preview Final Copy Concept Paper - MO Health and Belonging.docx" at bounding box center [453, 362] width 31 height 31
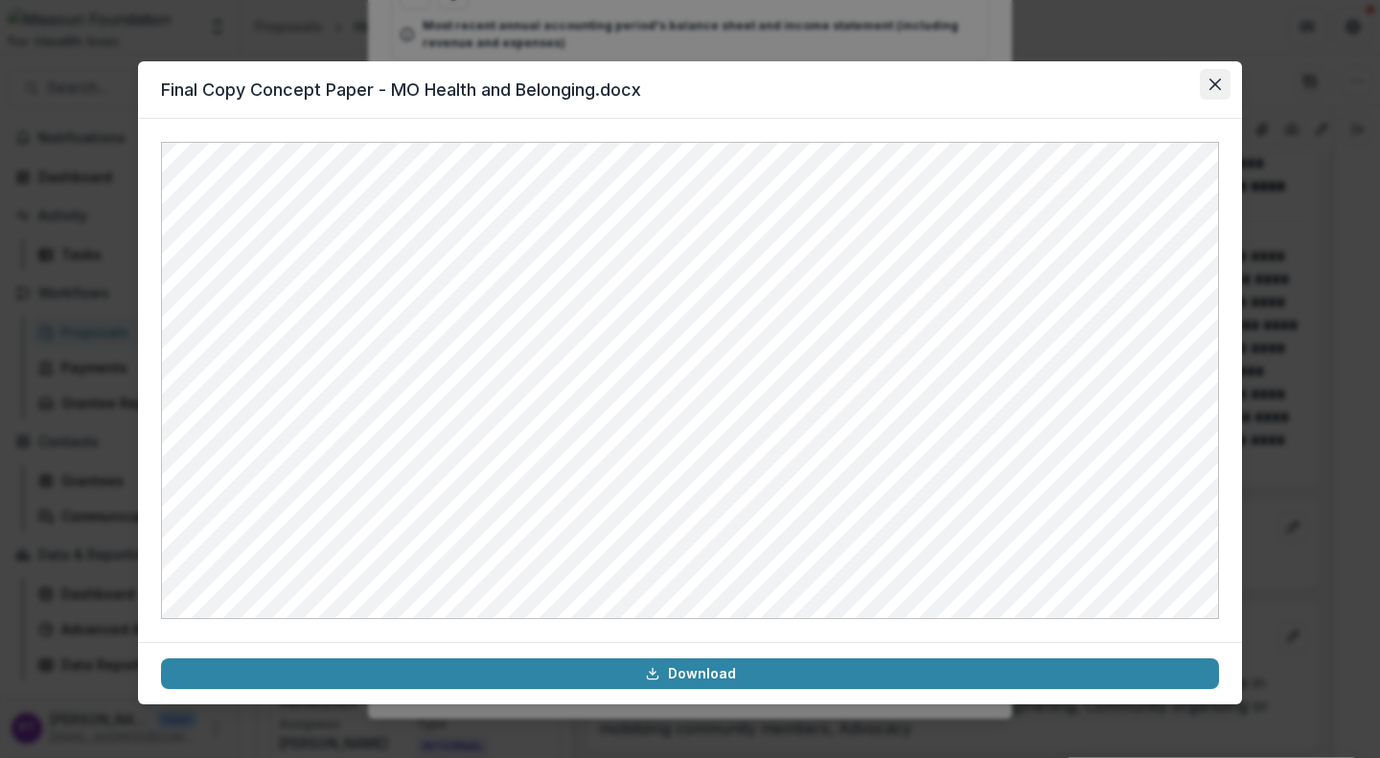
click at [1218, 84] on icon "Close" at bounding box center [1214, 84] width 11 height 11
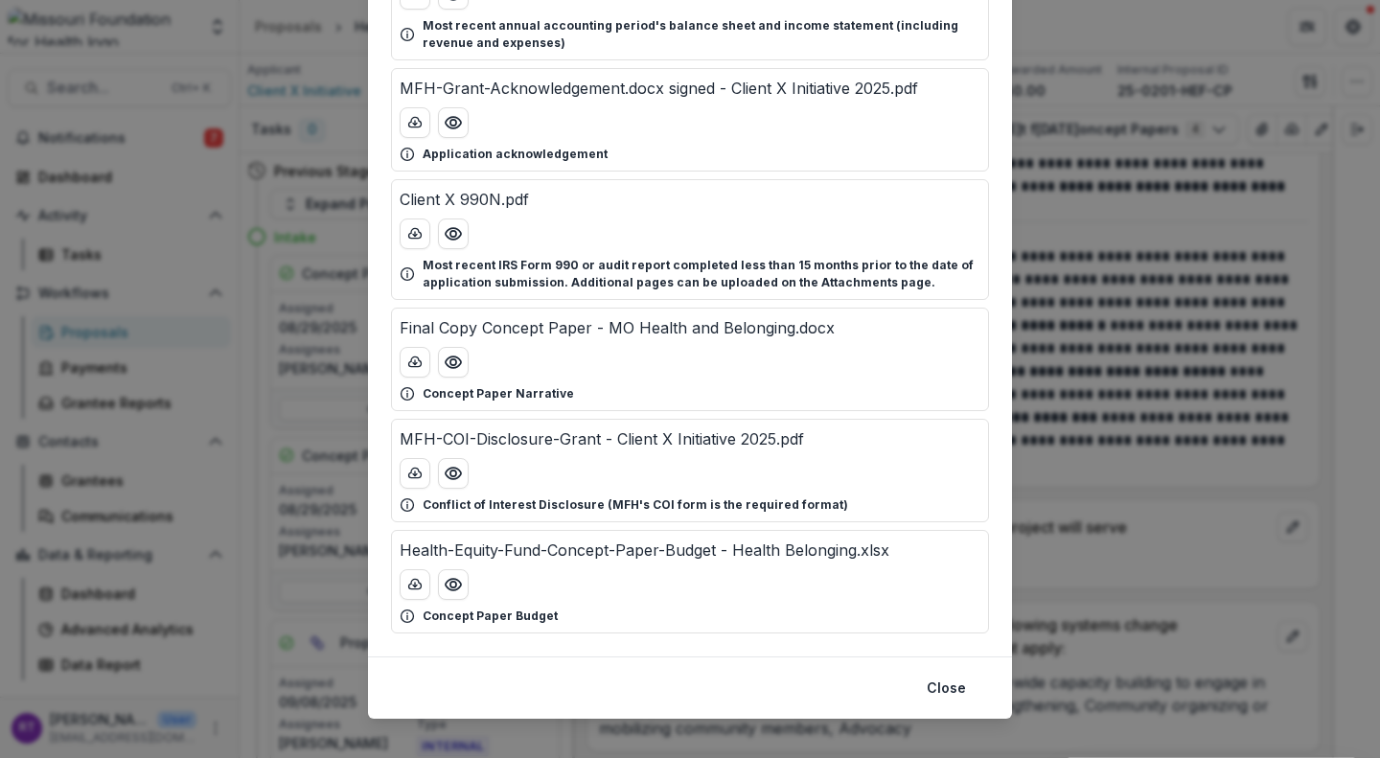
click at [1074, 306] on div "Attached Files Client X Initiative — Financial Statements (fy Nov 1, 2023 – Oct…" at bounding box center [690, 379] width 1380 height 758
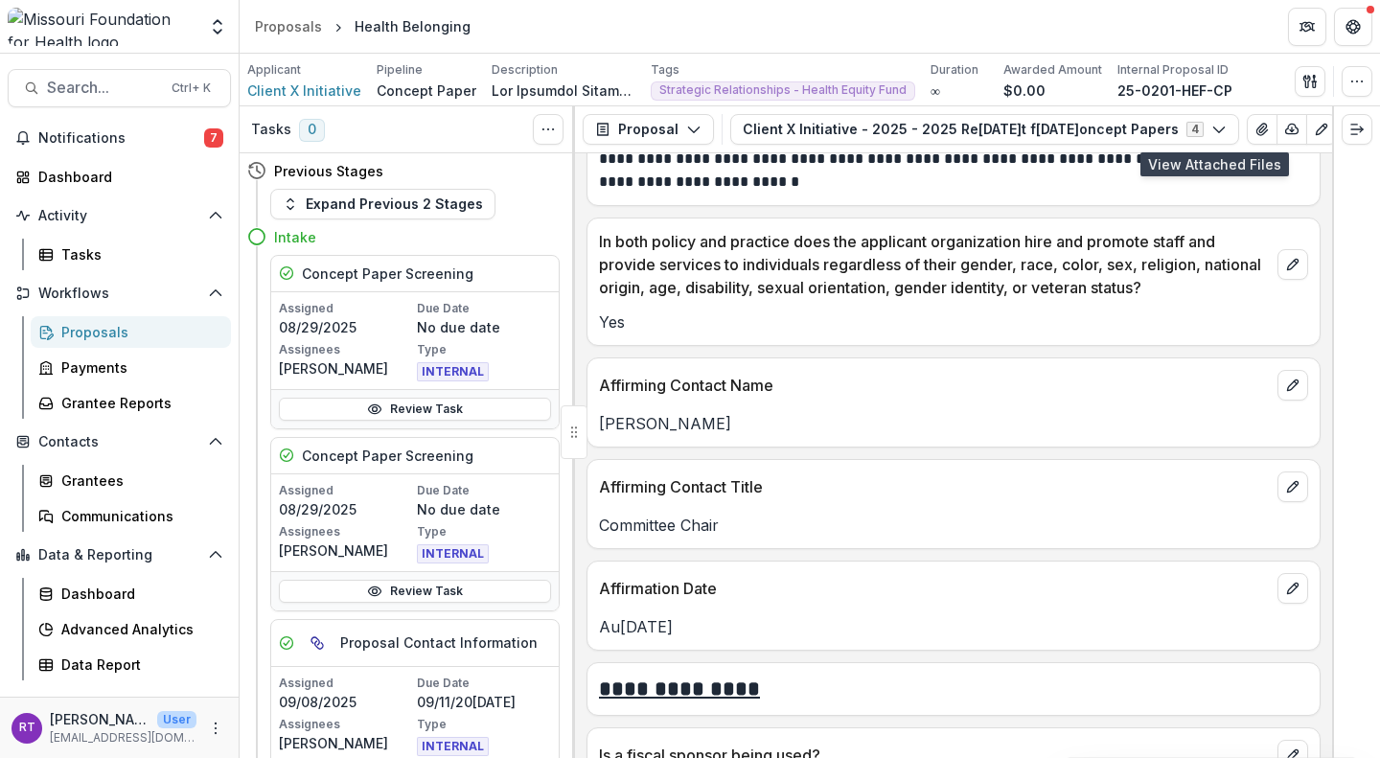
scroll to position [3184, 0]
drag, startPoint x: 712, startPoint y: 403, endPoint x: 593, endPoint y: 414, distance: 119.3
click at [593, 414] on div "Janice Ruesler" at bounding box center [953, 424] width 732 height 23
copy p "Janice Ruesler"
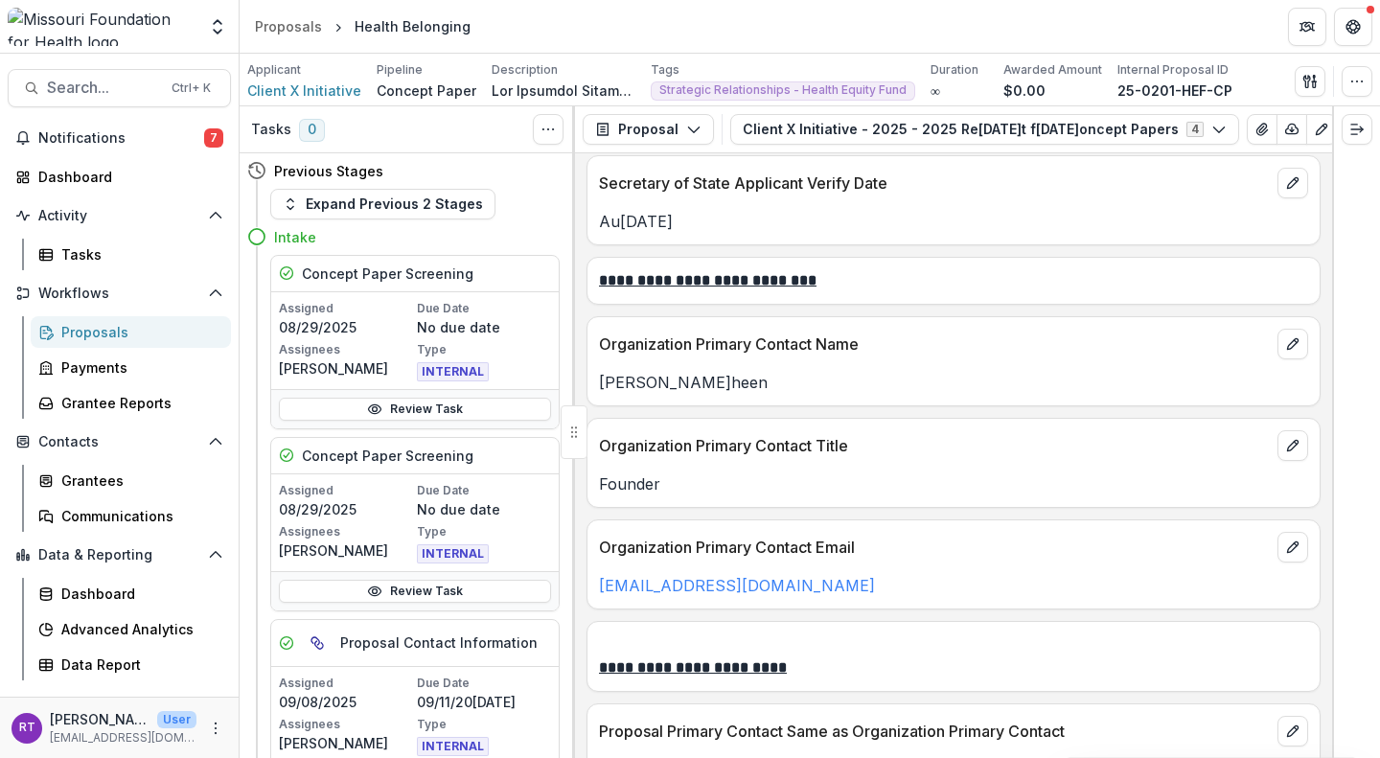
scroll to position [2438, 0]
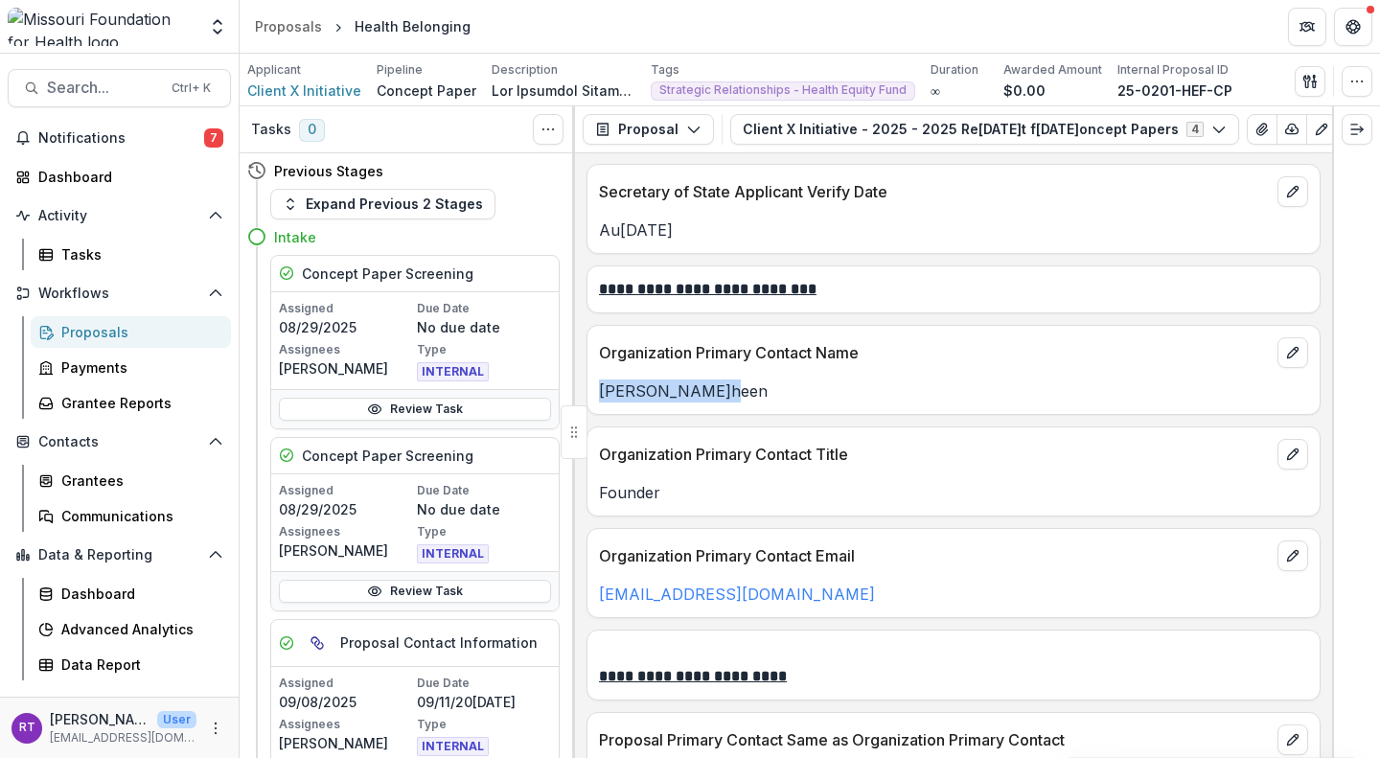
drag, startPoint x: 723, startPoint y: 370, endPoint x: 595, endPoint y: 379, distance: 127.7
click at [595, 379] on div "Geries Shaheen" at bounding box center [953, 390] width 732 height 23
copy p "Geries Shaheen"
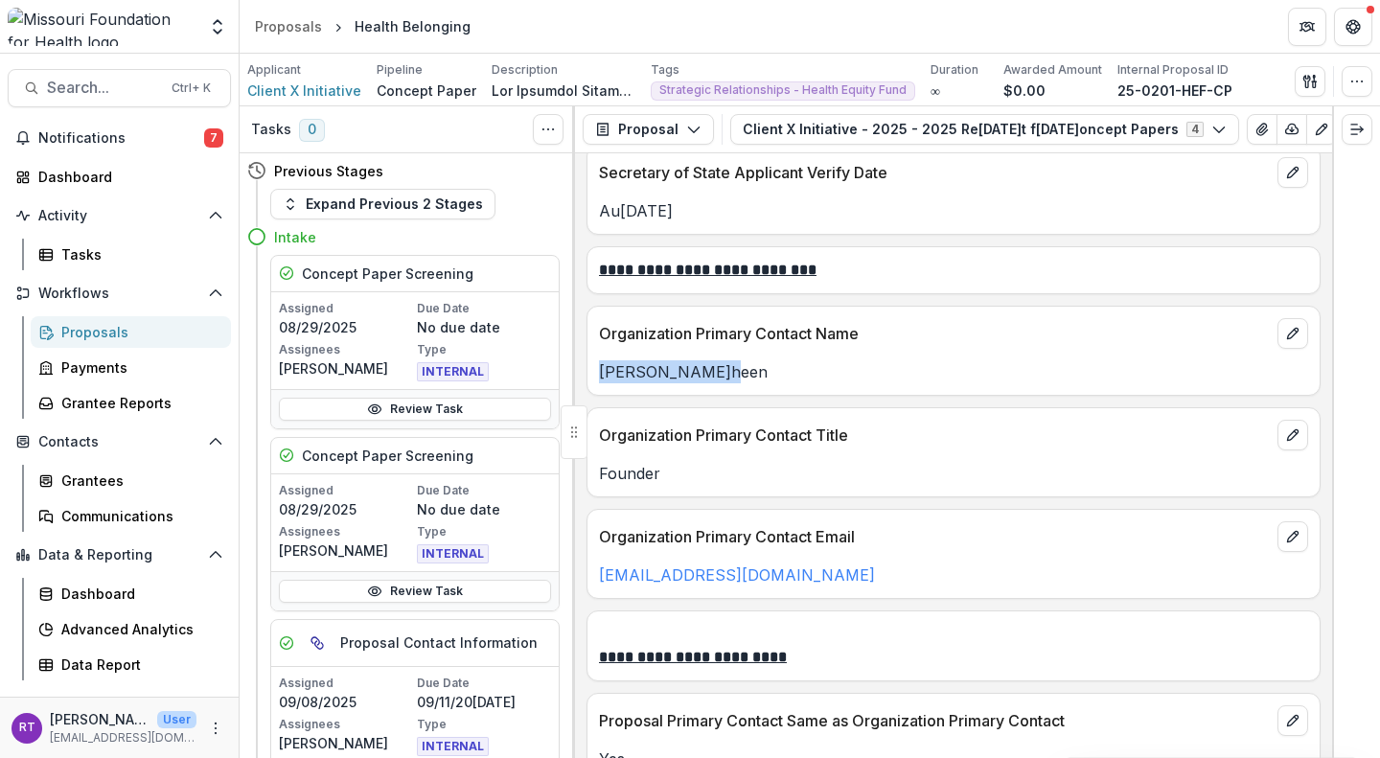
scroll to position [2452, 0]
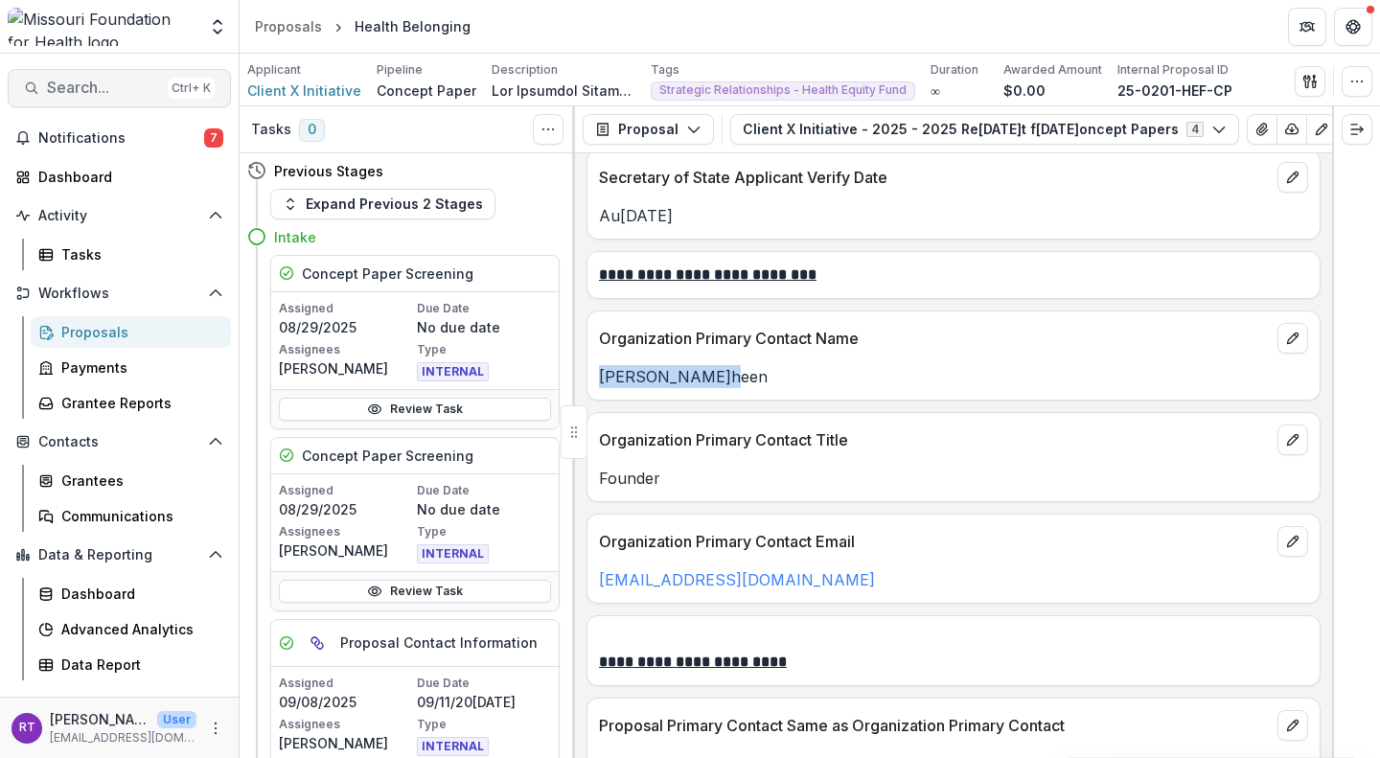
click at [133, 82] on span "Search..." at bounding box center [103, 88] width 113 height 18
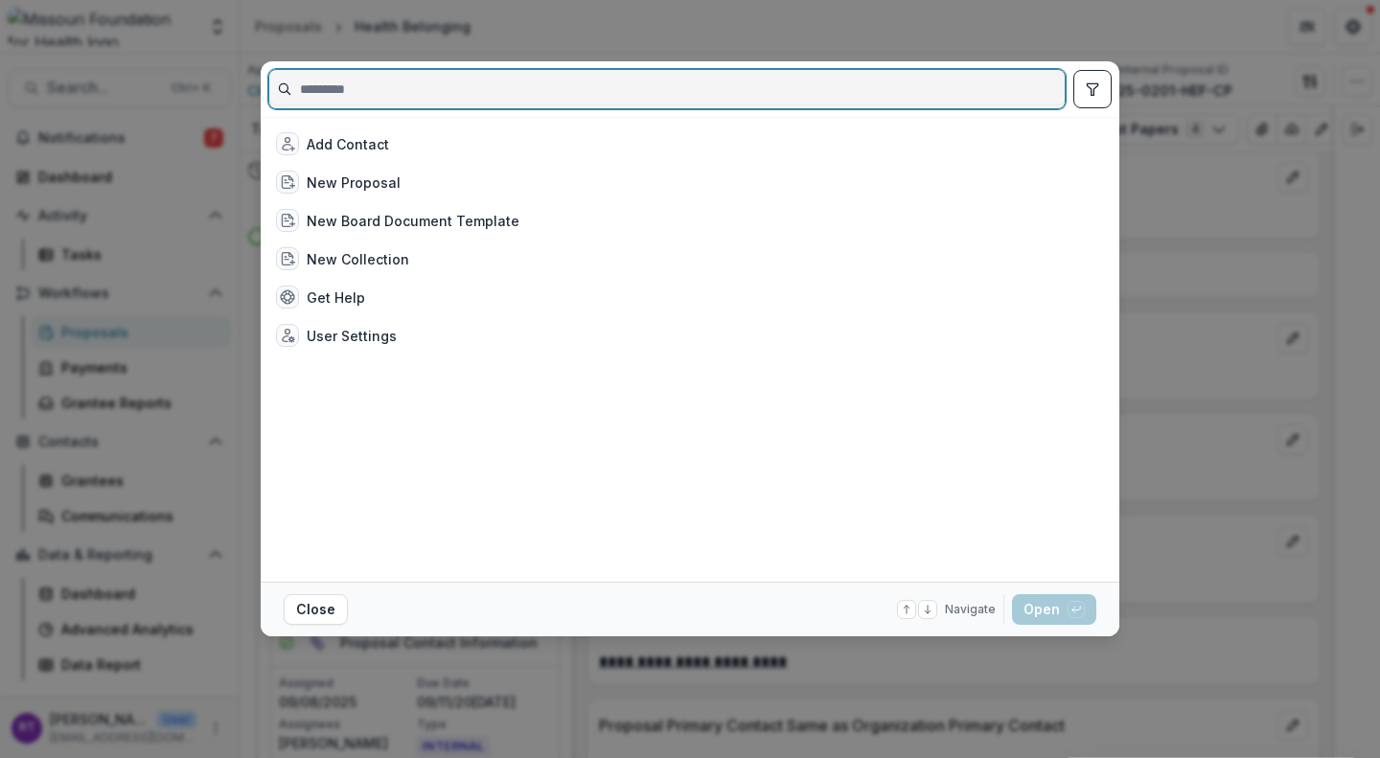
paste input "**********"
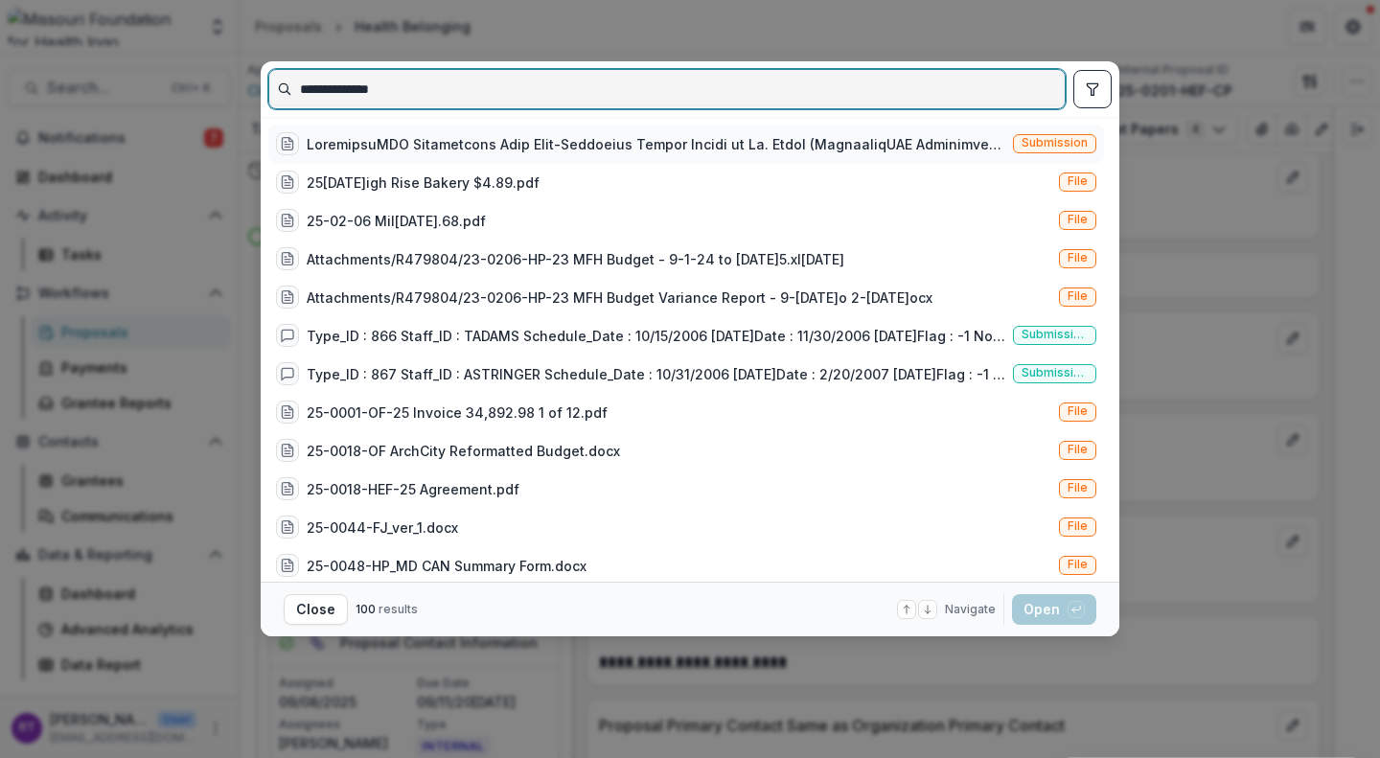
type input "**********"
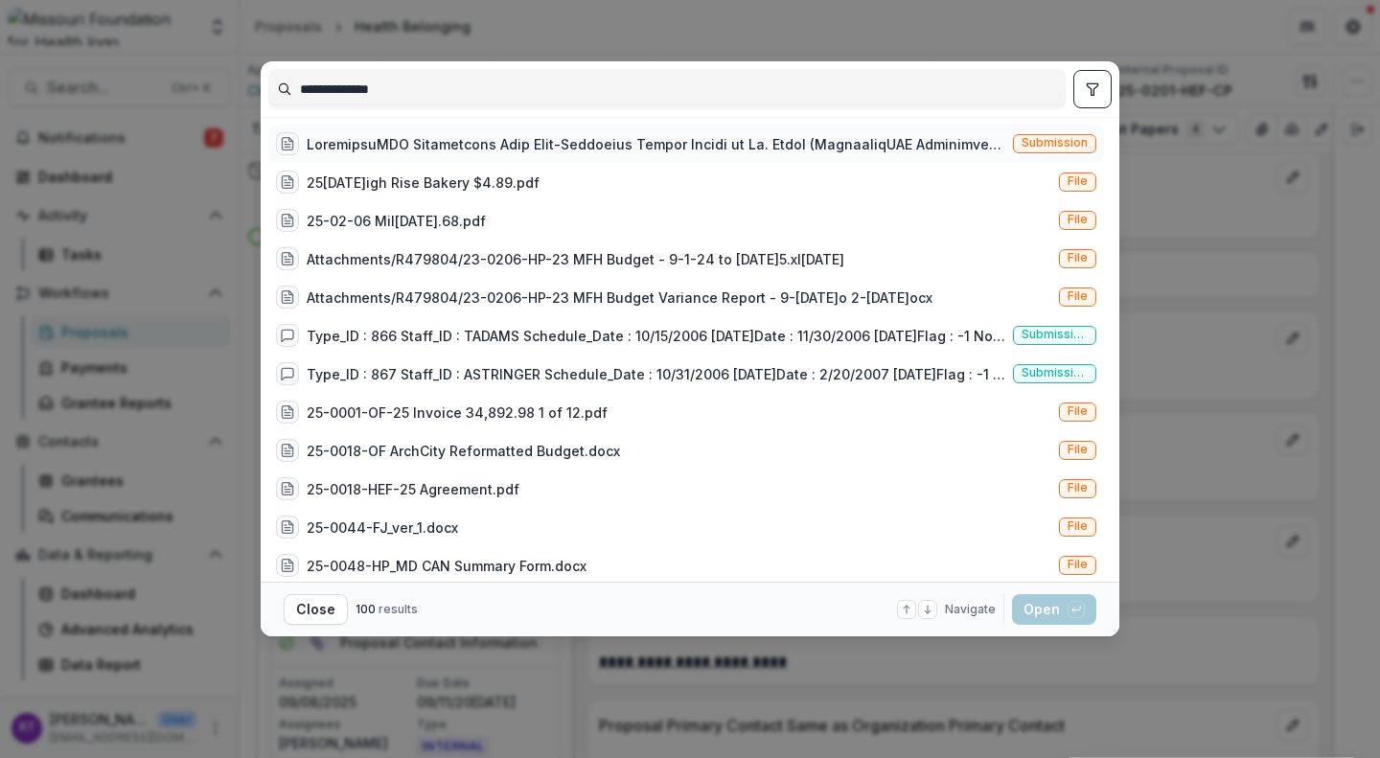
click at [551, 142] on div at bounding box center [656, 144] width 699 height 20
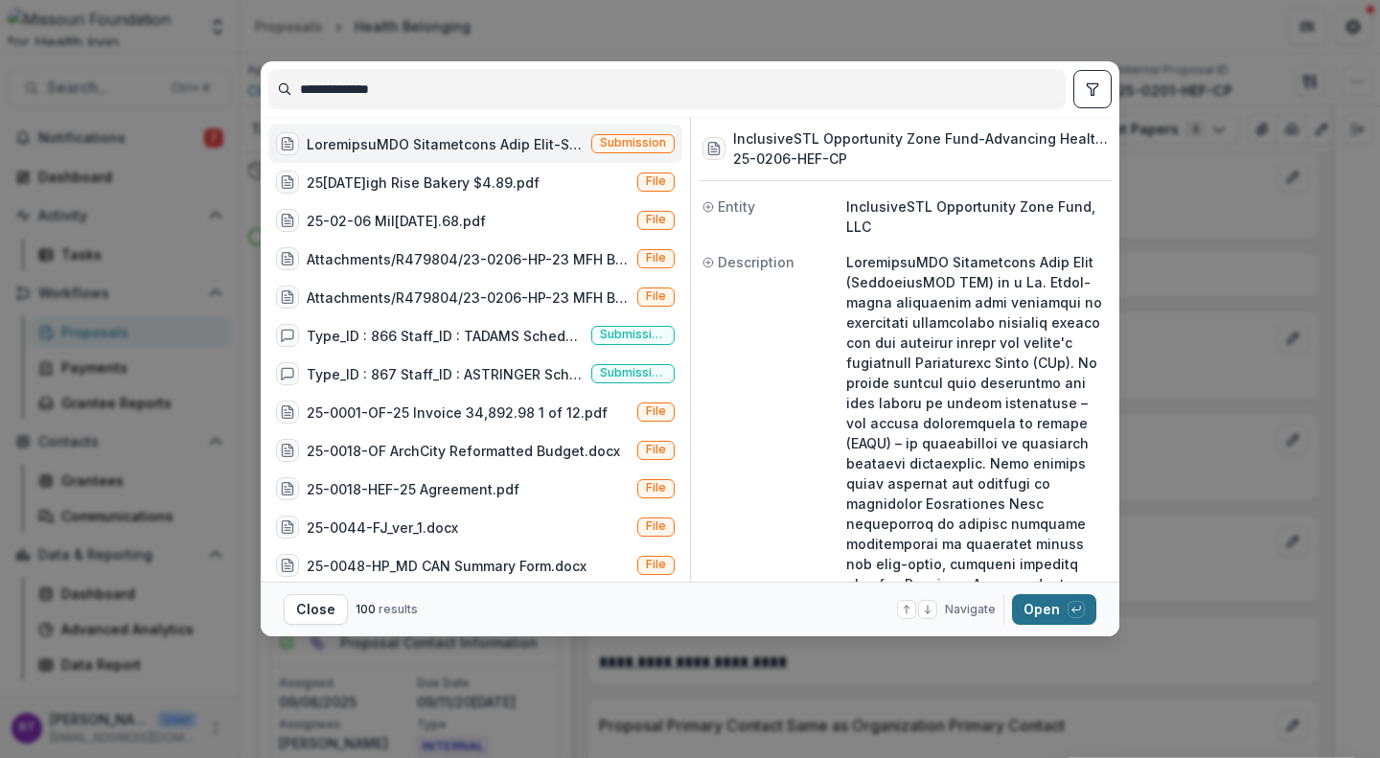
click at [1052, 602] on button "Open with enter key" at bounding box center [1054, 609] width 84 height 31
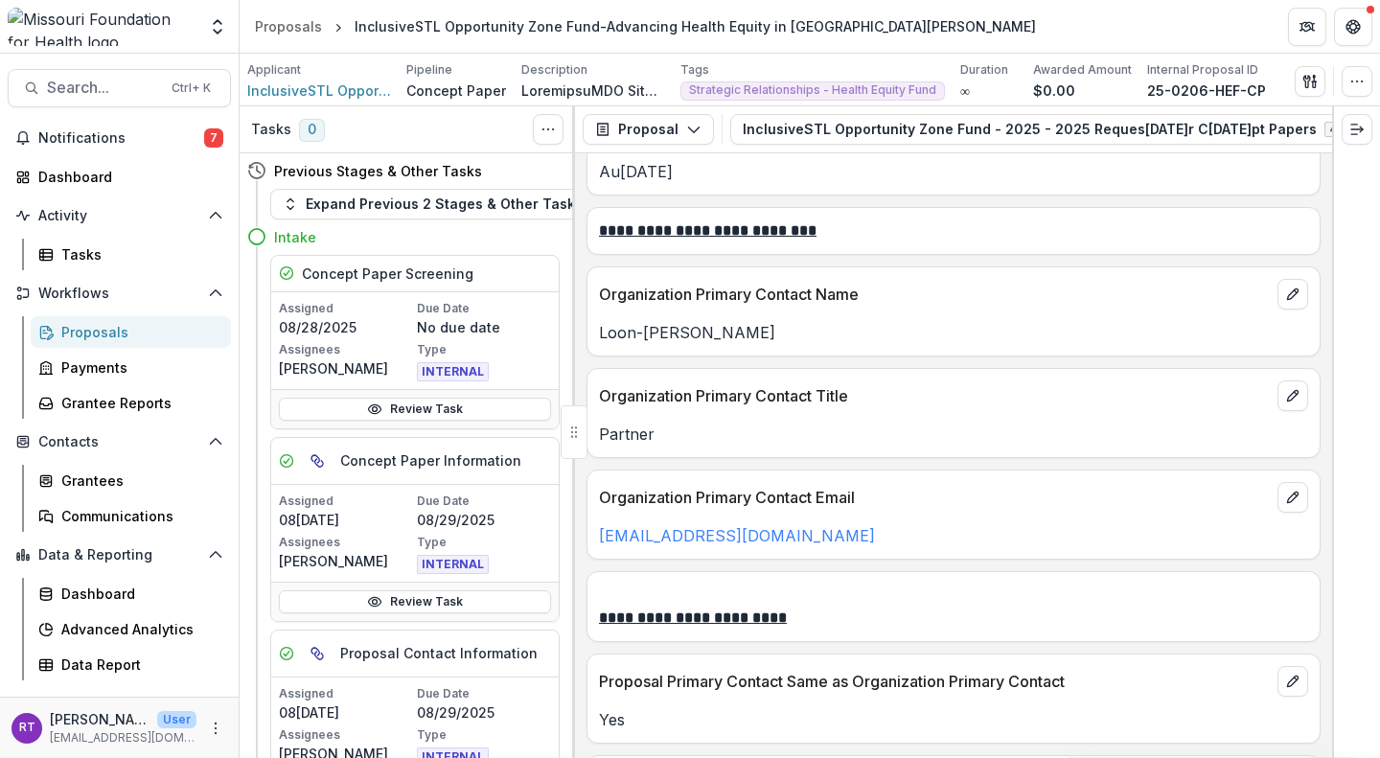
scroll to position [2494, 0]
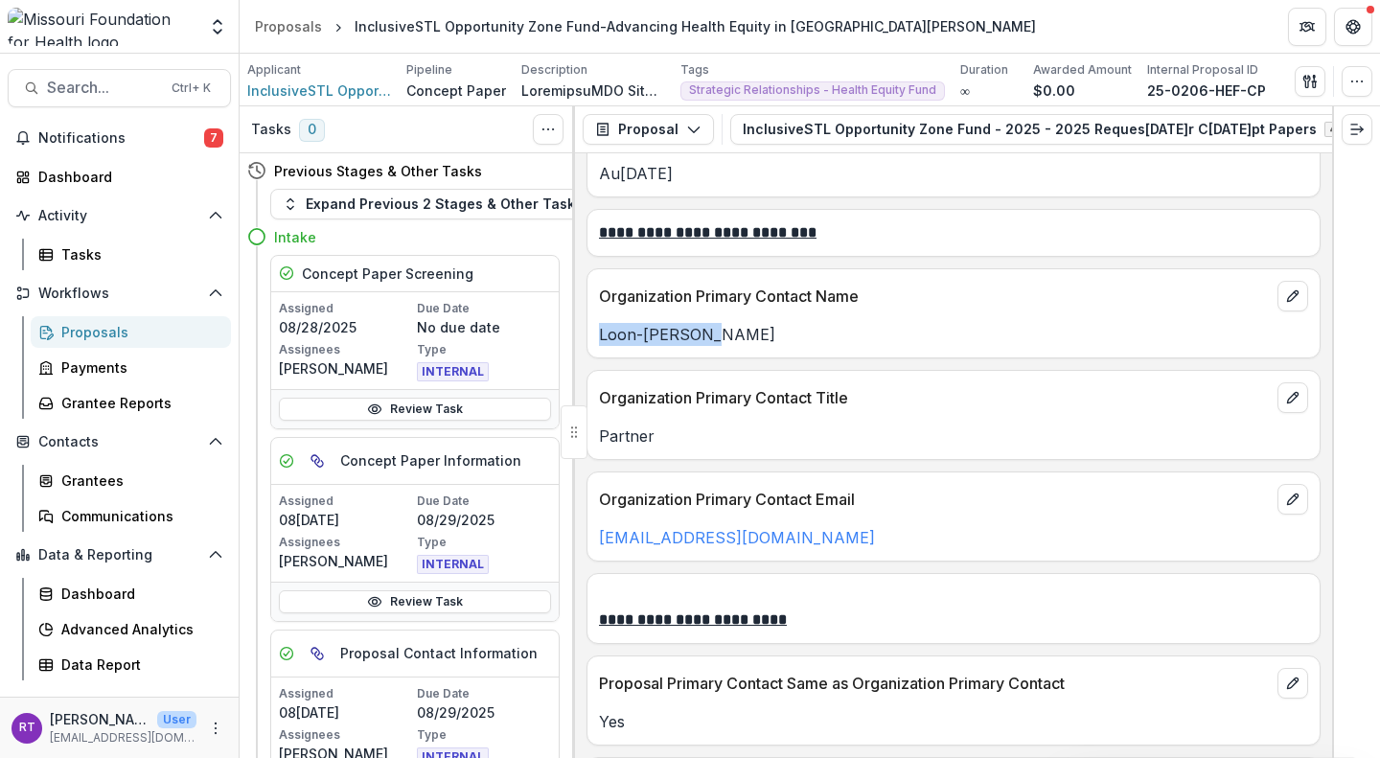
drag, startPoint x: 703, startPoint y: 310, endPoint x: 588, endPoint y: 319, distance: 115.3
click at [588, 323] on div "Loon-Tzian Lo" at bounding box center [953, 334] width 732 height 23
copy p "Loon-Tzian Lo"
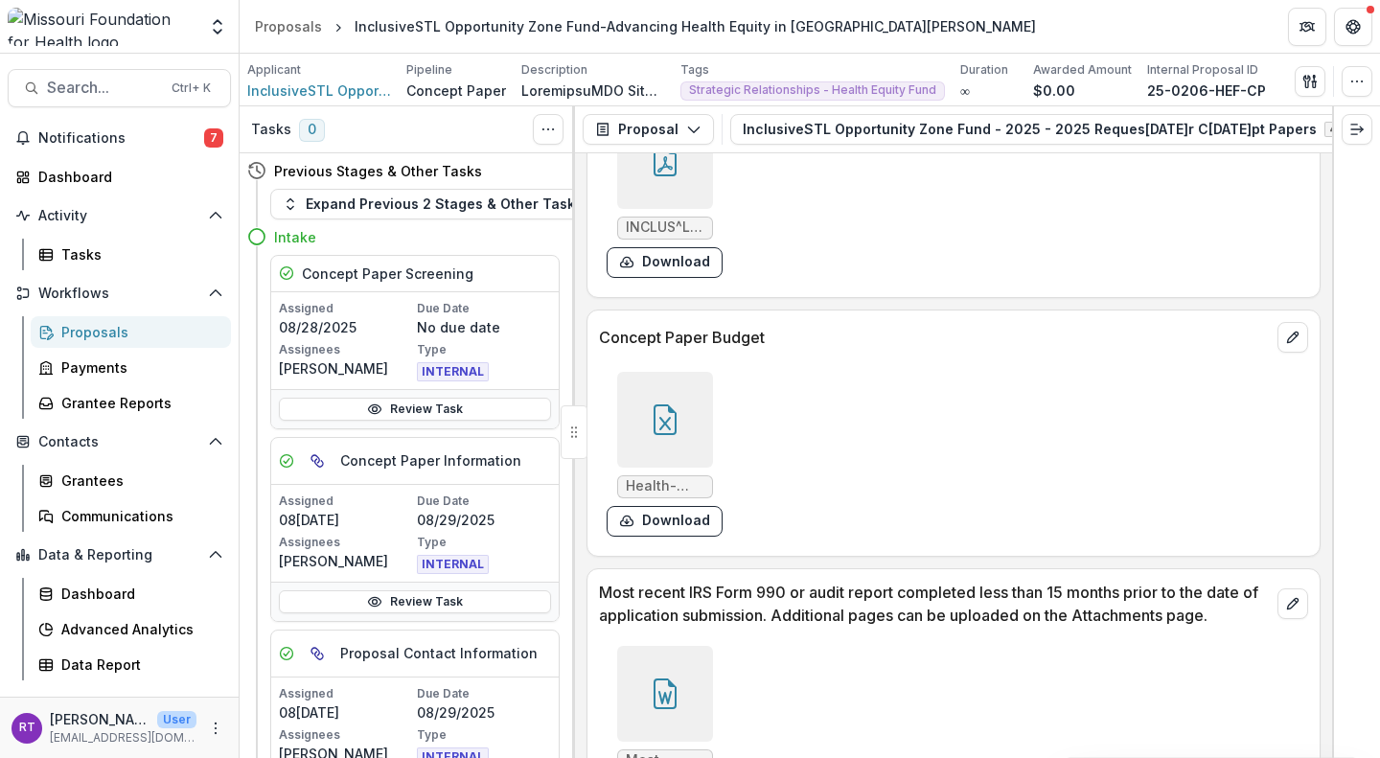
scroll to position [7177, 0]
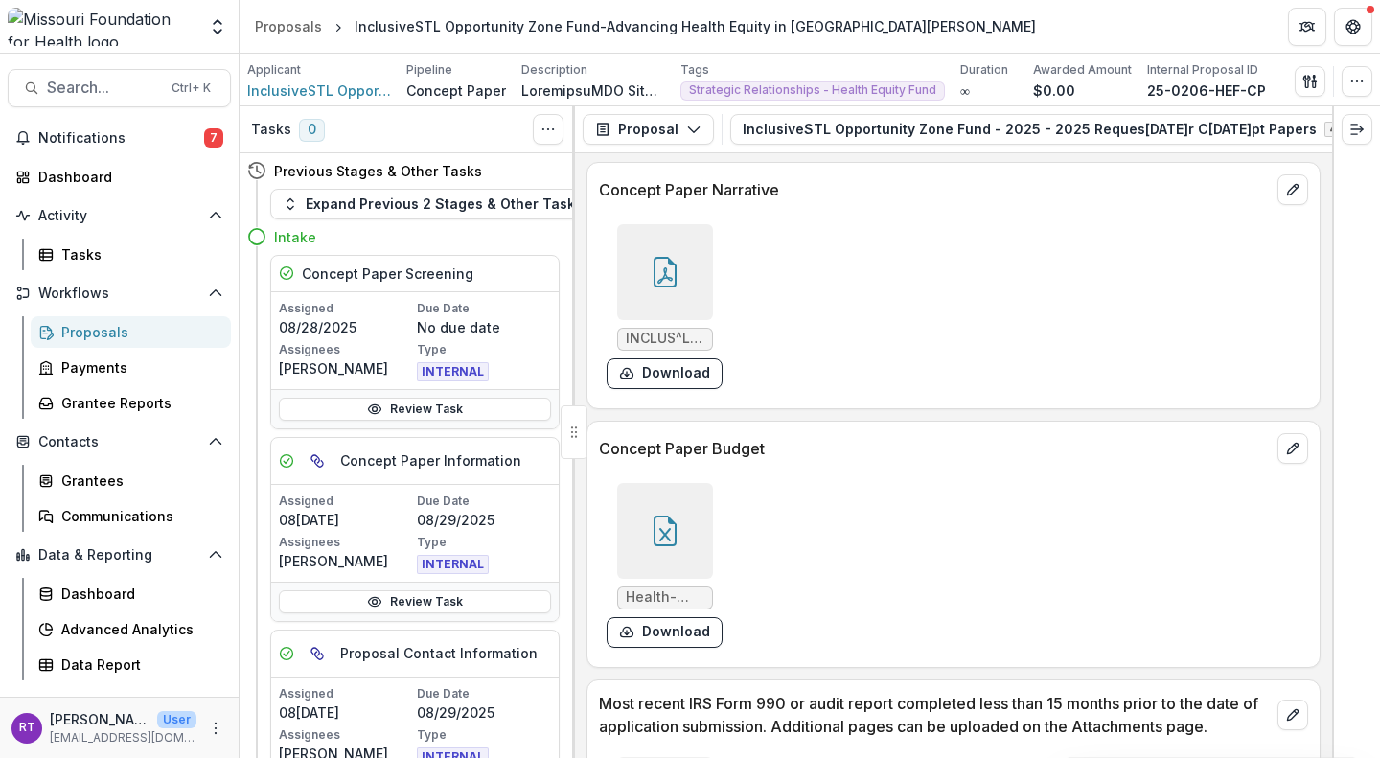
click at [650, 264] on icon at bounding box center [665, 272] width 31 height 31
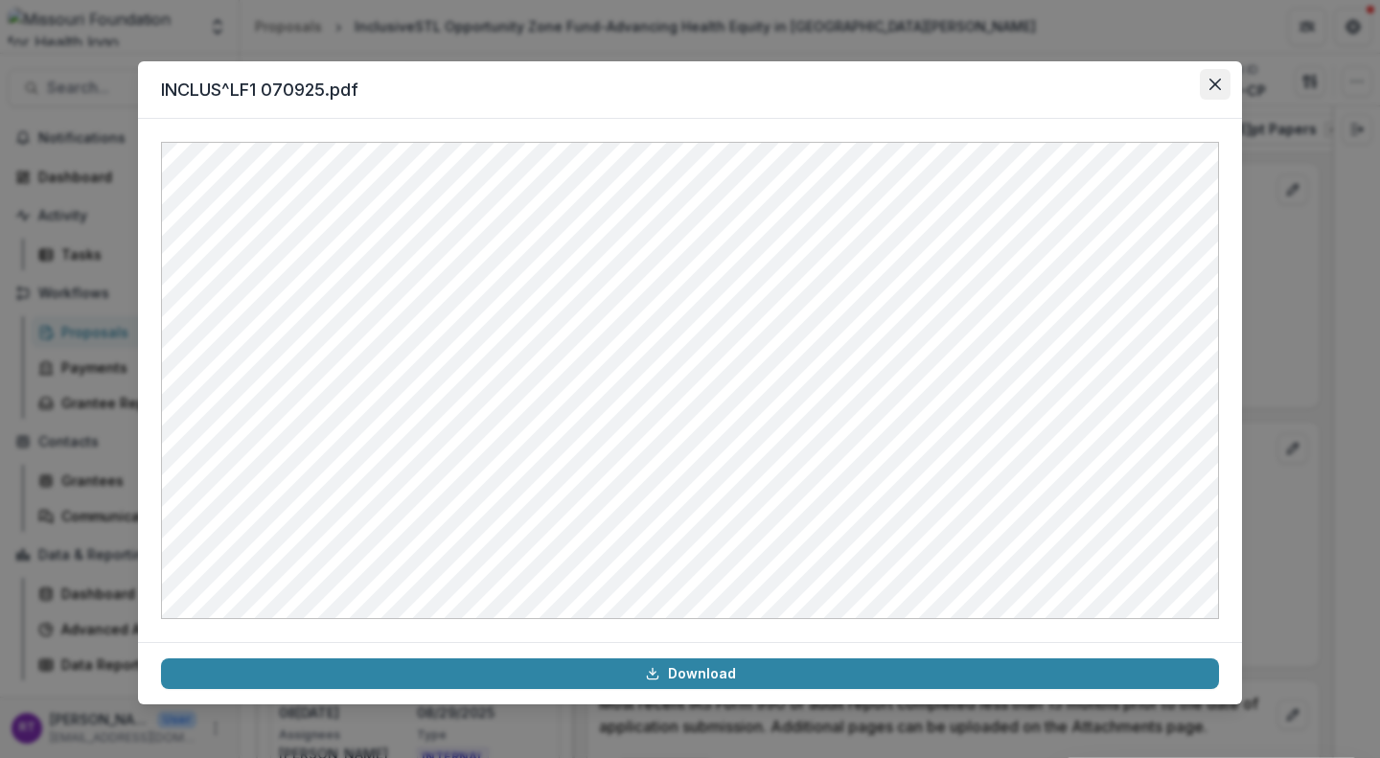
click at [1215, 95] on button "Close" at bounding box center [1215, 84] width 31 height 31
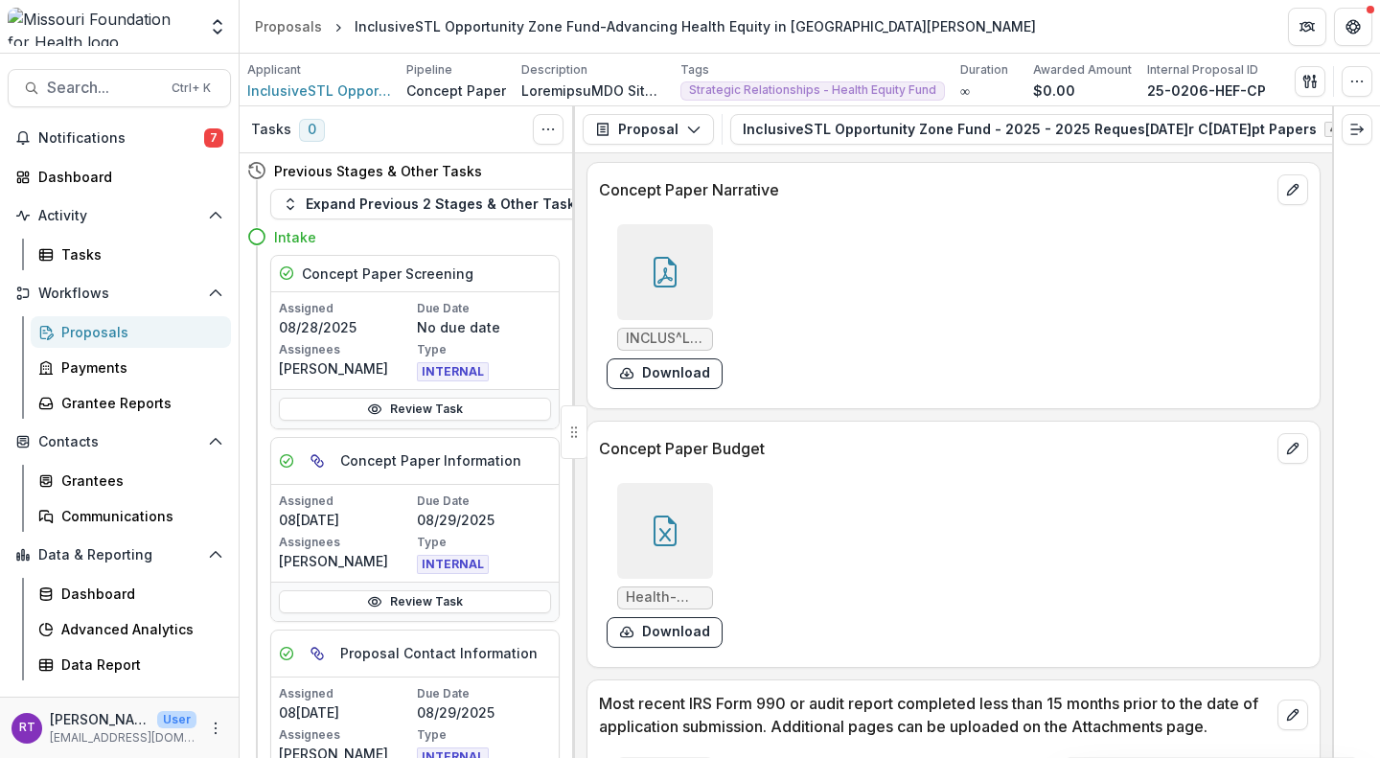
click at [672, 515] on div at bounding box center [665, 531] width 96 height 96
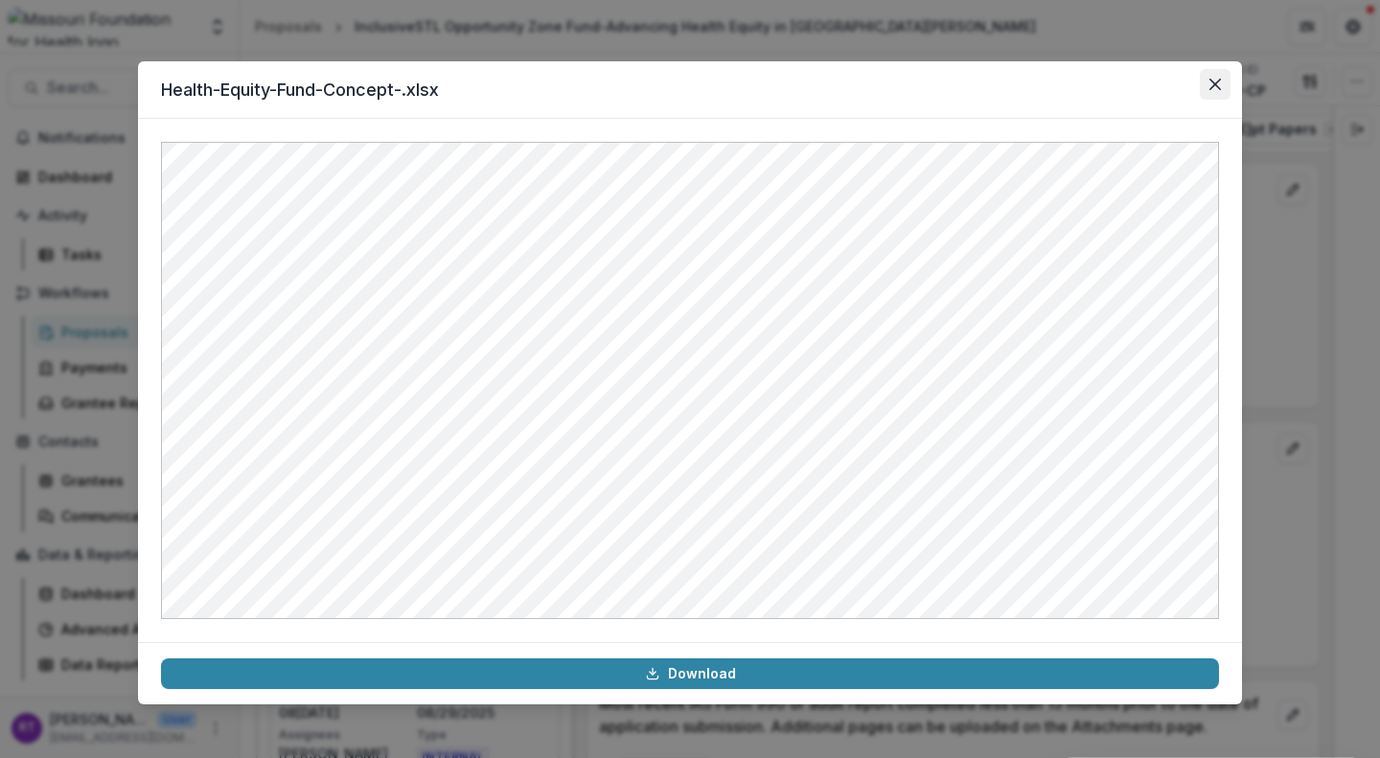
click at [1214, 88] on icon "Close" at bounding box center [1214, 84] width 11 height 11
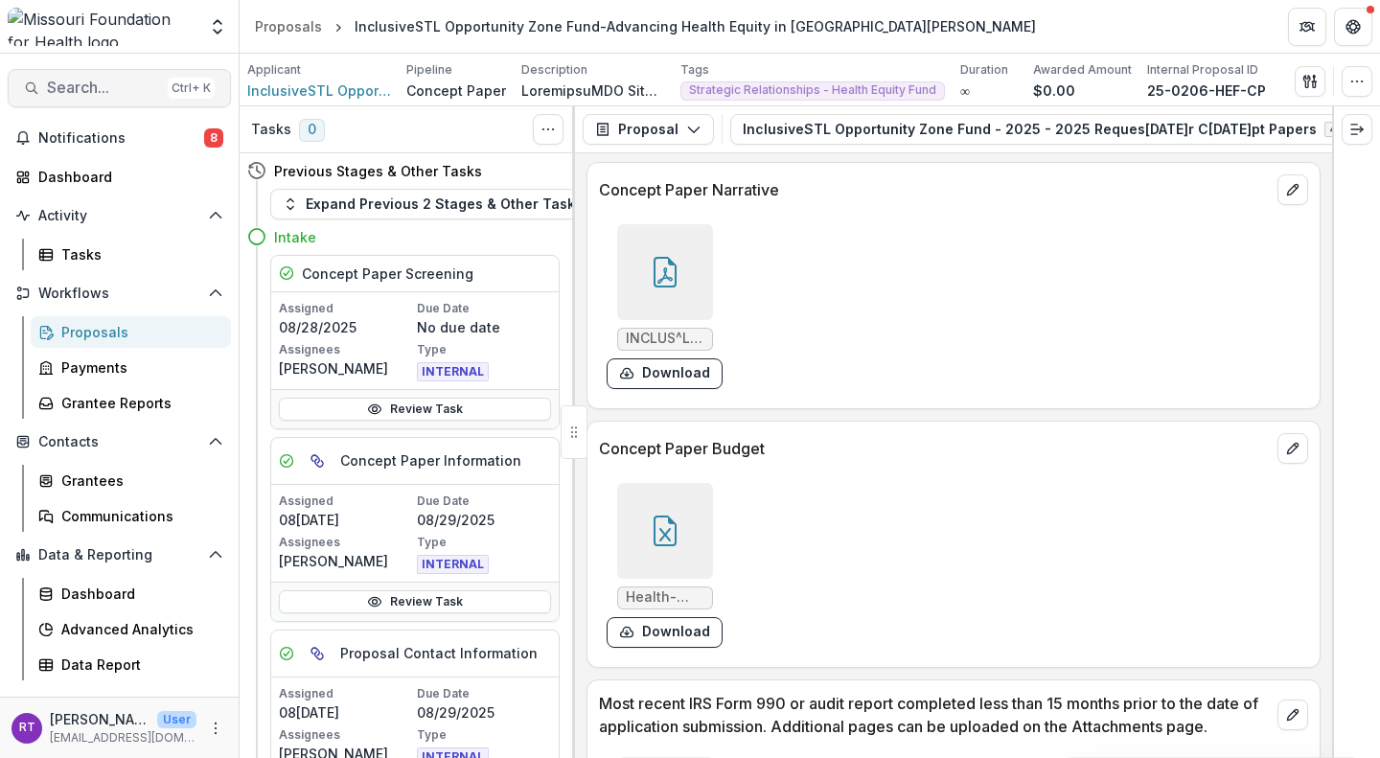
click at [94, 84] on span "Search..." at bounding box center [103, 88] width 113 height 18
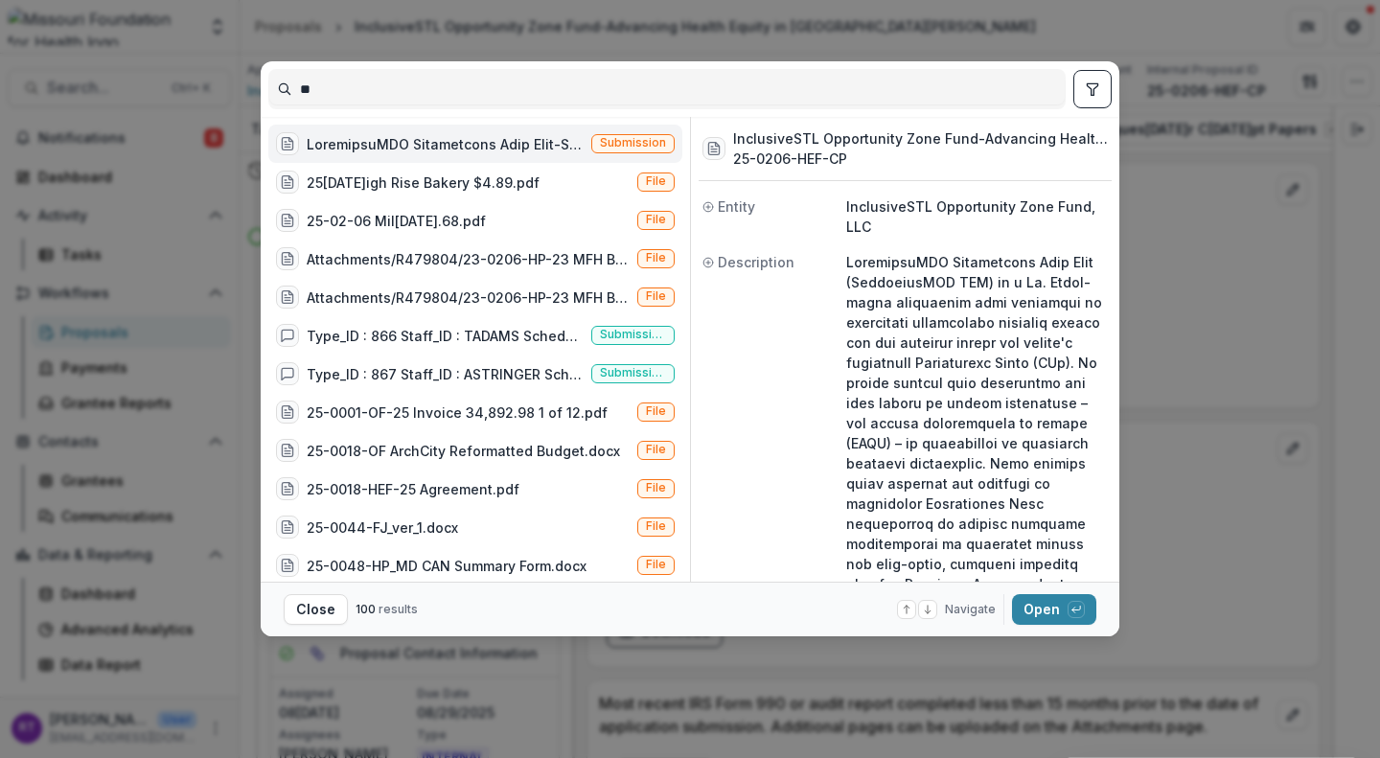
type input "*"
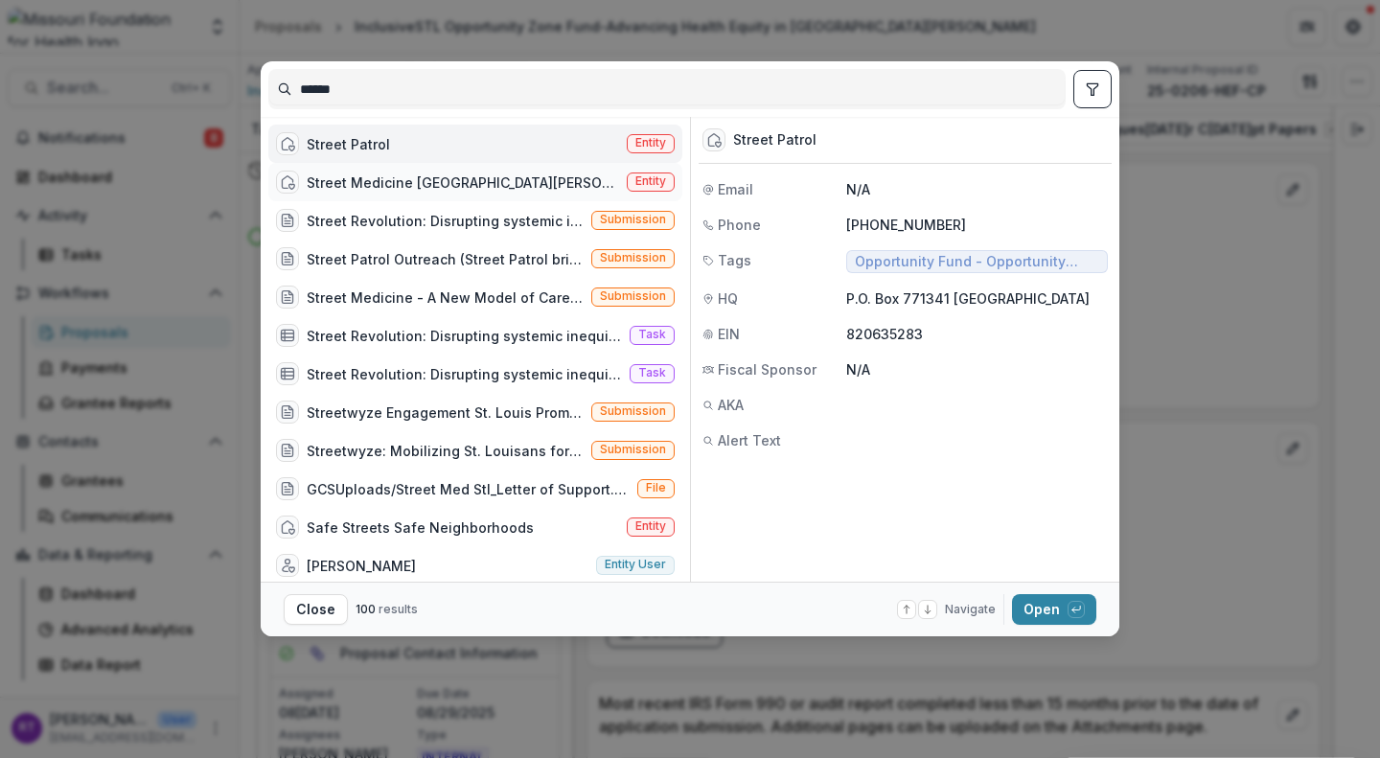
type input "******"
click at [511, 194] on div "Street Medicine St. Louis Entity" at bounding box center [475, 182] width 414 height 38
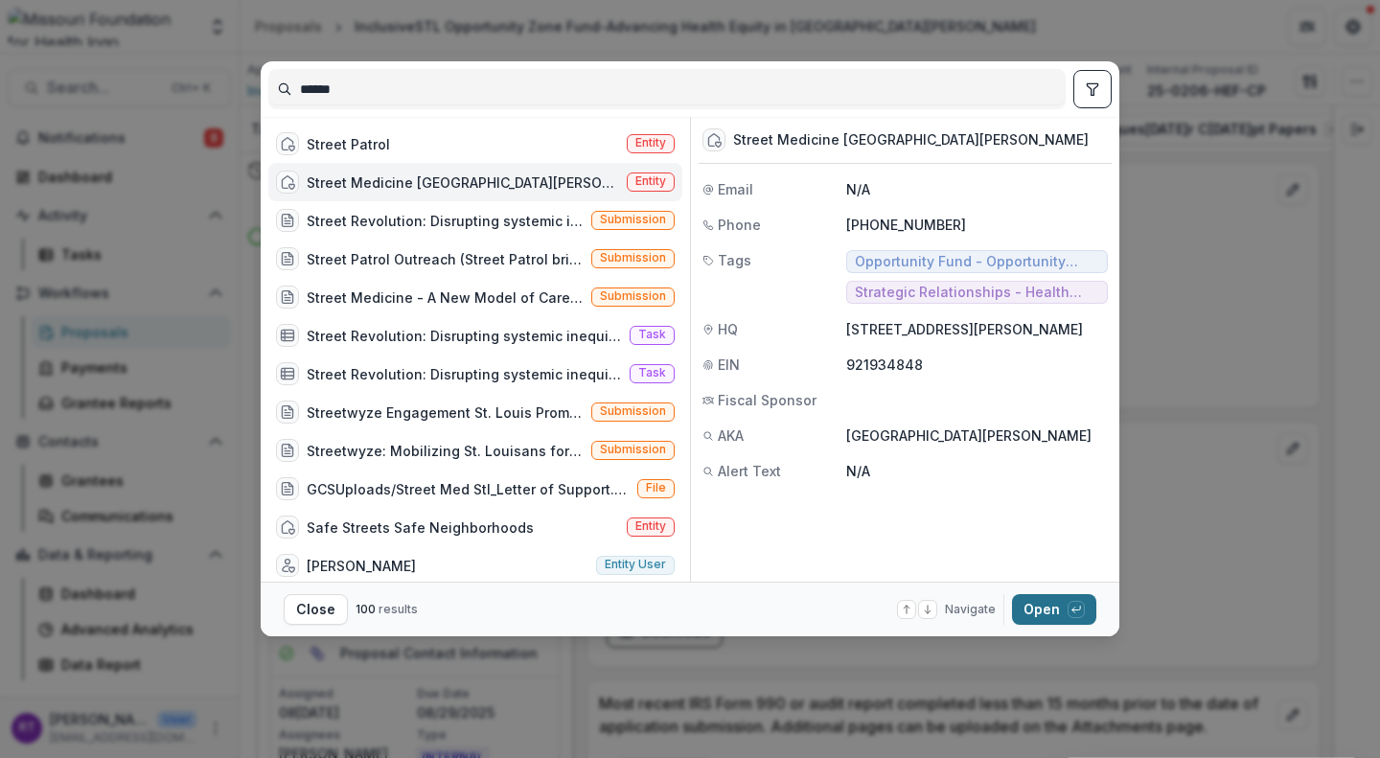
click at [1068, 617] on span "button" at bounding box center [1075, 609] width 17 height 17
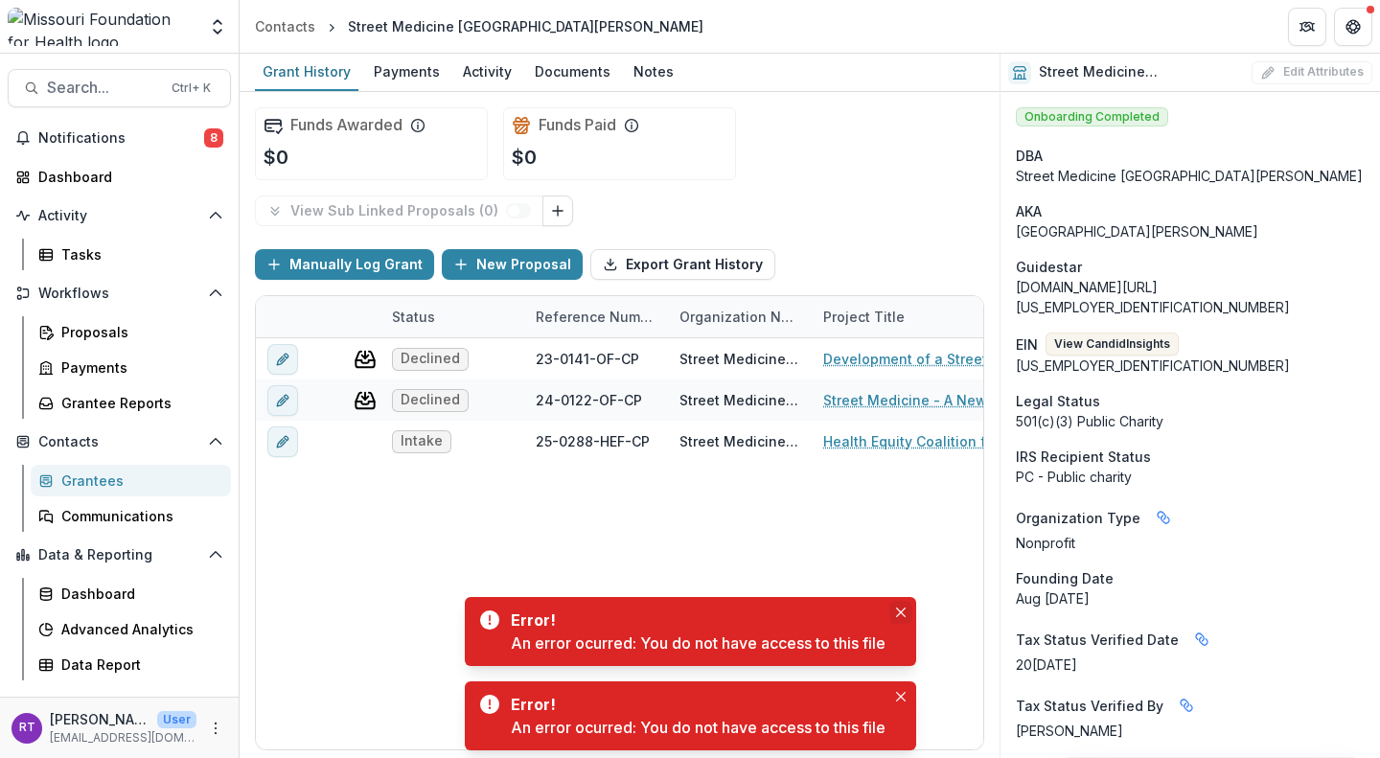
click at [911, 619] on button "Close" at bounding box center [900, 612] width 23 height 23
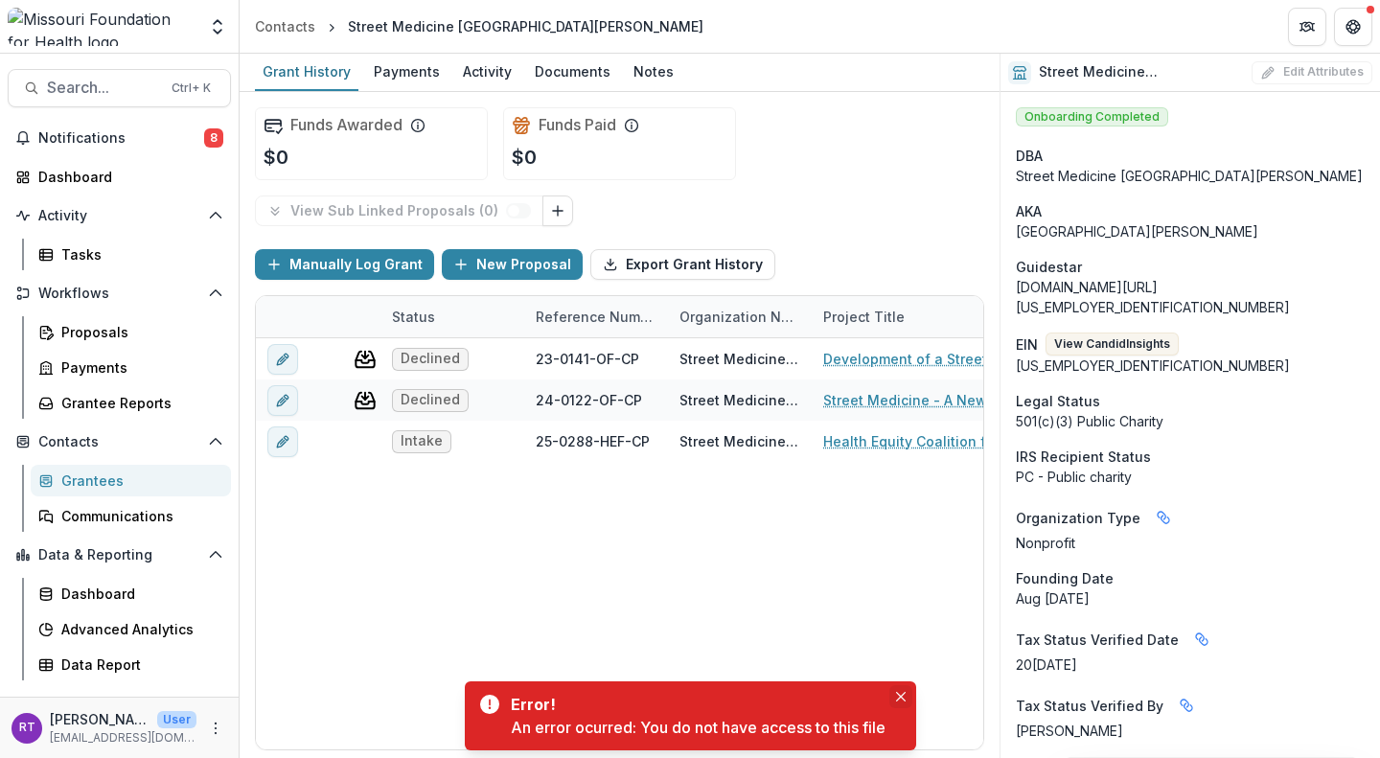
click at [904, 694] on icon "Close" at bounding box center [901, 697] width 10 height 10
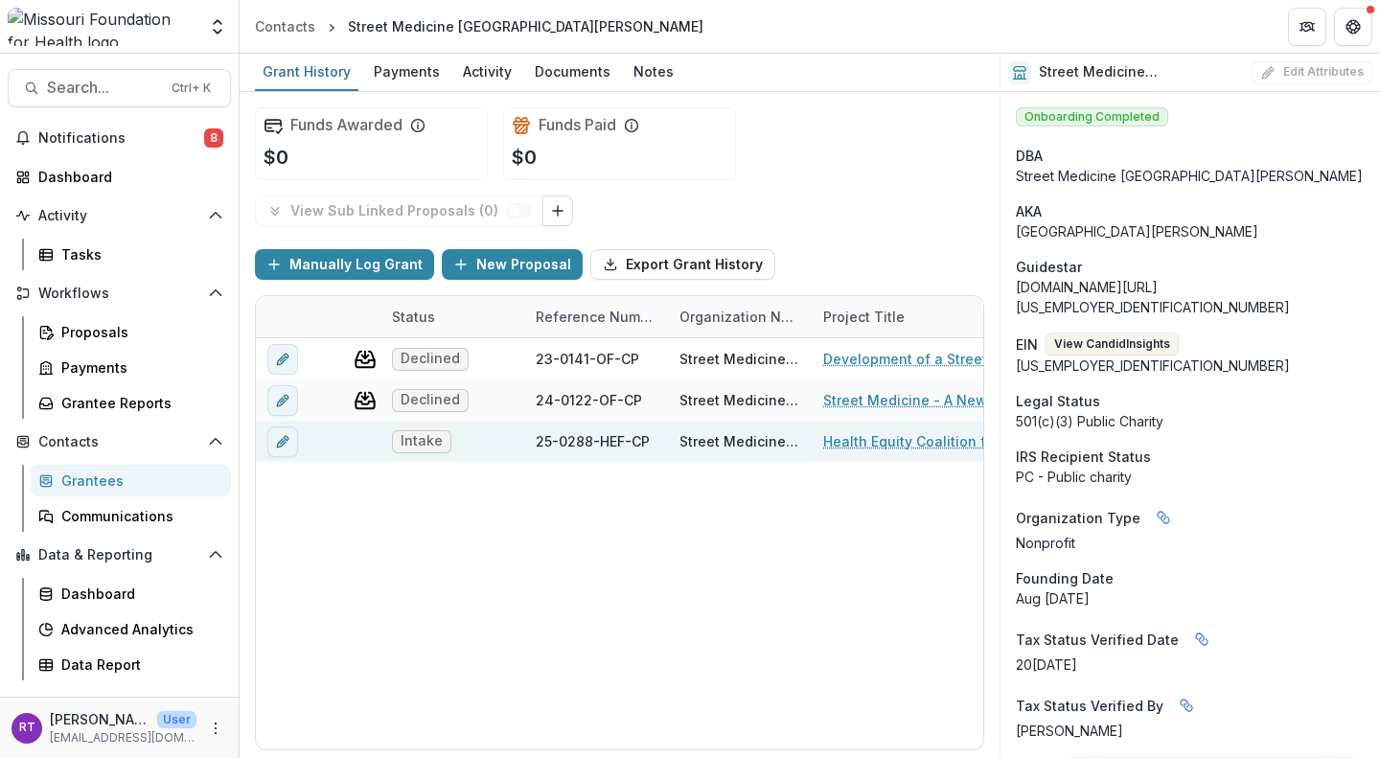
click at [886, 444] on link "Health Equity Coalition for Unhoused Individuals" at bounding box center [931, 441] width 217 height 20
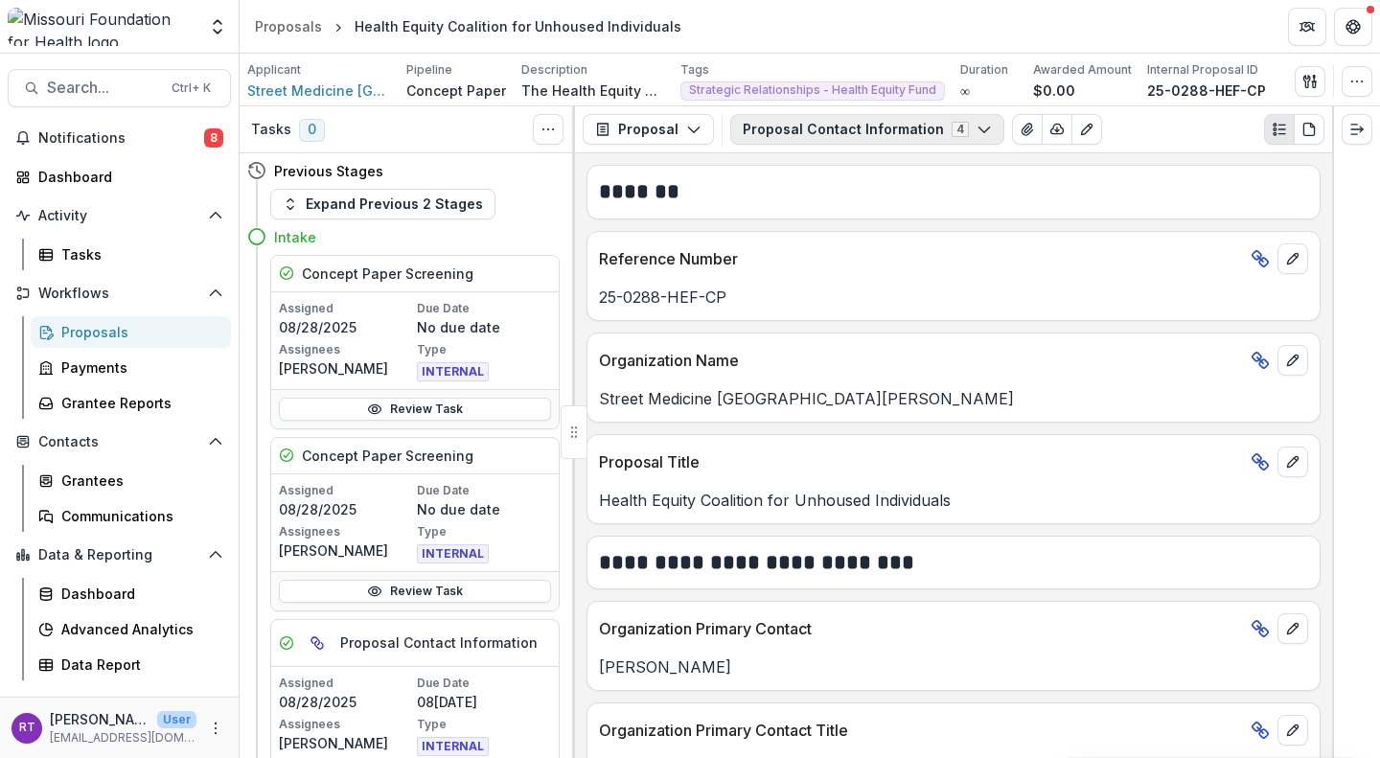
click at [943, 135] on button "Proposal Contact Information 4" at bounding box center [867, 129] width 274 height 31
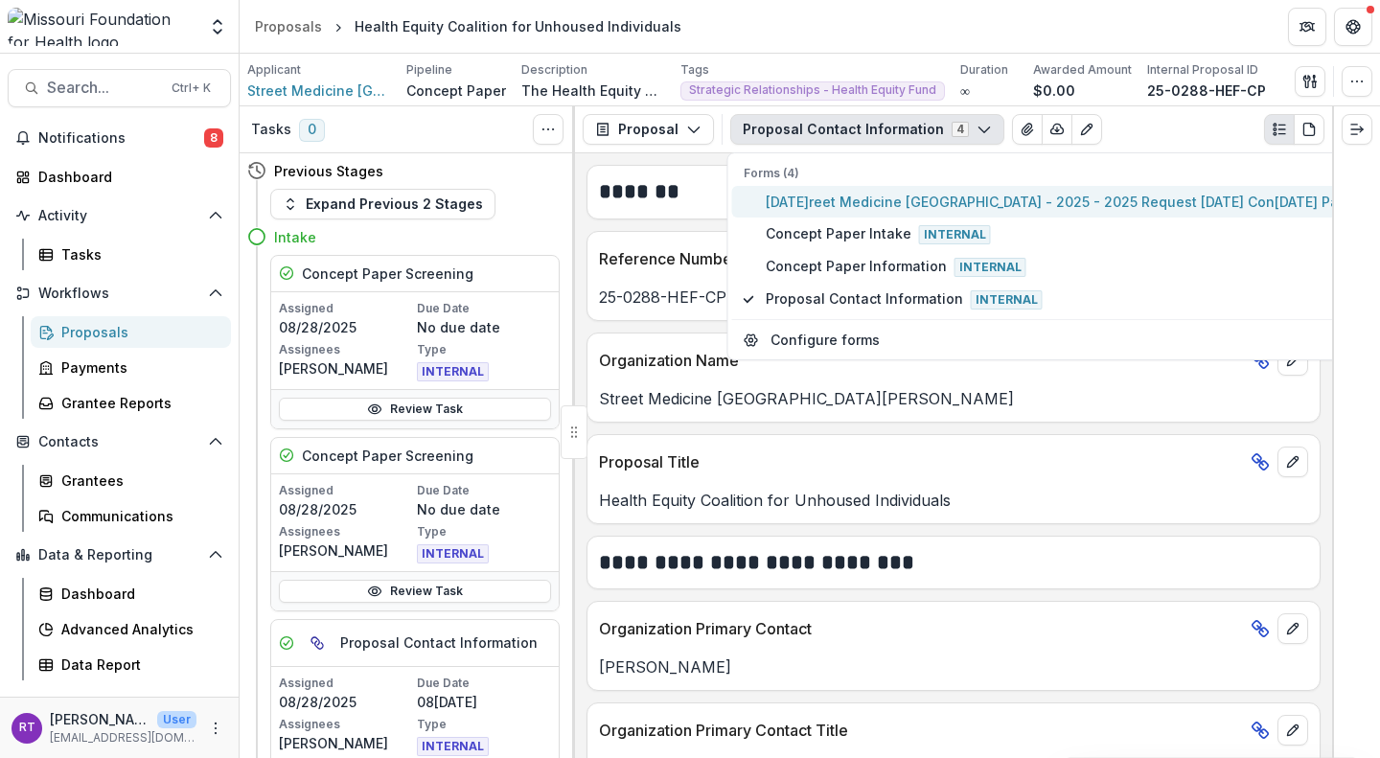
click at [1185, 203] on span "Street Medicine St. Louis - 2025 - 2025 Request for Concept Papers" at bounding box center [1067, 202] width 603 height 20
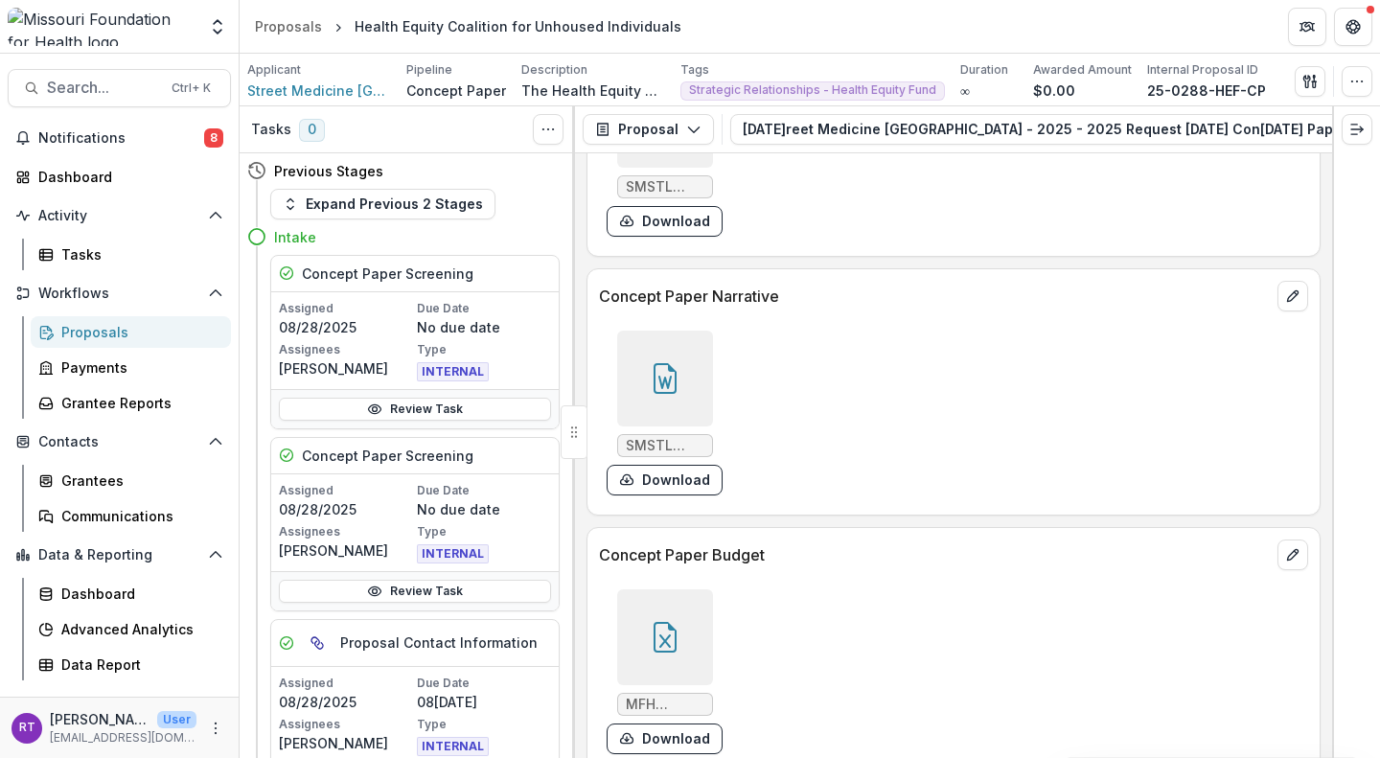
scroll to position [5024, 0]
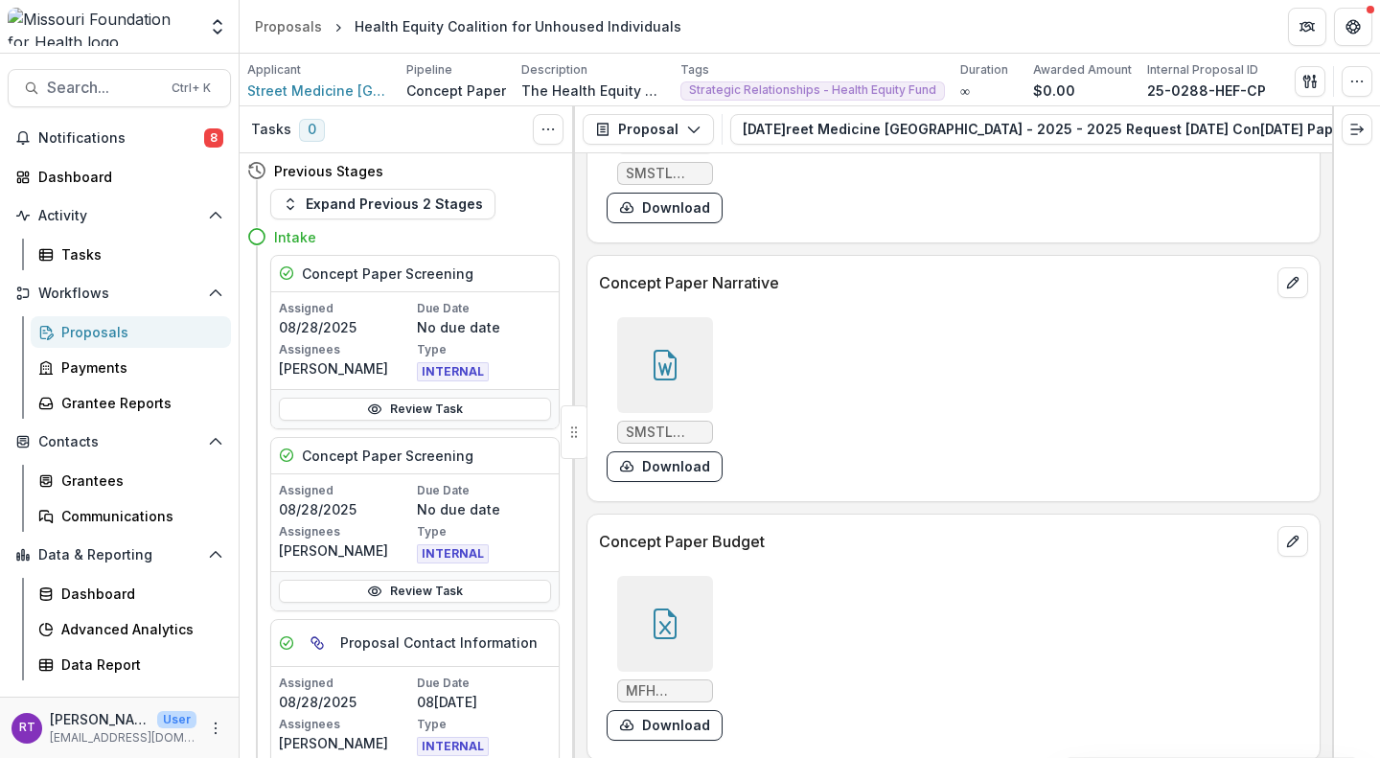
click at [687, 612] on div at bounding box center [665, 624] width 96 height 96
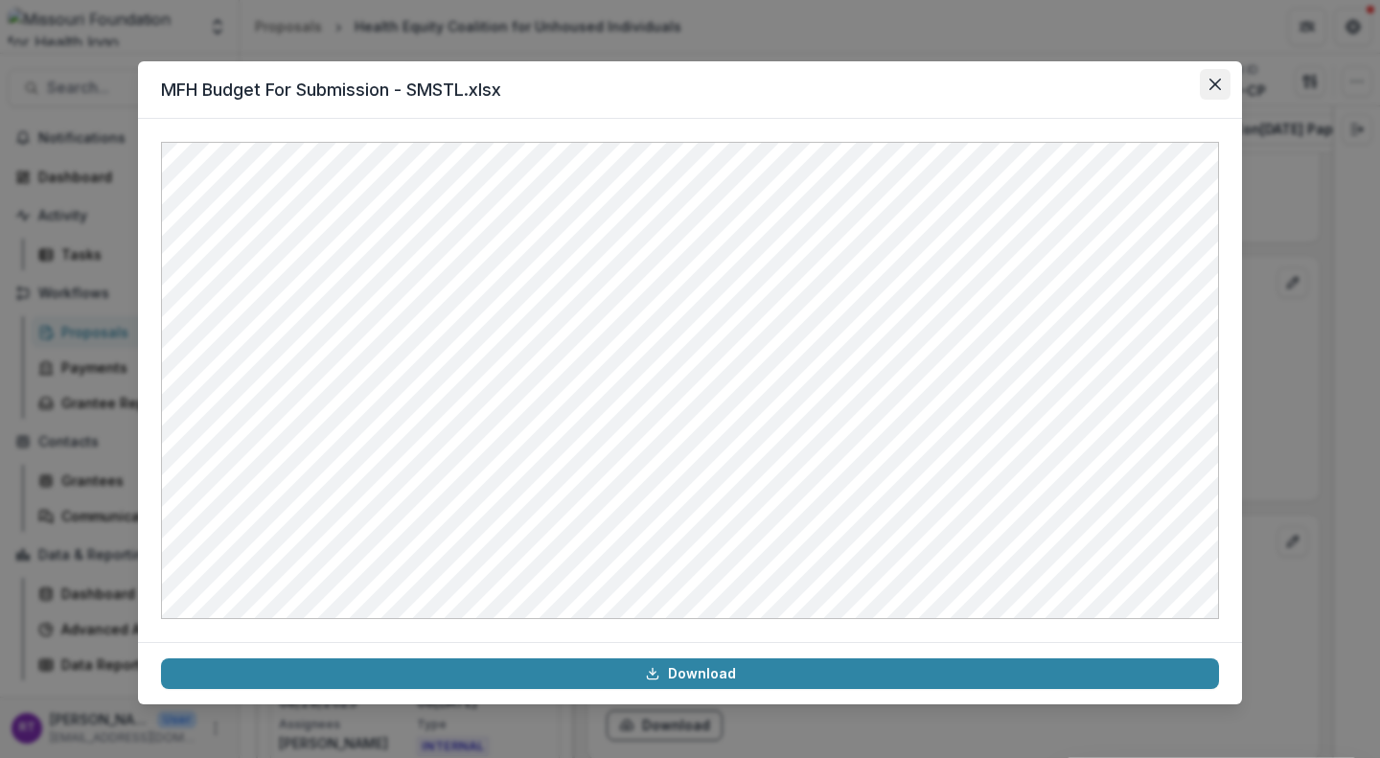
click at [1221, 95] on button "Close" at bounding box center [1215, 84] width 31 height 31
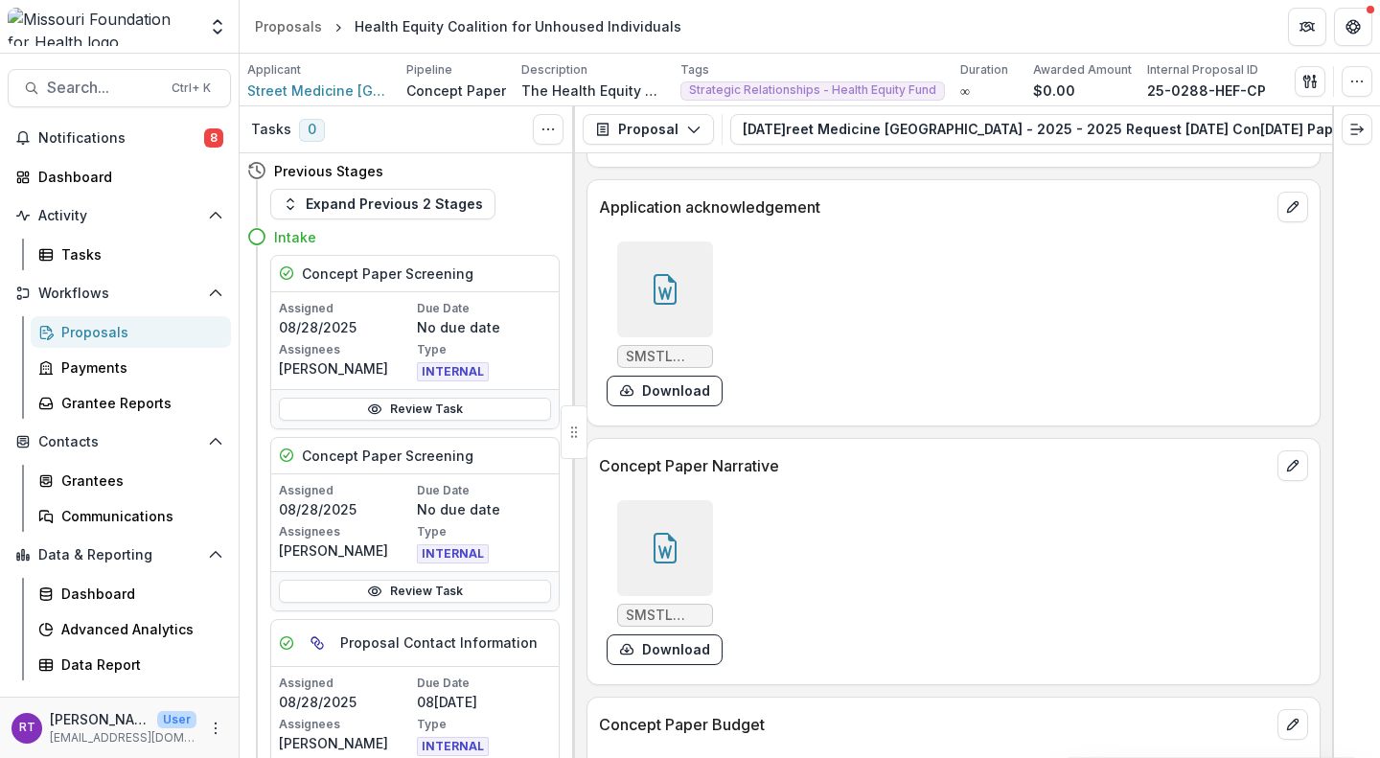
scroll to position [4842, 0]
click at [675, 547] on icon at bounding box center [665, 547] width 31 height 31
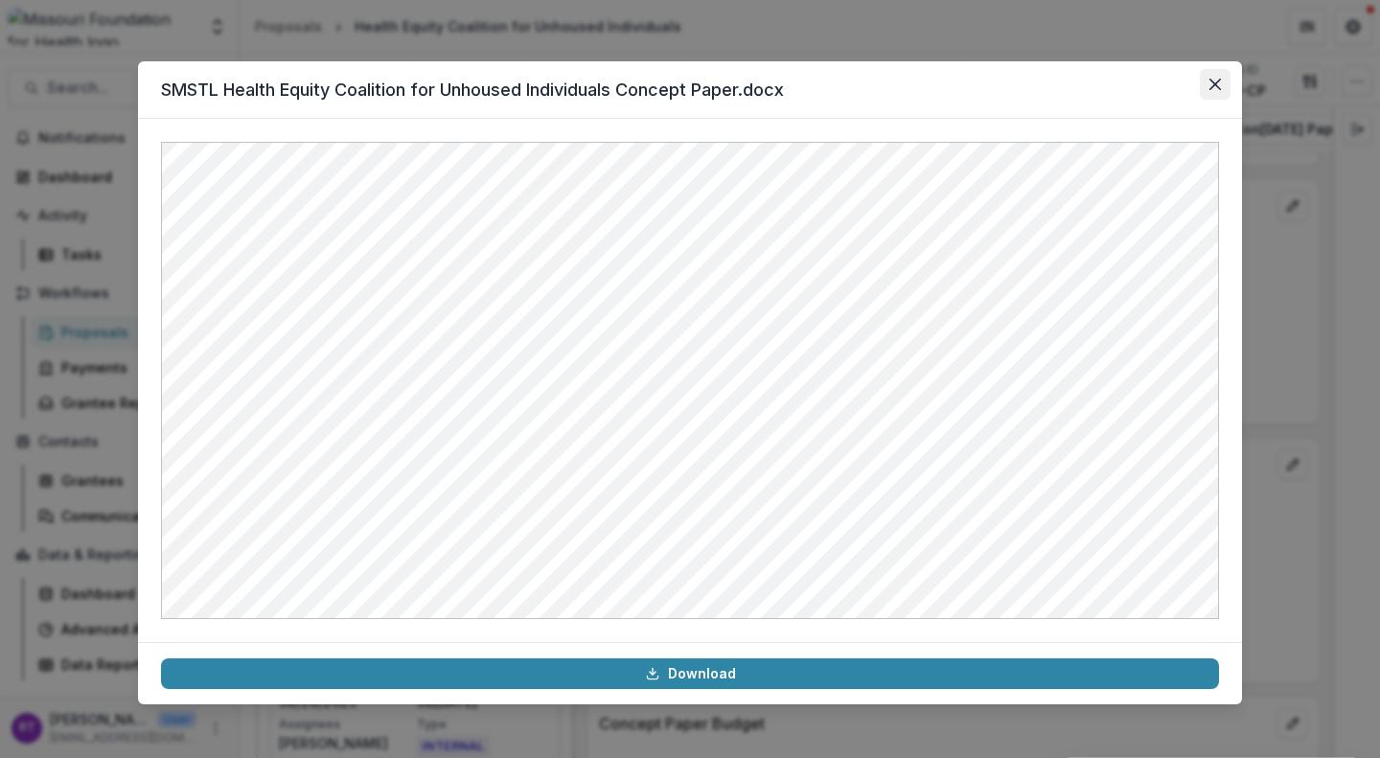
click at [1215, 84] on icon "Close" at bounding box center [1214, 84] width 11 height 11
